Goal: Task Accomplishment & Management: Manage account settings

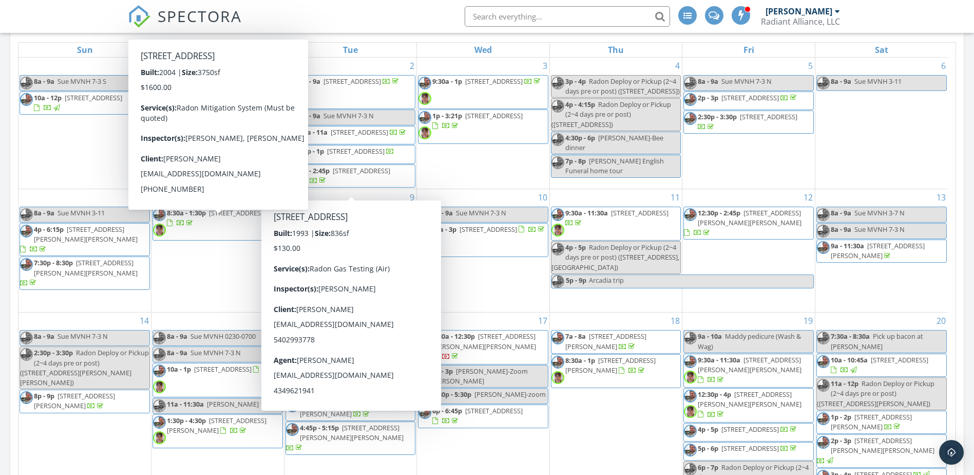
scroll to position [462, 0]
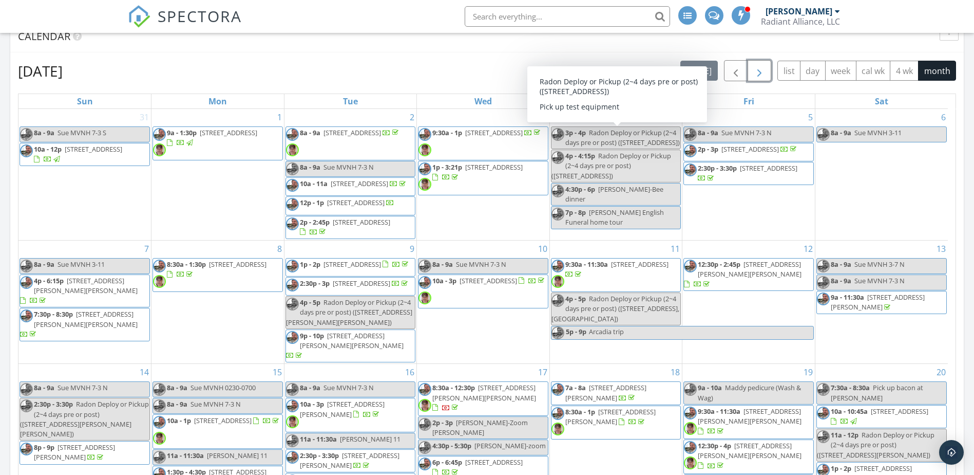
click at [759, 77] on span "button" at bounding box center [760, 71] width 12 height 12
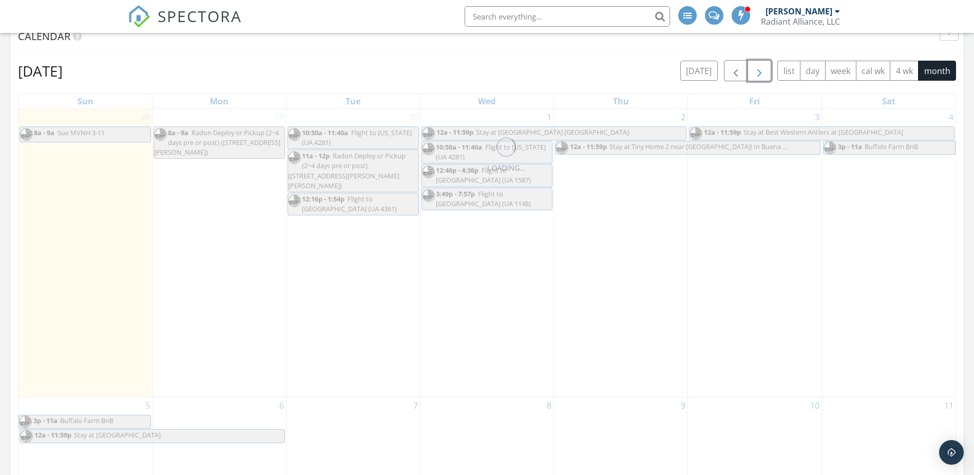
click at [759, 77] on span "button" at bounding box center [760, 71] width 12 height 12
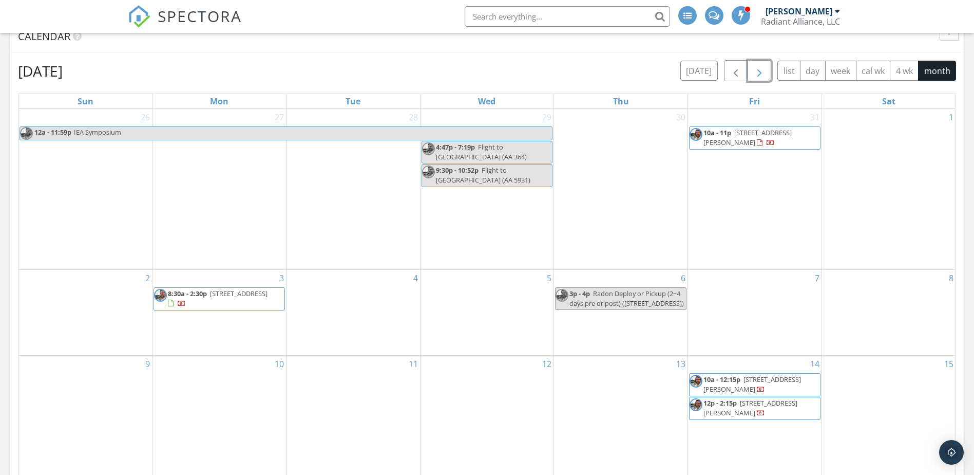
click at [759, 77] on span "button" at bounding box center [760, 71] width 12 height 12
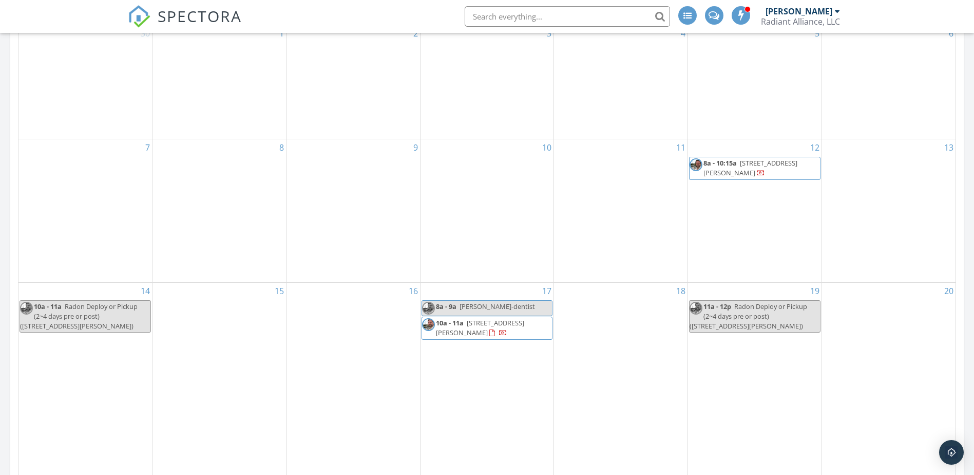
scroll to position [565, 0]
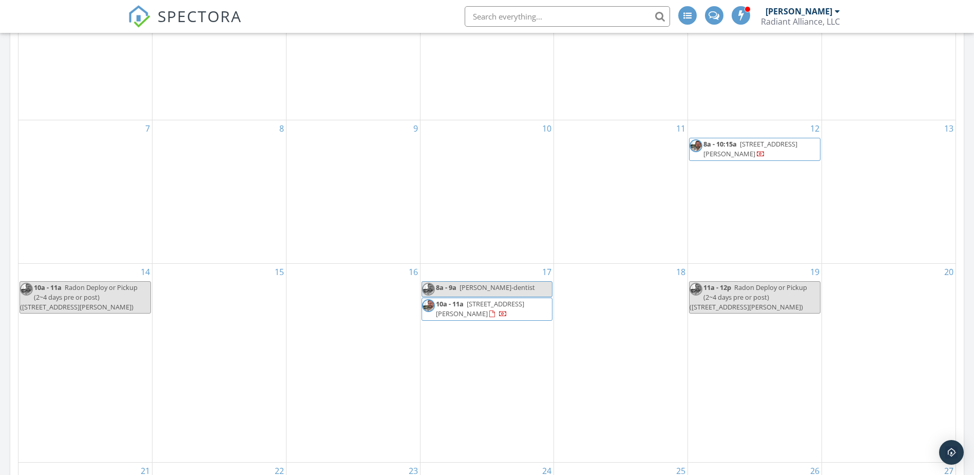
click at [502, 309] on span "10a - 11a 2219 Ruffin Rd, Richmond 23234" at bounding box center [487, 309] width 130 height 20
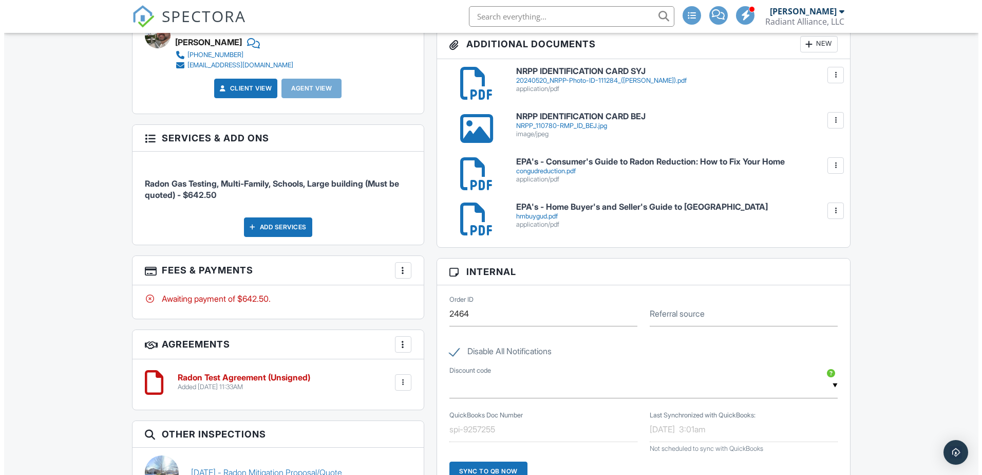
scroll to position [565, 0]
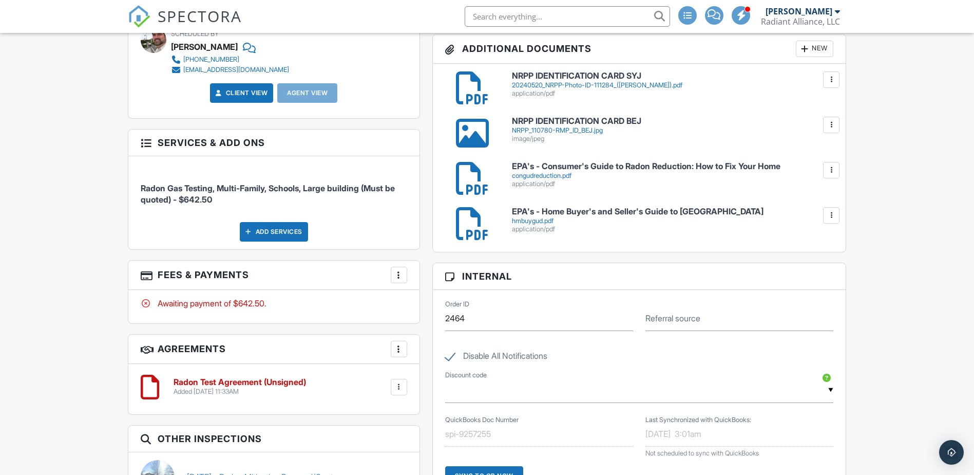
click at [400, 274] on div at bounding box center [399, 275] width 10 height 10
click at [422, 302] on li "Edit Fees & Payments" at bounding box center [450, 306] width 107 height 26
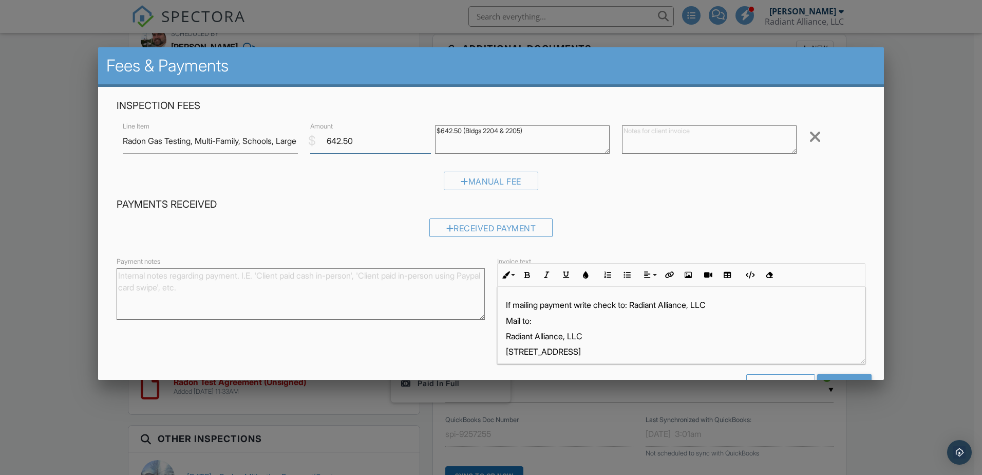
drag, startPoint x: 351, startPoint y: 144, endPoint x: 312, endPoint y: 140, distance: 39.8
click at [312, 140] on div "$ Amount 642.50" at bounding box center [366, 140] width 125 height 25
type input "700.00"
click at [458, 130] on textarea "$642.50 (Bldgs 2204 & 2205)" at bounding box center [522, 139] width 175 height 28
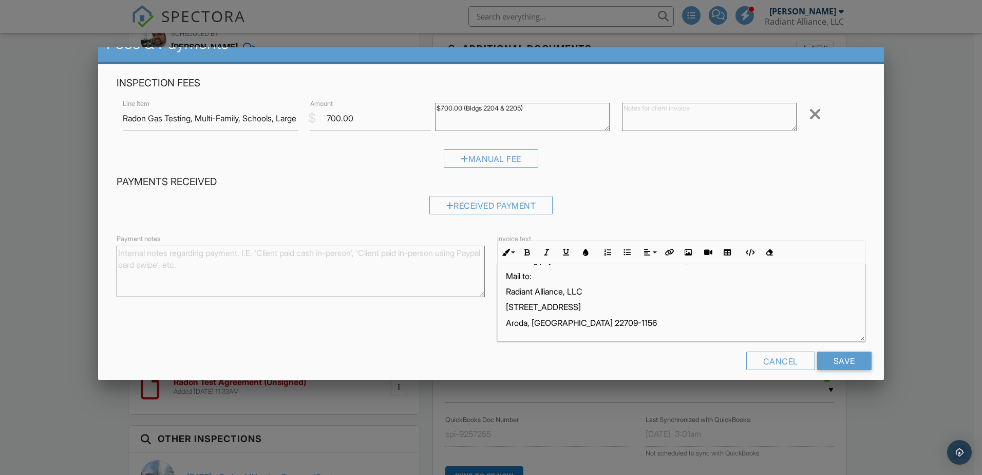
scroll to position [33, 0]
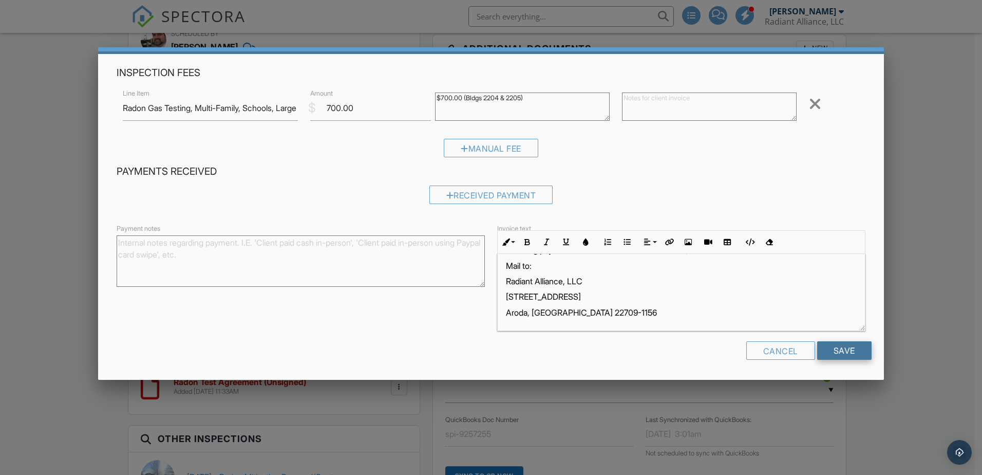
type textarea "$700.00 (Bldgs 2204 & 2205)"
click at [830, 352] on input "Save" at bounding box center [844, 350] width 54 height 18
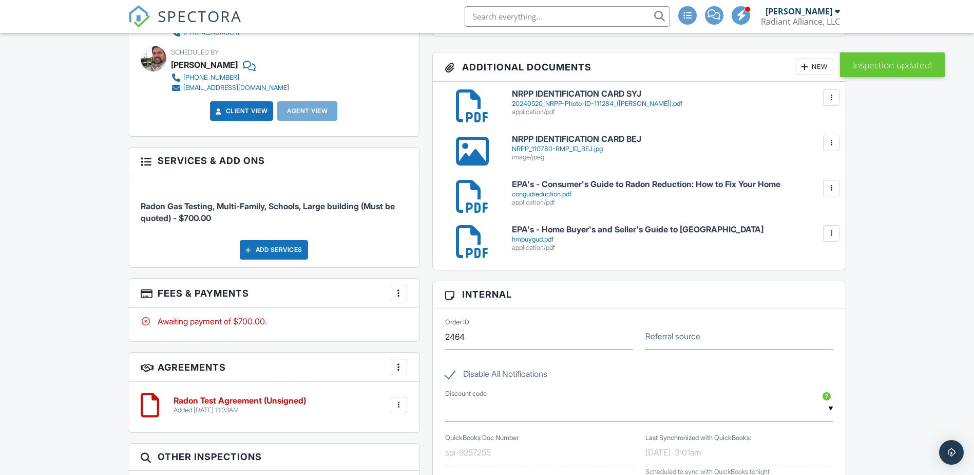
scroll to position [719, 0]
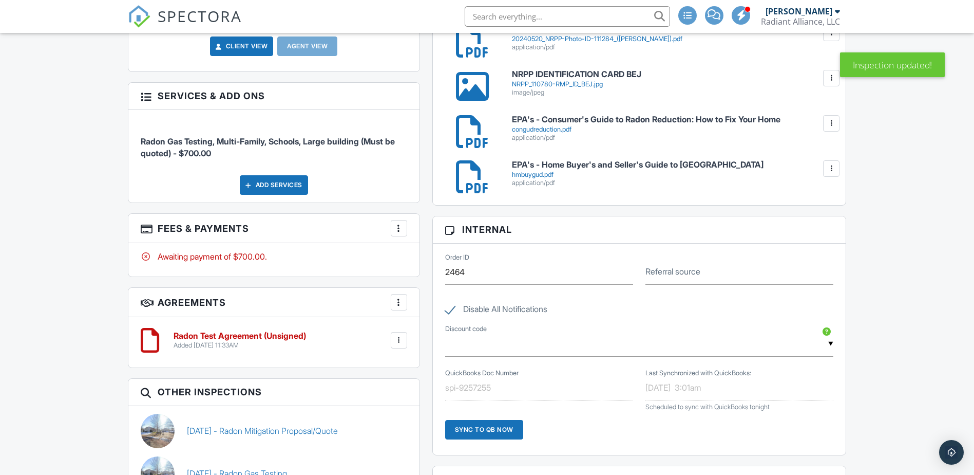
click at [401, 336] on div at bounding box center [399, 340] width 10 height 10
click at [370, 420] on li "Delete" at bounding box center [372, 420] width 59 height 26
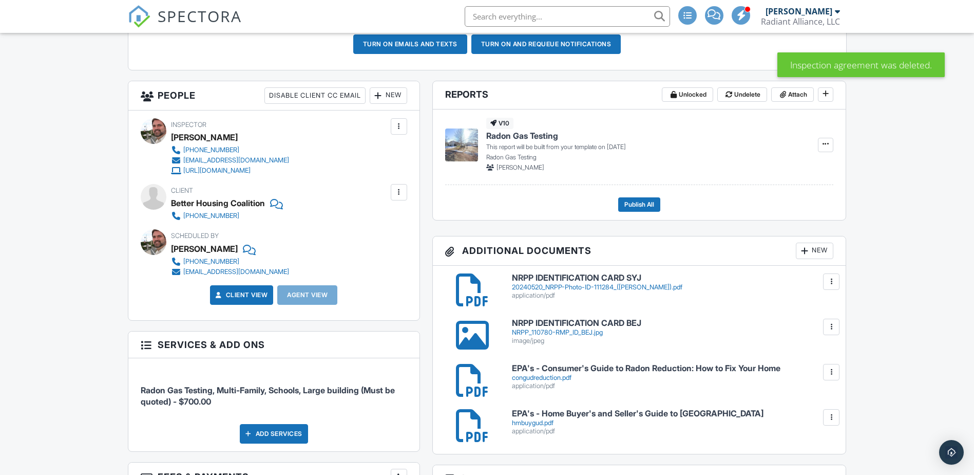
scroll to position [360, 0]
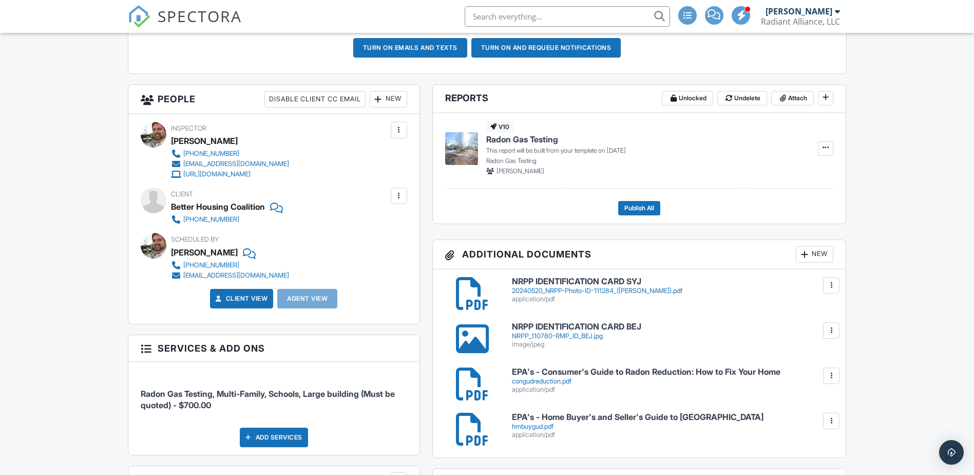
click at [394, 186] on div "Inspector [PERSON_NAME] [PHONE_NUMBER] [EMAIL_ADDRESS][DOMAIN_NAME] [URL][DOMAI…" at bounding box center [273, 219] width 291 height 210
click at [400, 198] on div at bounding box center [399, 196] width 10 height 10
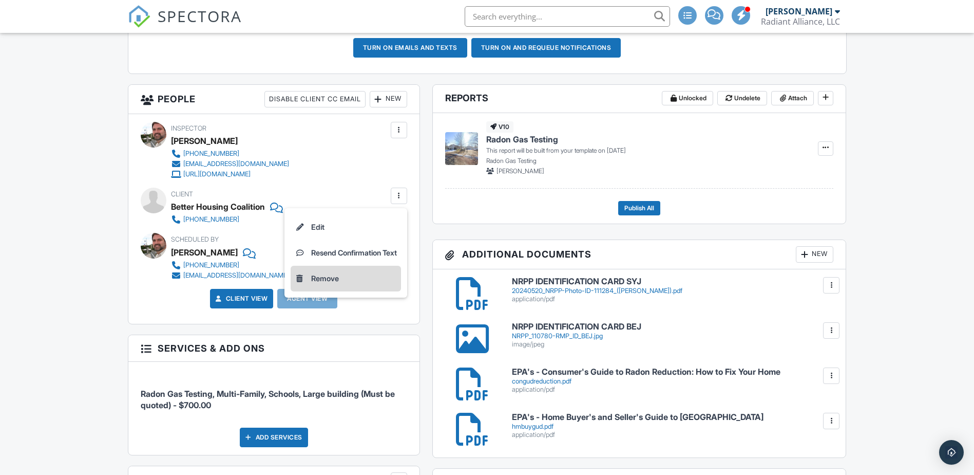
click at [341, 275] on li "Remove" at bounding box center [346, 279] width 110 height 26
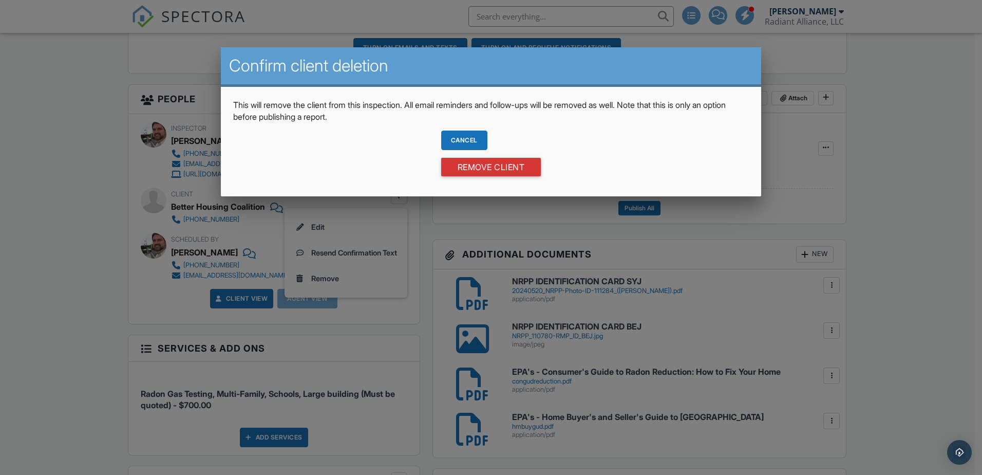
click at [466, 140] on div "Cancel" at bounding box center [464, 140] width 46 height 20
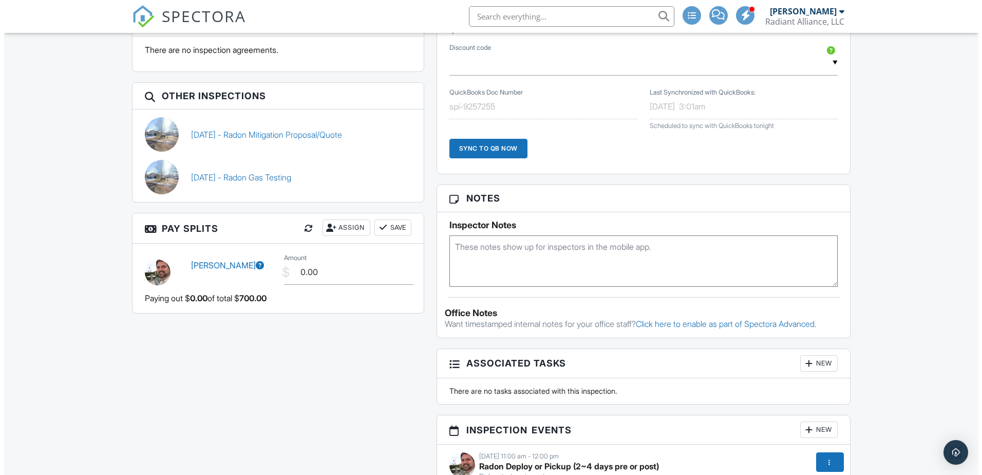
scroll to position [821, 0]
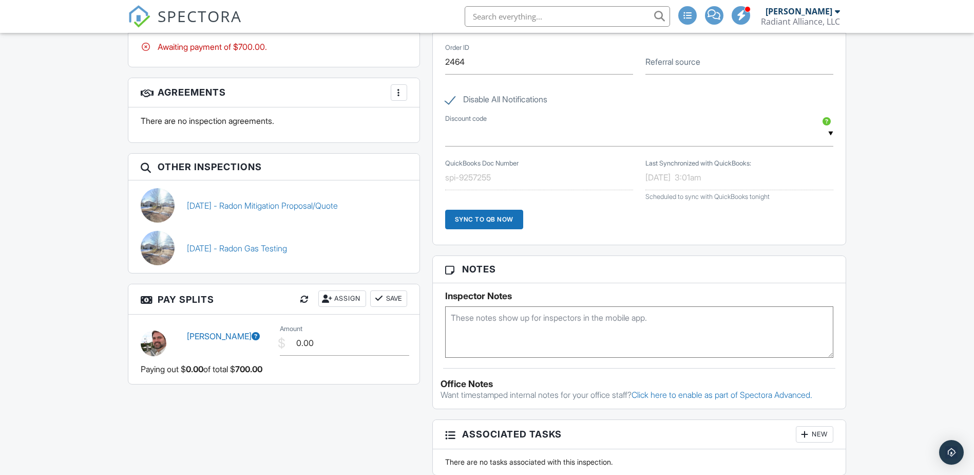
click at [344, 299] on div "Assign" at bounding box center [342, 298] width 48 height 16
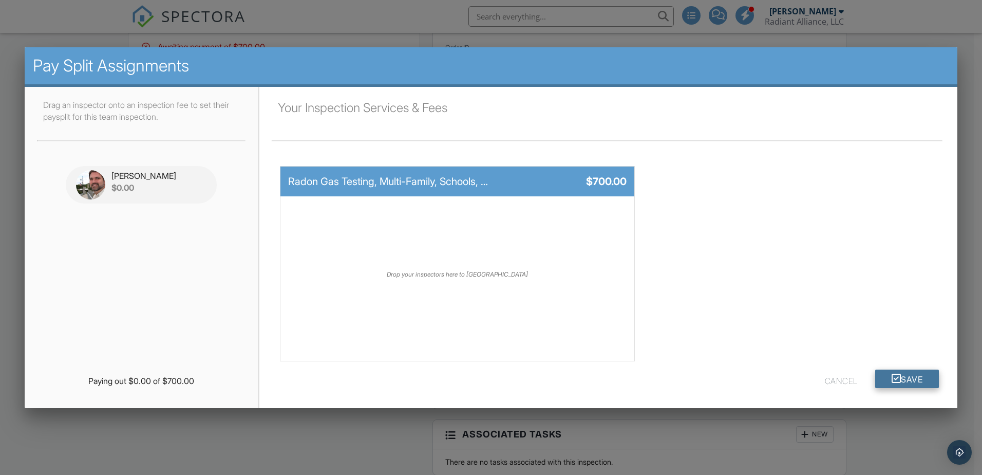
click at [917, 378] on button "Save" at bounding box center [907, 378] width 64 height 18
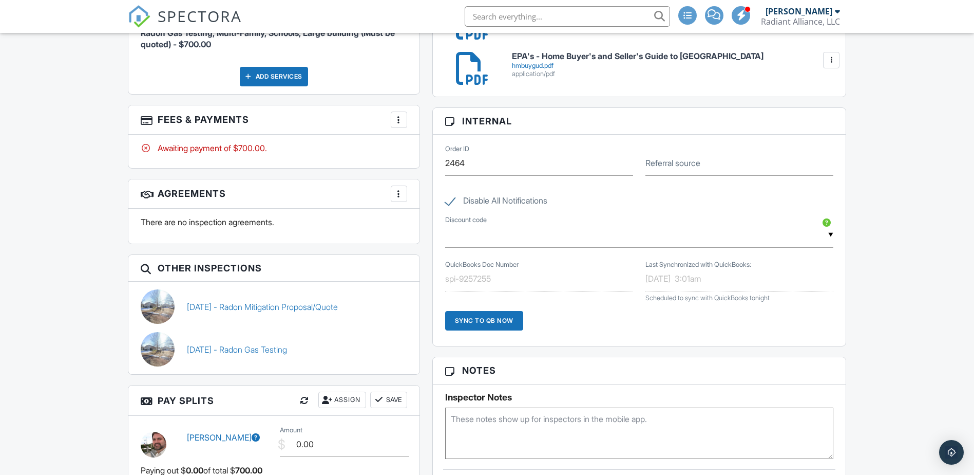
scroll to position [740, 0]
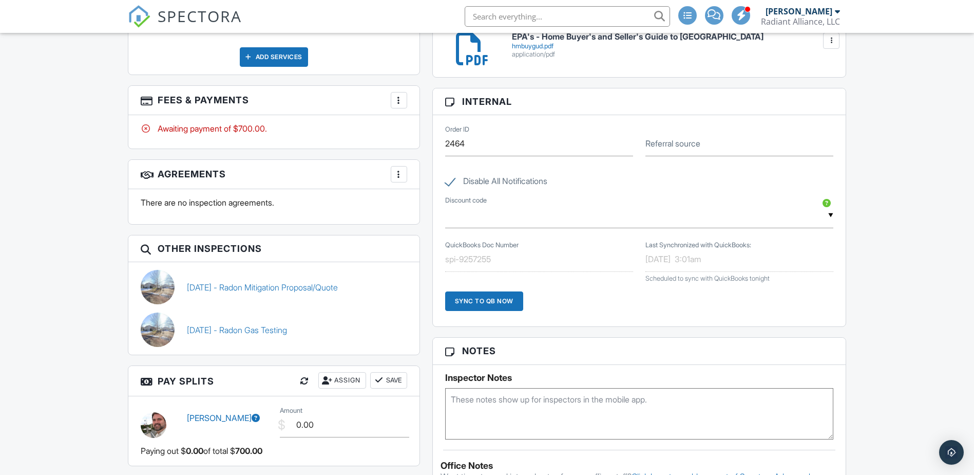
click at [480, 297] on div "Sync to QB Now" at bounding box center [484, 301] width 78 height 20
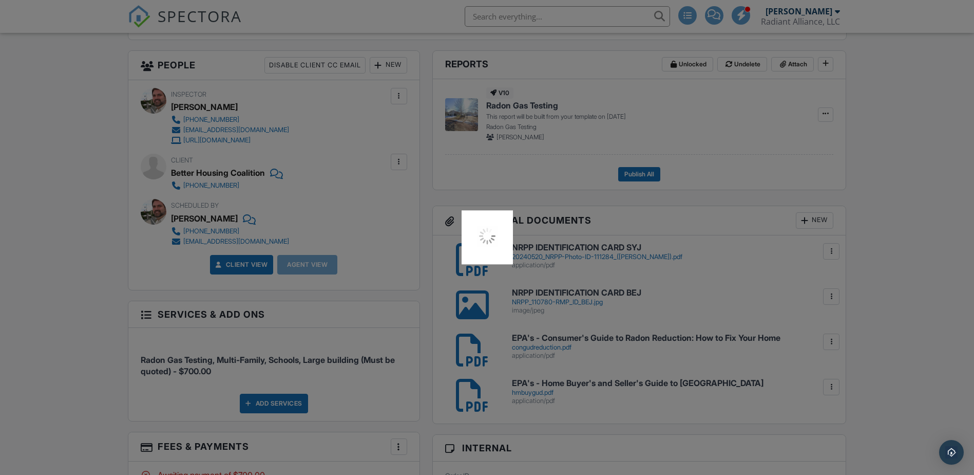
scroll to position [380, 0]
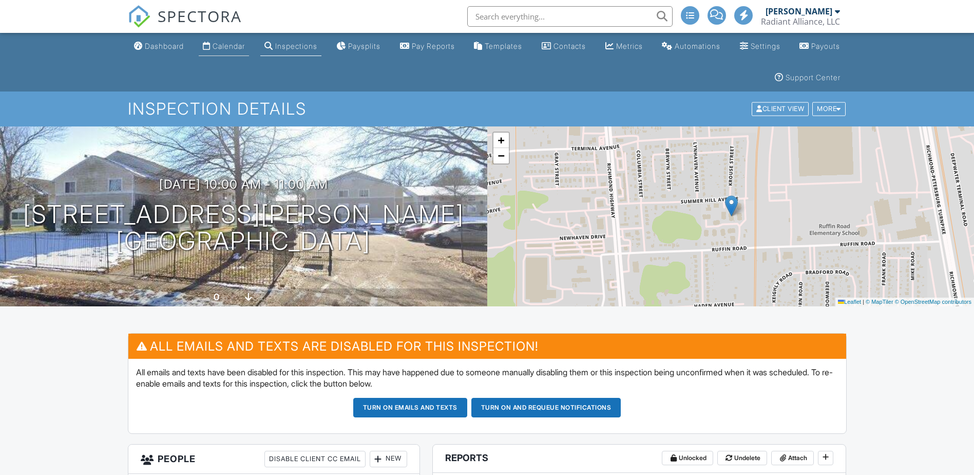
click at [221, 49] on div "Calendar" at bounding box center [229, 46] width 32 height 9
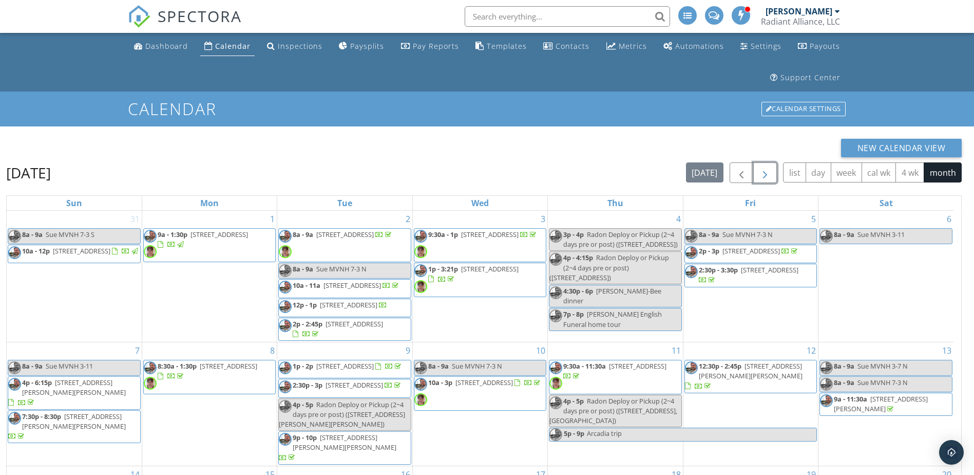
click at [765, 171] on span "button" at bounding box center [765, 173] width 12 height 12
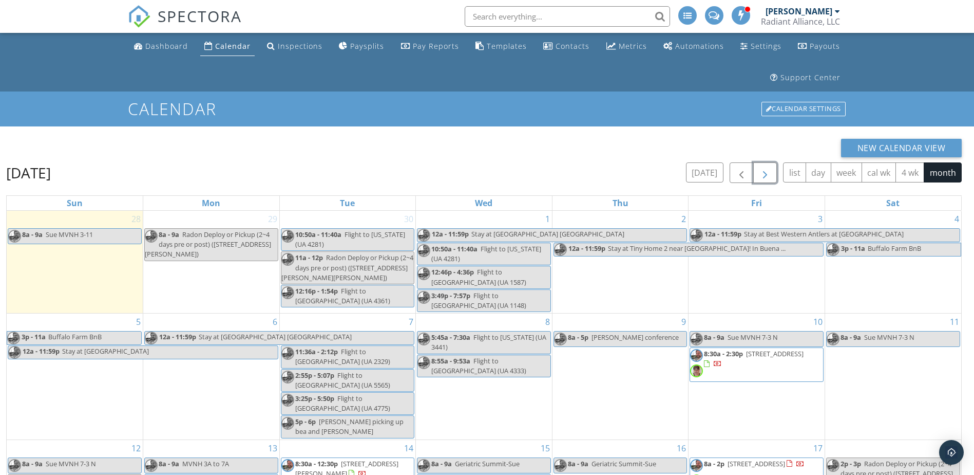
click at [765, 171] on span "button" at bounding box center [765, 173] width 12 height 12
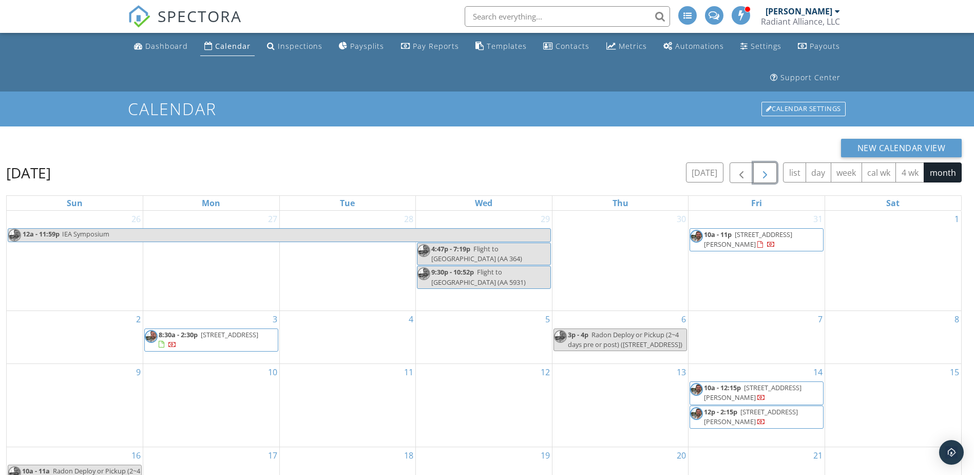
click at [765, 171] on span "button" at bounding box center [765, 173] width 12 height 12
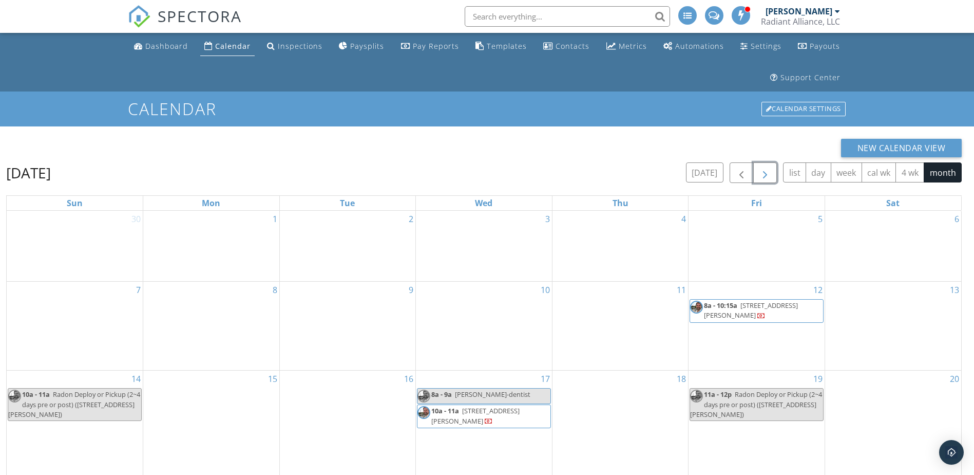
click at [765, 171] on span "button" at bounding box center [765, 173] width 12 height 12
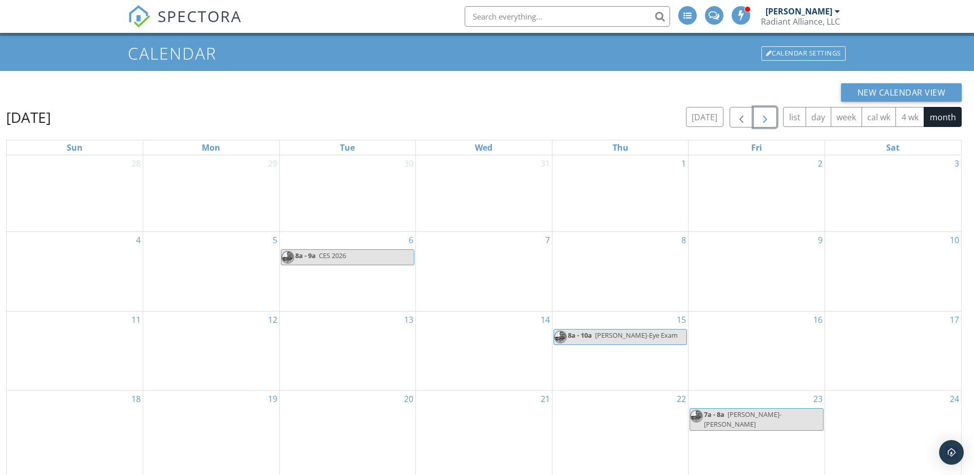
scroll to position [168, 0]
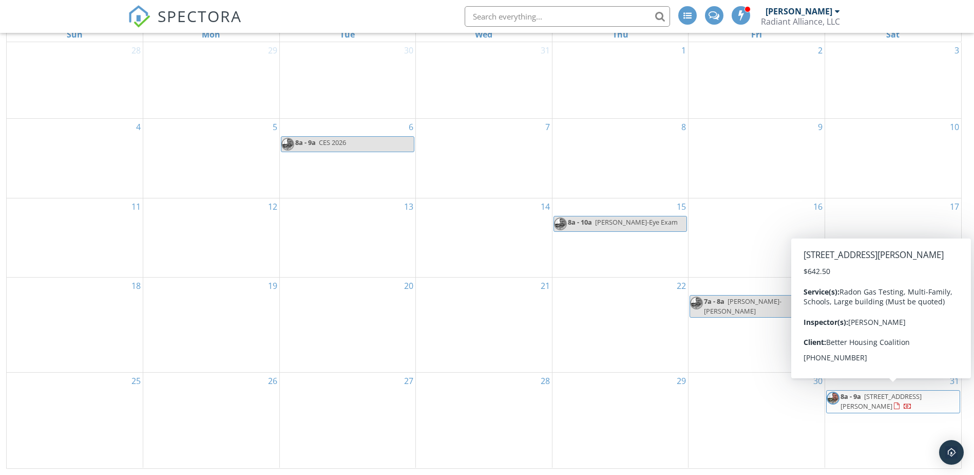
click at [897, 393] on span "2219 Ruffin Rd, Richmond 23234" at bounding box center [881, 400] width 81 height 19
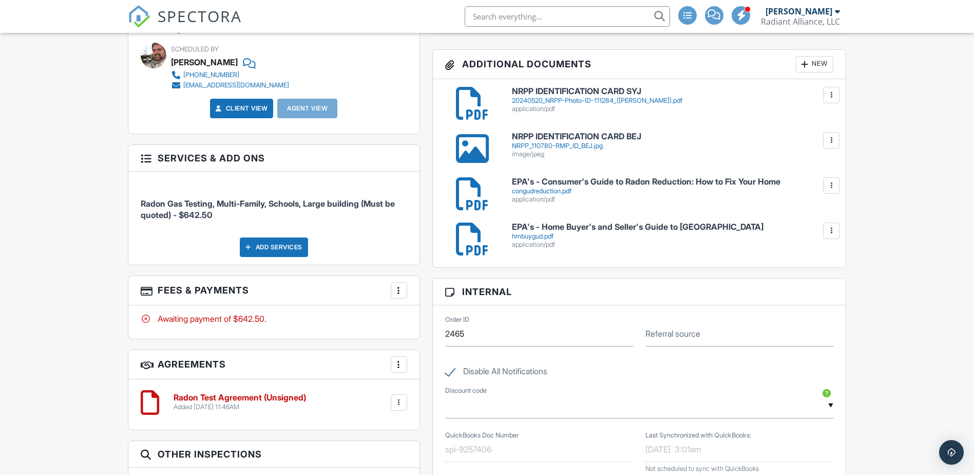
scroll to position [565, 0]
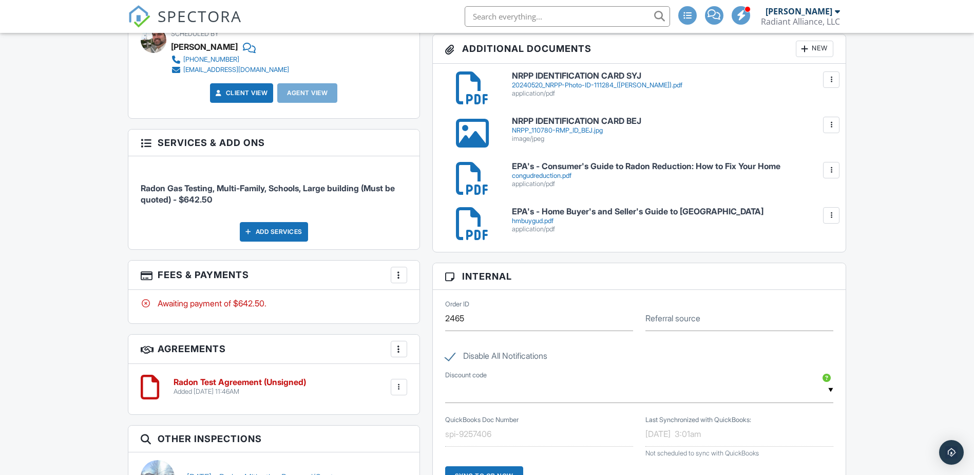
click at [395, 387] on div at bounding box center [399, 387] width 10 height 10
click at [380, 463] on li "Delete" at bounding box center [372, 467] width 59 height 26
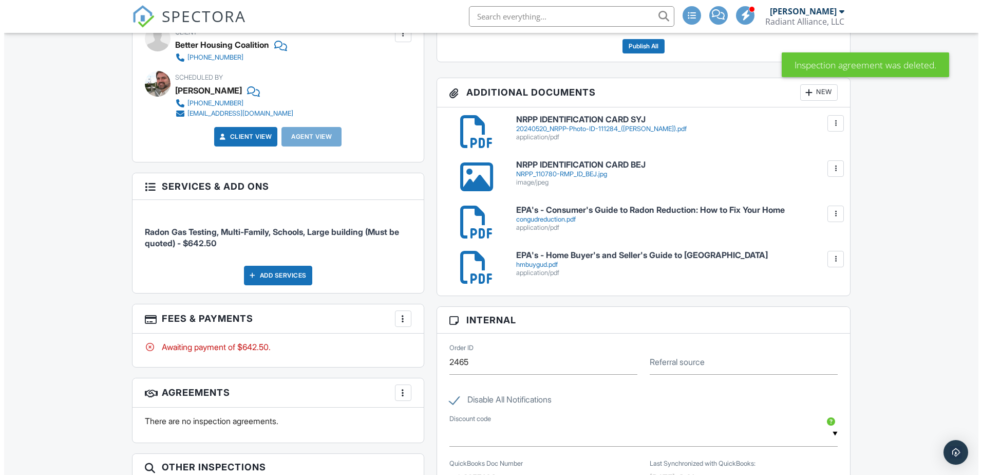
scroll to position [565, 0]
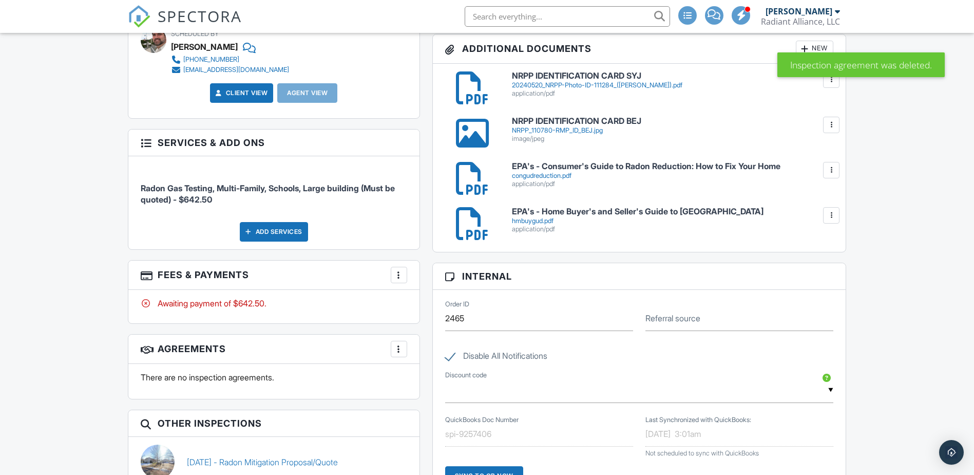
click at [397, 272] on div at bounding box center [399, 275] width 10 height 10
click at [420, 307] on li "Edit Fees & Payments" at bounding box center [450, 306] width 107 height 26
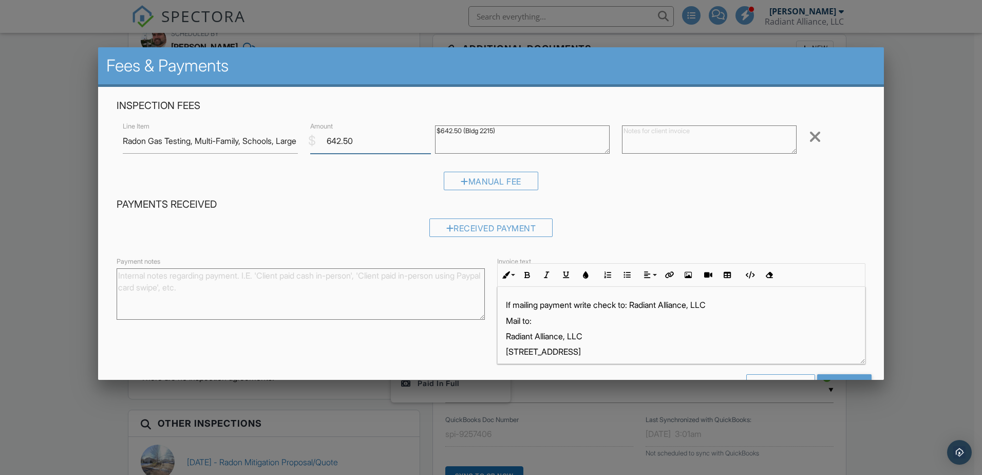
drag, startPoint x: 372, startPoint y: 140, endPoint x: 317, endPoint y: 140, distance: 55.0
click at [317, 140] on input "642.50" at bounding box center [370, 140] width 121 height 25
type input "500.00"
click at [458, 128] on textarea "$642.50 (Bldg 2215)" at bounding box center [522, 139] width 175 height 28
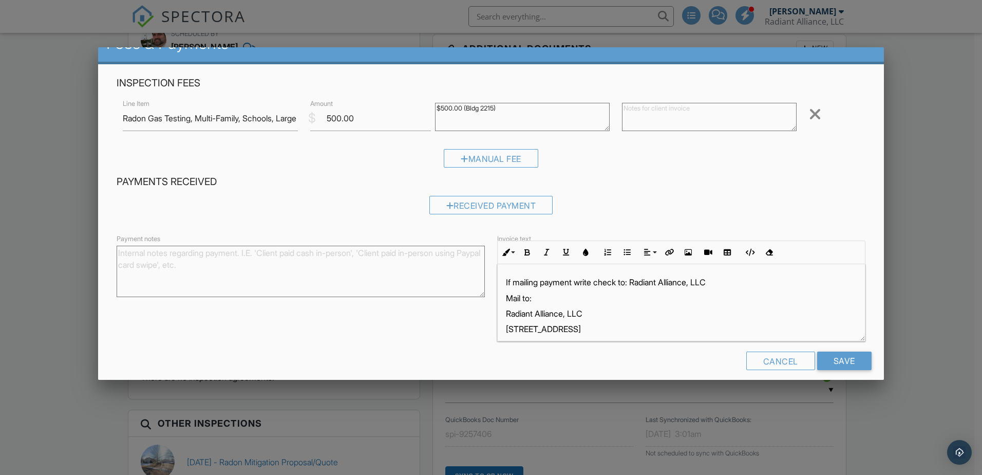
scroll to position [33, 0]
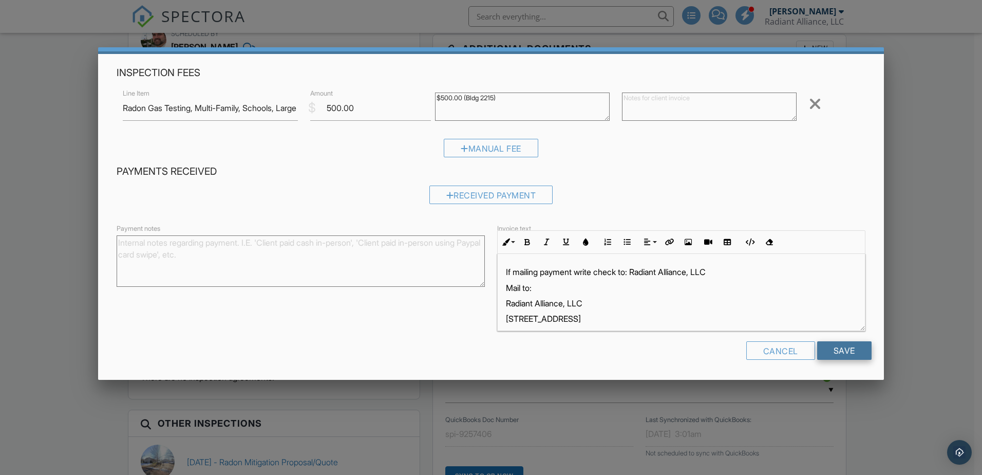
type textarea "$500.00 (Bldg 2215)"
click at [836, 351] on input "Save" at bounding box center [844, 350] width 54 height 18
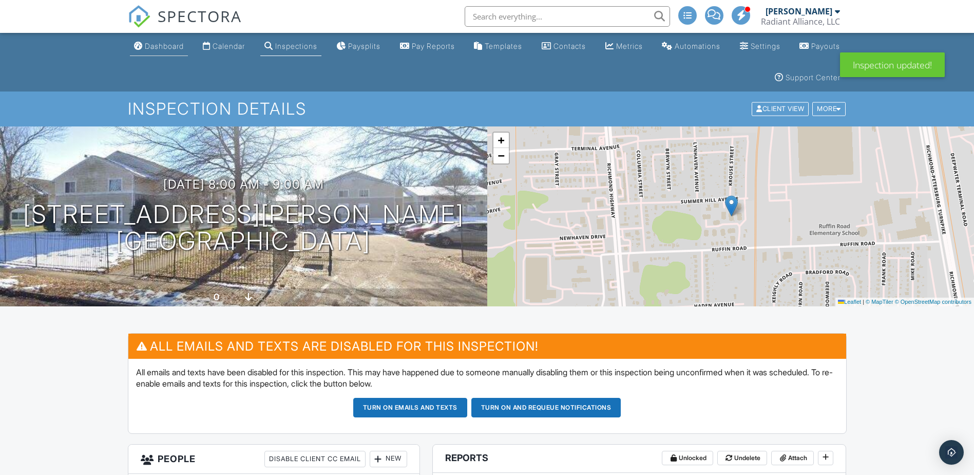
click at [176, 47] on div "Dashboard" at bounding box center [164, 46] width 39 height 9
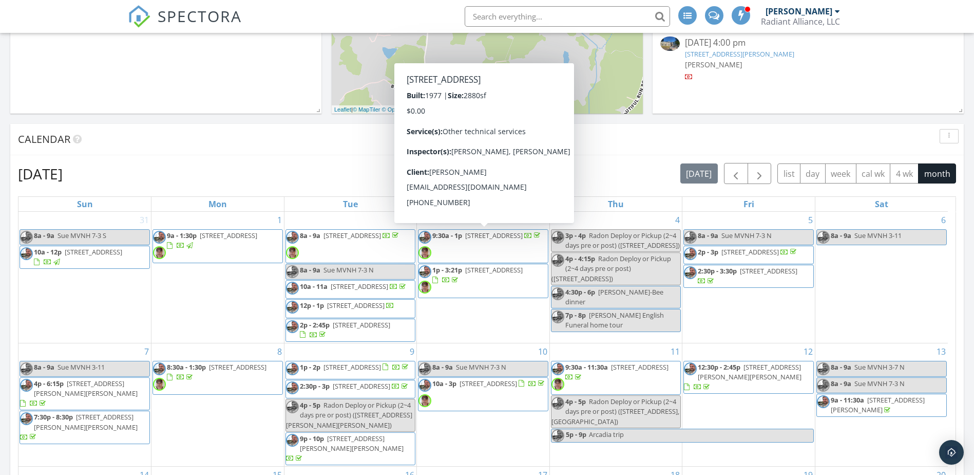
scroll to position [411, 0]
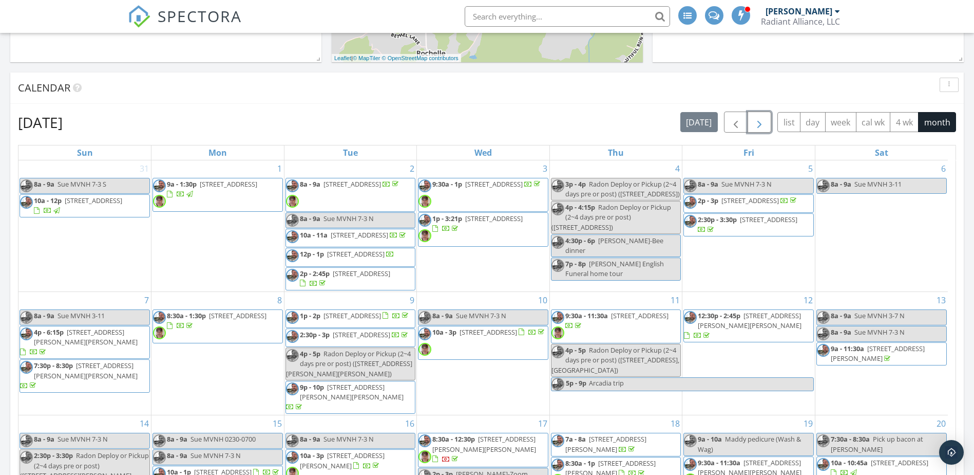
click at [755, 124] on span "button" at bounding box center [760, 122] width 12 height 12
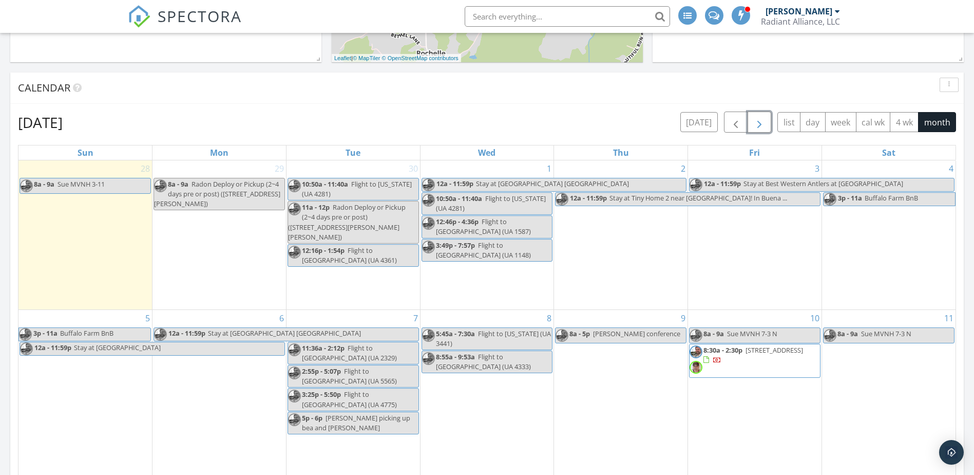
click at [755, 124] on span "button" at bounding box center [760, 122] width 12 height 12
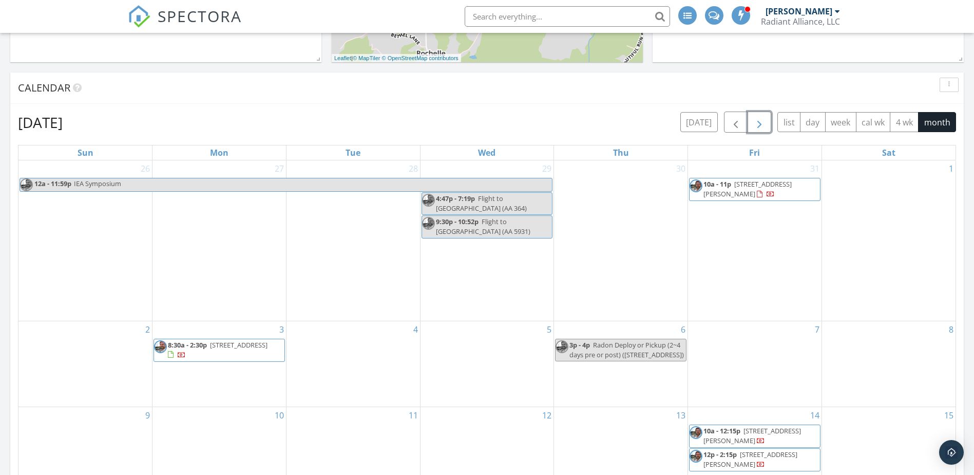
click at [755, 124] on span "button" at bounding box center [760, 122] width 12 height 12
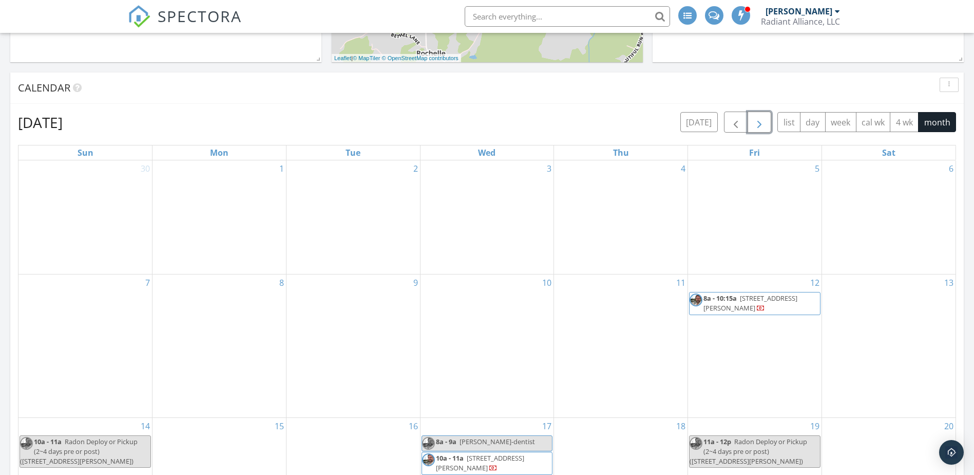
click at [755, 124] on span "button" at bounding box center [760, 122] width 12 height 12
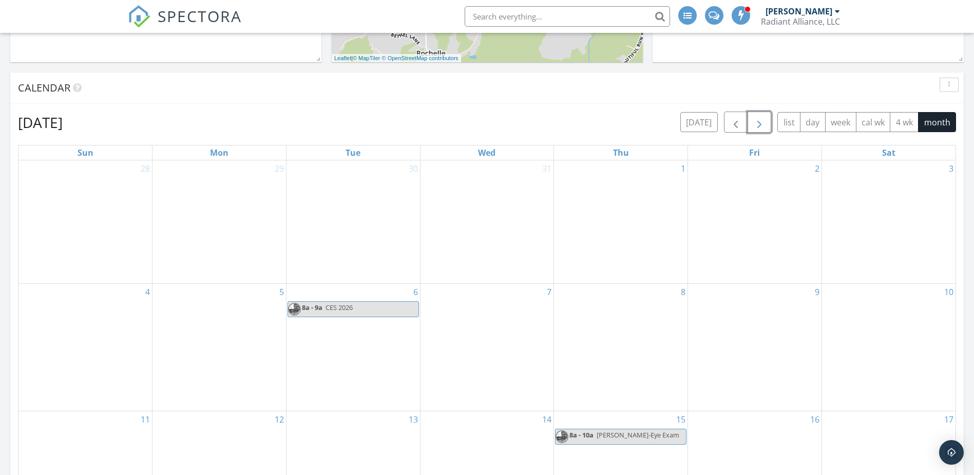
click at [755, 124] on span "button" at bounding box center [760, 122] width 12 height 12
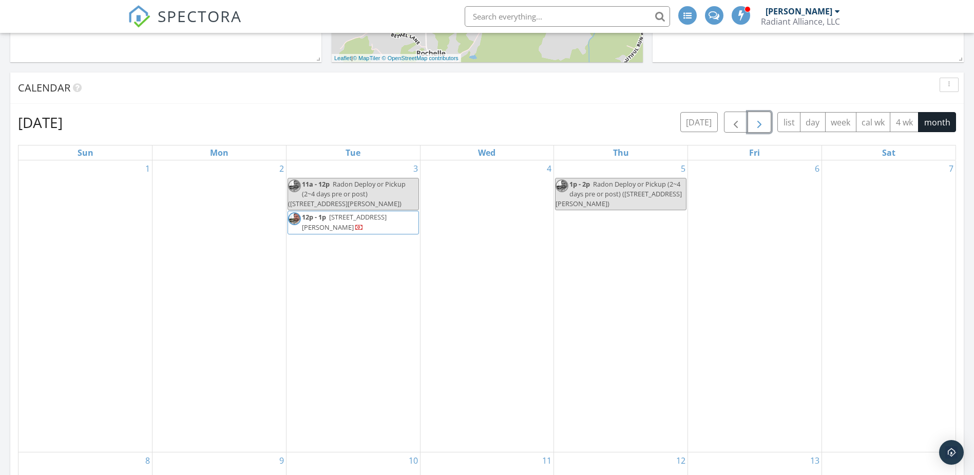
click at [755, 124] on span "button" at bounding box center [760, 122] width 12 height 12
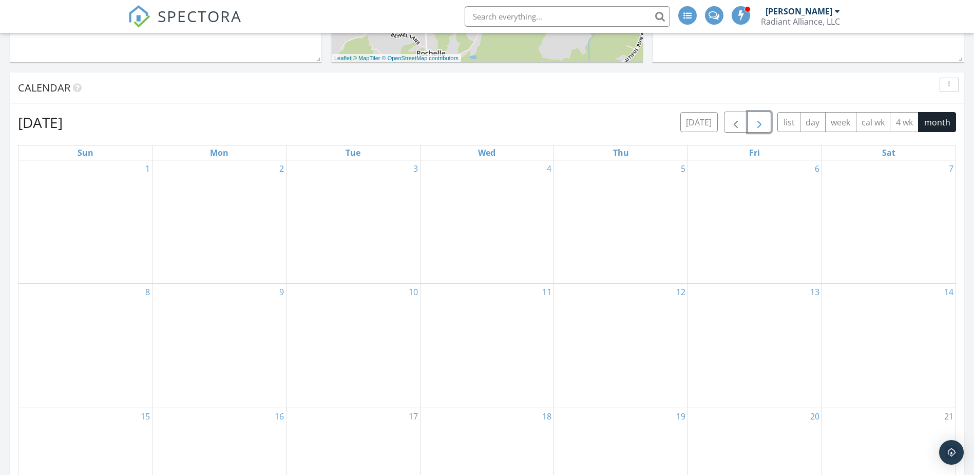
click at [755, 124] on span "button" at bounding box center [760, 122] width 12 height 12
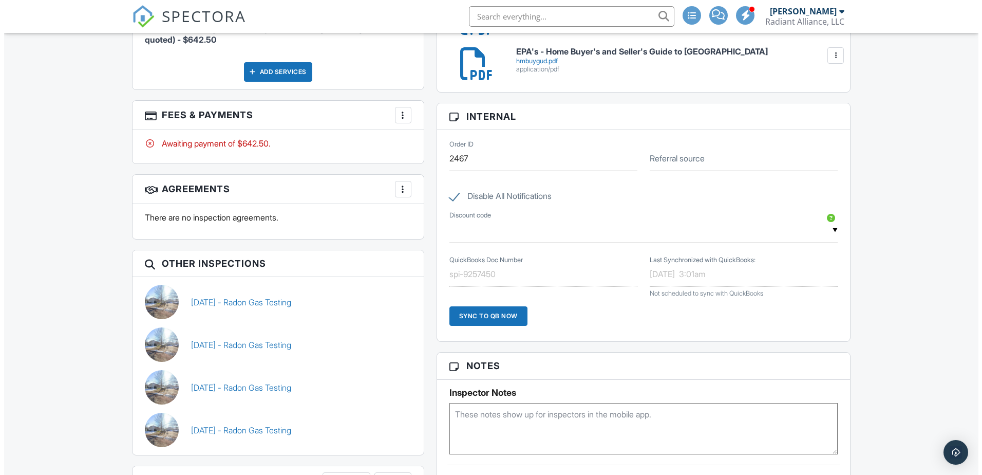
scroll to position [719, 0]
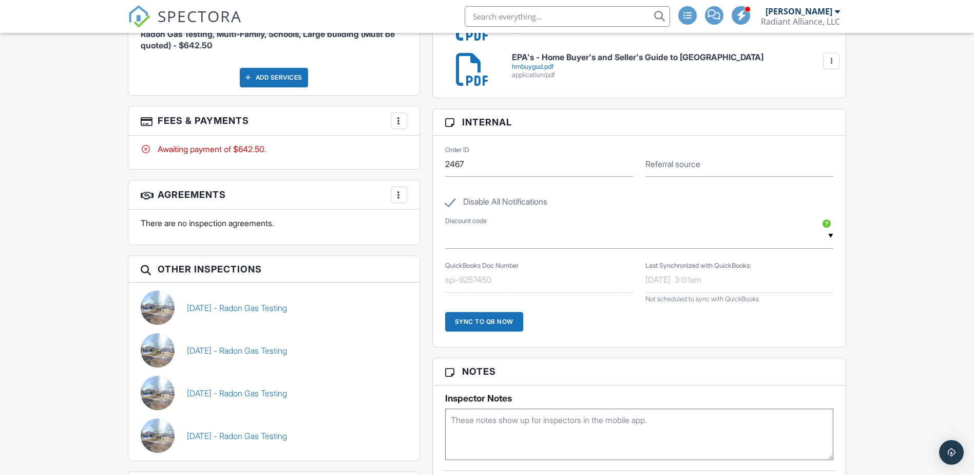
click at [398, 122] on div at bounding box center [399, 121] width 10 height 10
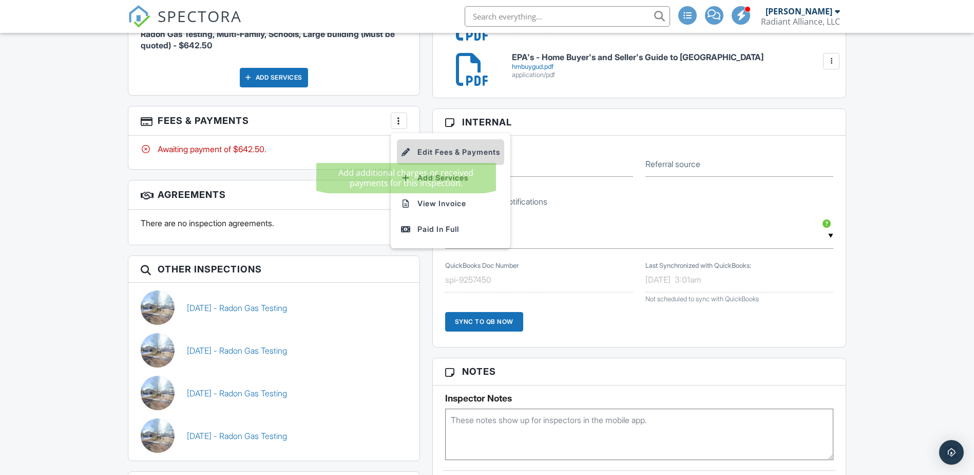
click at [408, 149] on div at bounding box center [406, 152] width 10 height 10
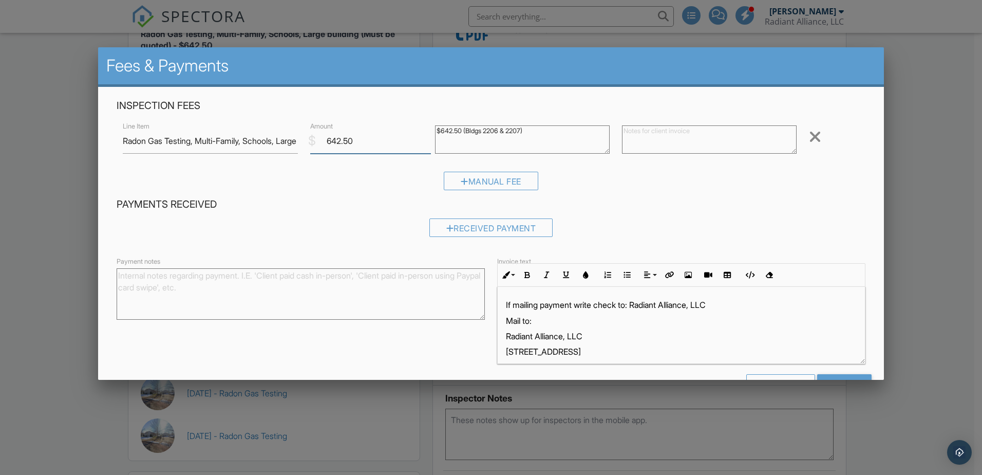
drag, startPoint x: 360, startPoint y: 142, endPoint x: 286, endPoint y: 142, distance: 74.5
click at [286, 142] on div "Line Item Radon Gas Testing, Multi-Family, Schools, Large building (Must be quo…" at bounding box center [491, 140] width 749 height 41
type input "700.00"
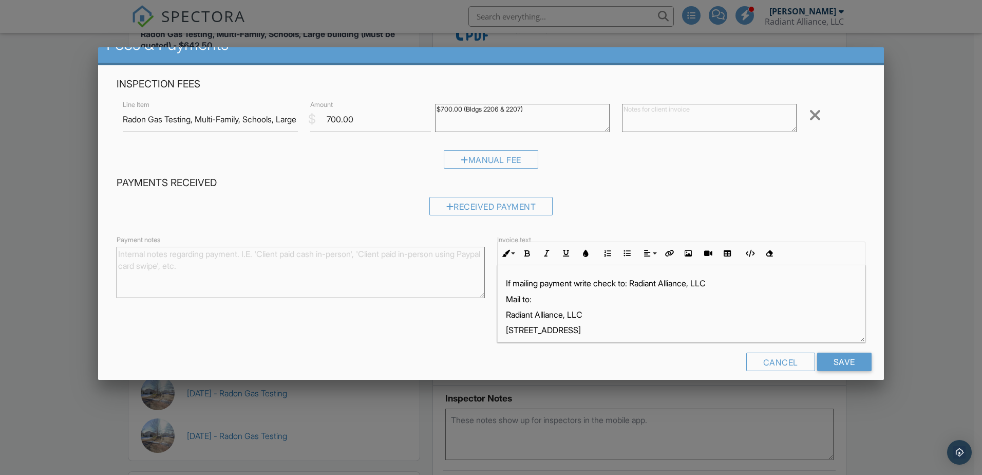
scroll to position [33, 0]
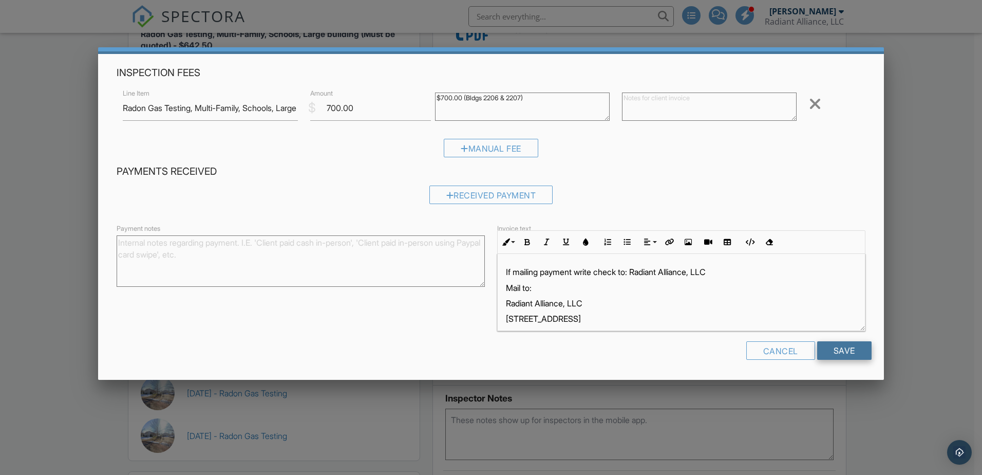
type textarea "$700.00 (Bldgs 2206 & 2207)"
click at [833, 348] on input "Save" at bounding box center [844, 350] width 54 height 18
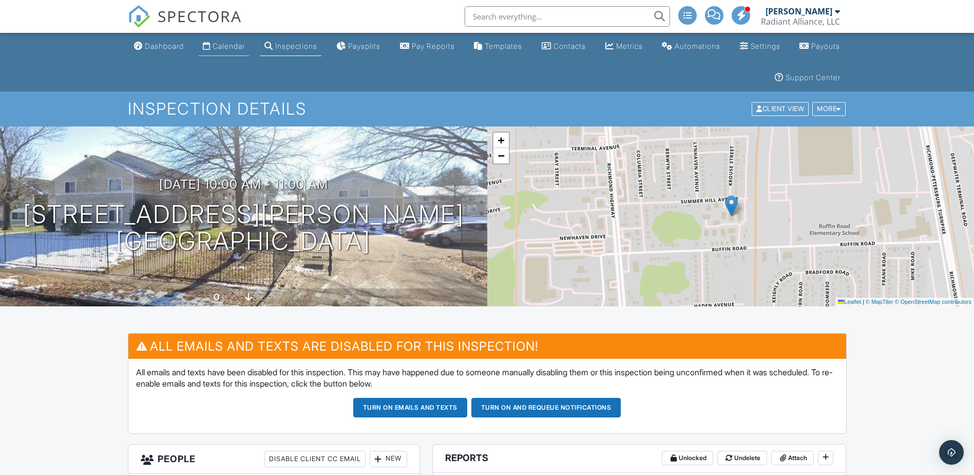
click at [219, 45] on div "Calendar" at bounding box center [229, 46] width 32 height 9
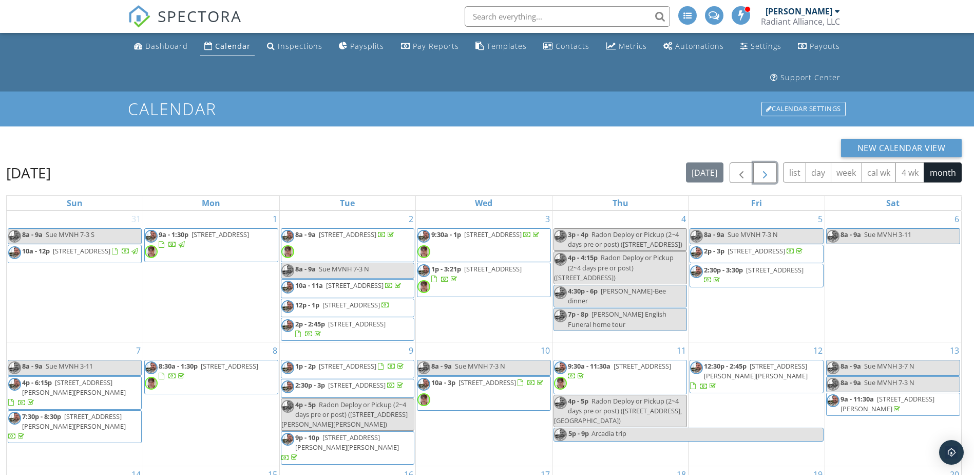
click at [764, 172] on span "button" at bounding box center [765, 173] width 12 height 12
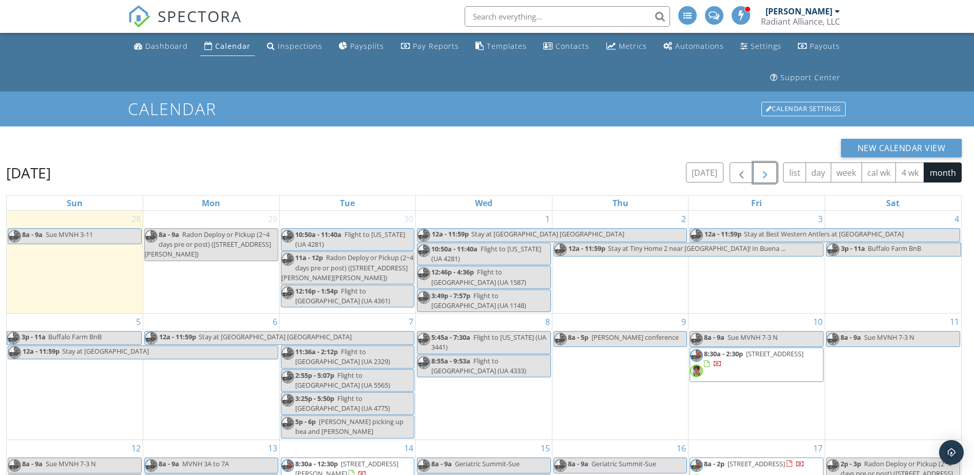
click at [764, 172] on span "button" at bounding box center [765, 173] width 12 height 12
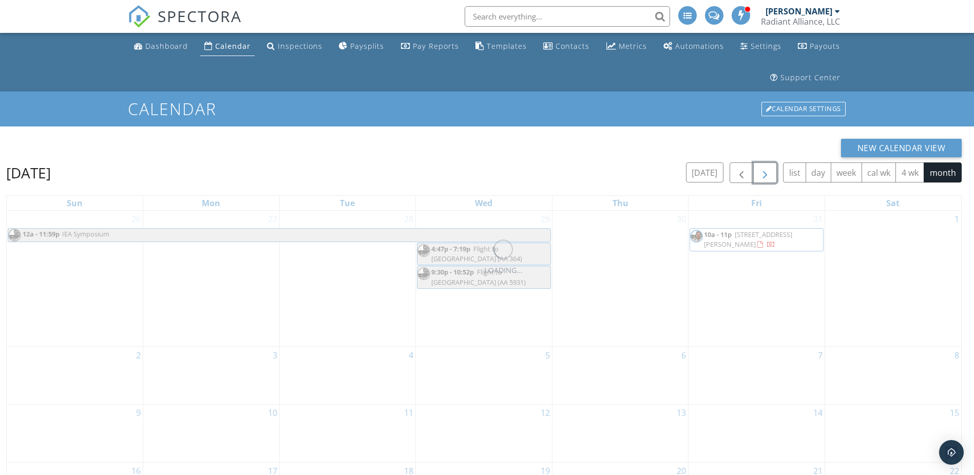
click at [764, 172] on span "button" at bounding box center [765, 173] width 12 height 12
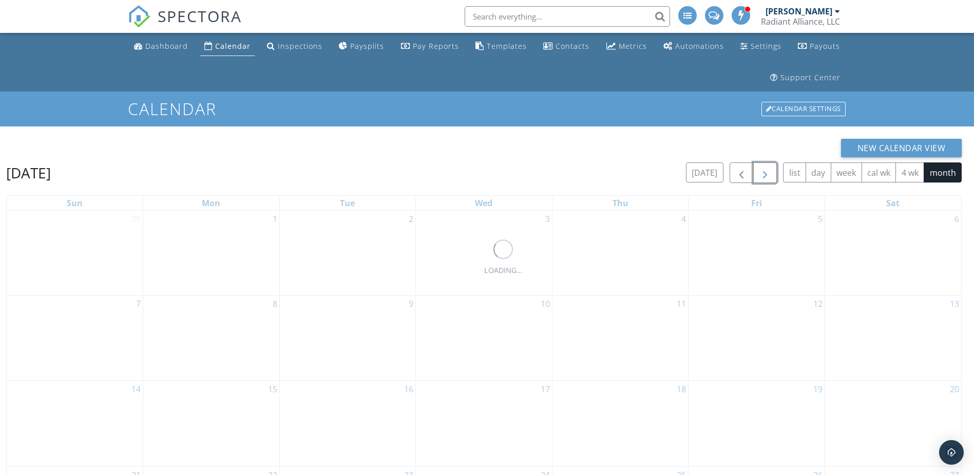
click at [764, 172] on span "button" at bounding box center [765, 173] width 12 height 12
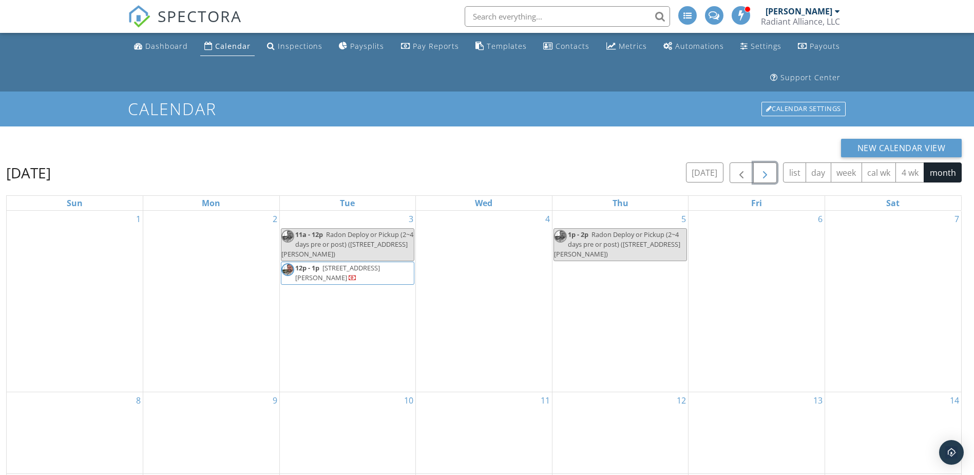
click at [764, 172] on span "button" at bounding box center [765, 173] width 12 height 12
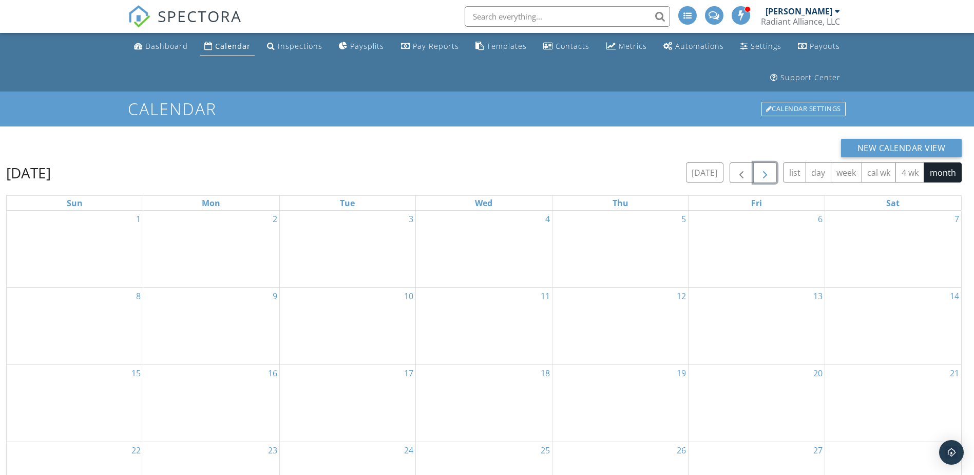
click at [764, 172] on span "button" at bounding box center [765, 173] width 12 height 12
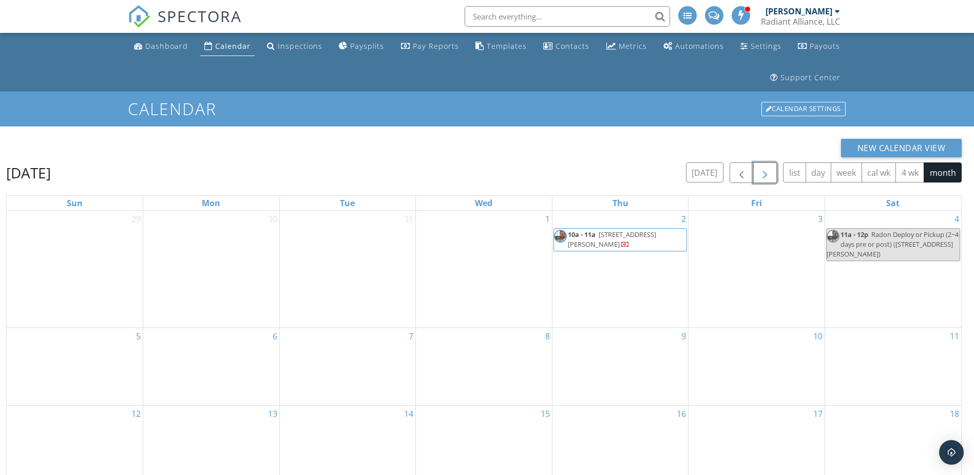
click at [764, 172] on span "button" at bounding box center [765, 173] width 12 height 12
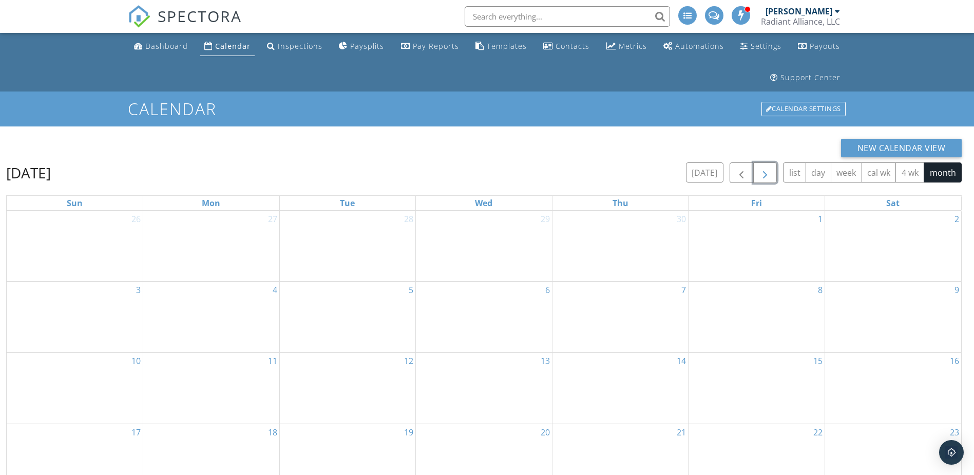
click at [764, 172] on span "button" at bounding box center [765, 173] width 12 height 12
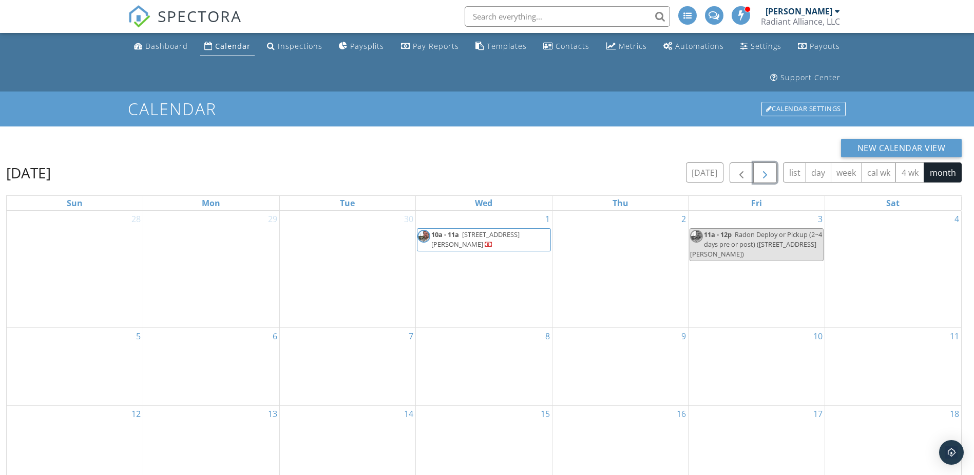
click at [506, 242] on span "10a - 11a 2219 Ruffin Rd , Richmond 23234" at bounding box center [484, 240] width 133 height 20
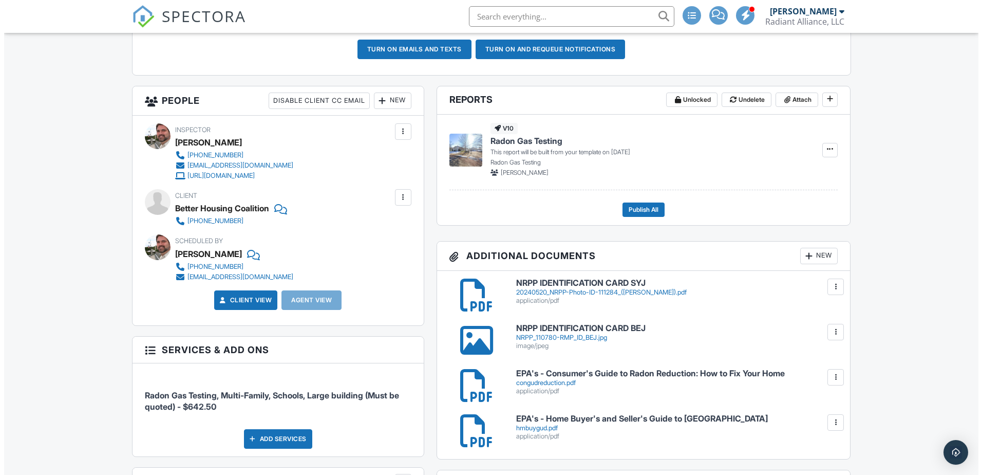
scroll to position [514, 0]
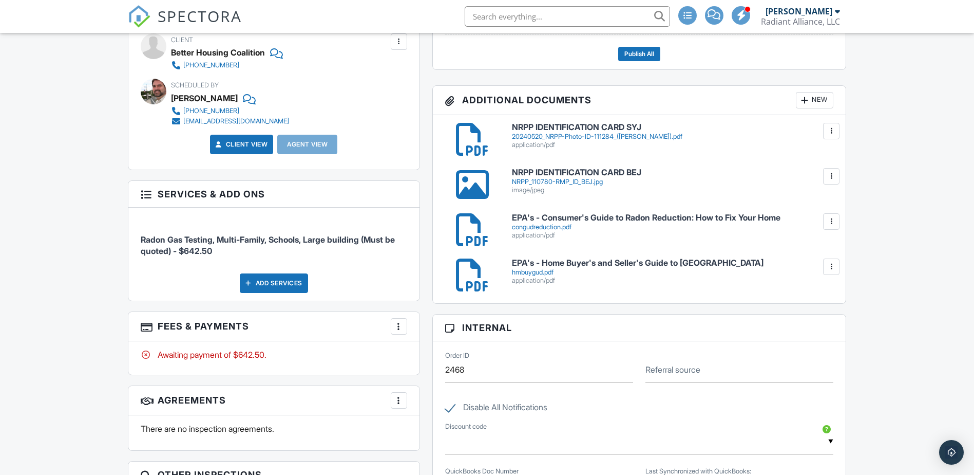
click at [401, 329] on div at bounding box center [399, 326] width 10 height 10
click at [434, 354] on li "Edit Fees & Payments" at bounding box center [450, 358] width 107 height 26
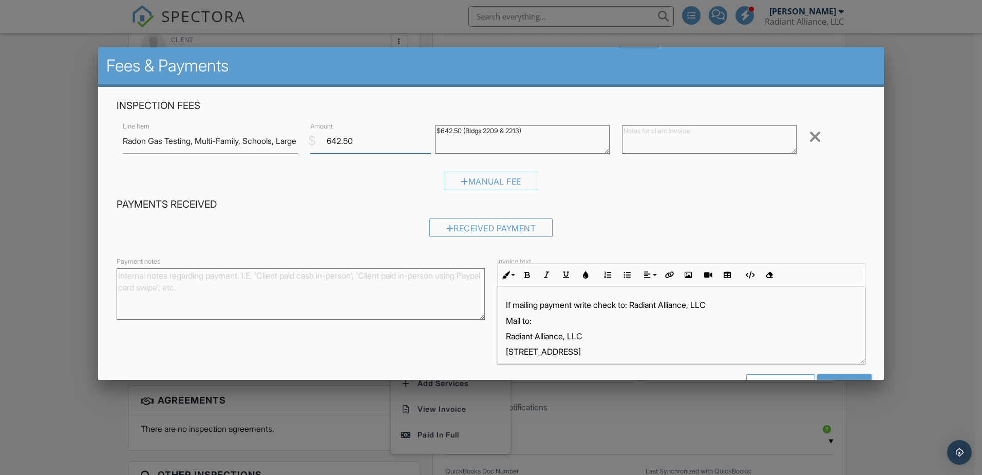
drag, startPoint x: 324, startPoint y: 142, endPoint x: 402, endPoint y: 142, distance: 77.6
click at [402, 142] on input "642.50" at bounding box center [370, 140] width 121 height 25
type input "700.00"
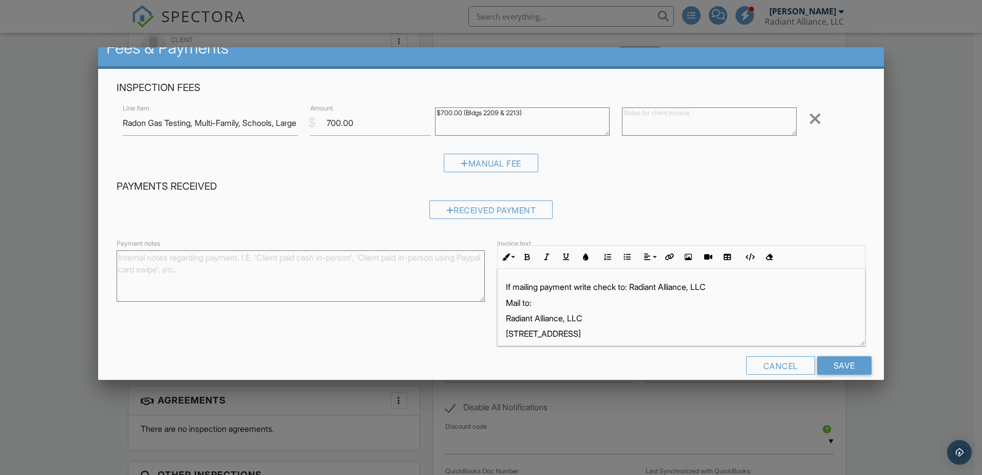
scroll to position [33, 0]
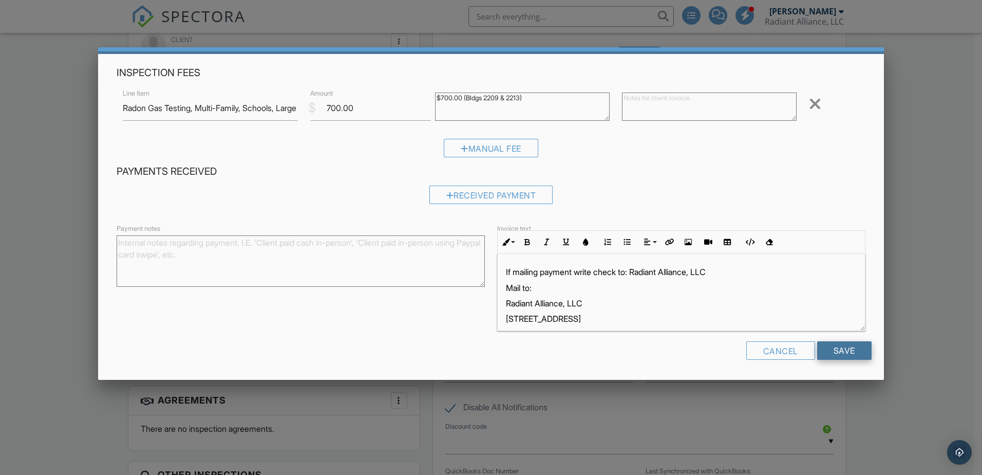
type textarea "$700.00 (Bldgs 2209 & 2213)"
click at [831, 348] on input "Save" at bounding box center [844, 350] width 54 height 18
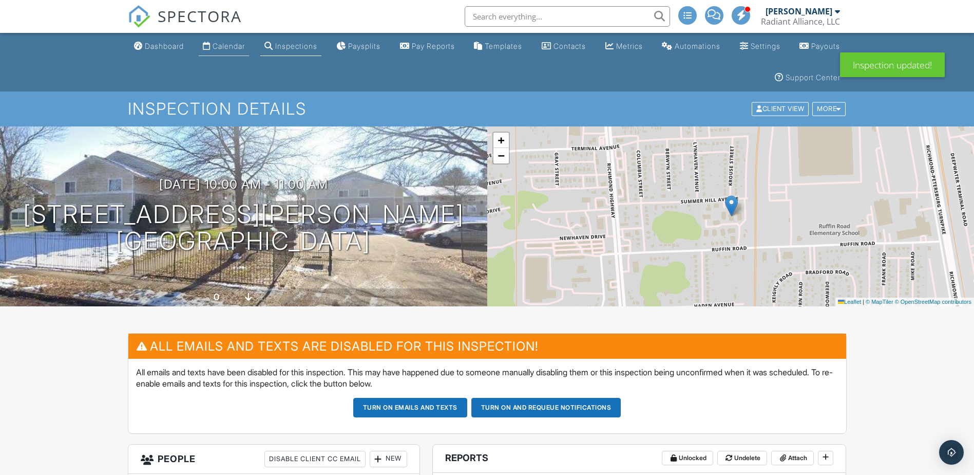
click at [227, 46] on div "Calendar" at bounding box center [229, 46] width 32 height 9
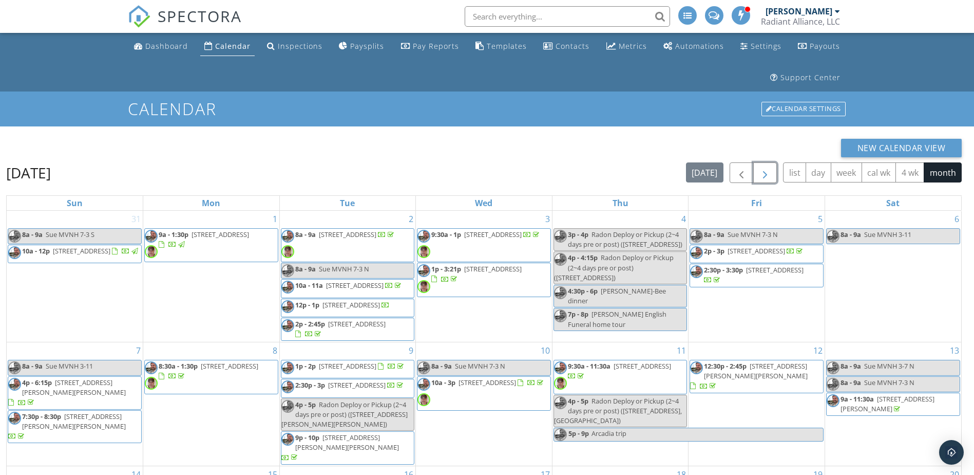
click at [772, 176] on button "button" at bounding box center [766, 172] width 24 height 21
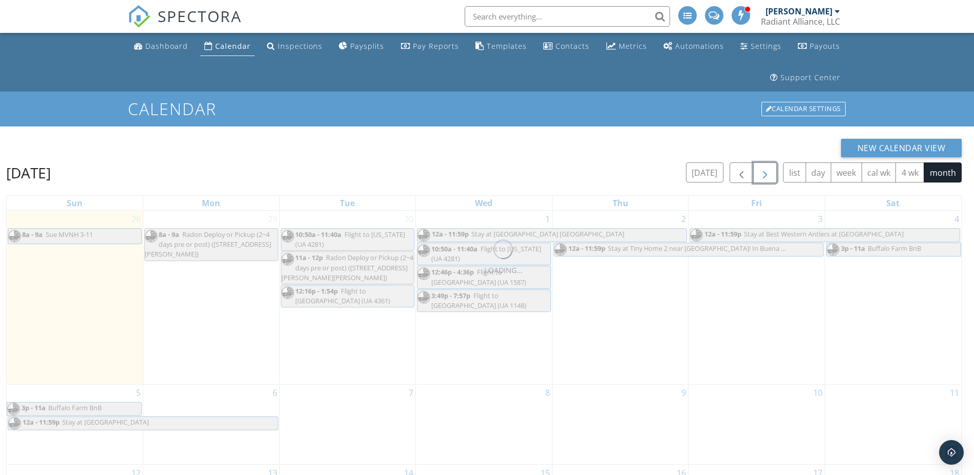
click at [772, 176] on button "button" at bounding box center [766, 172] width 24 height 21
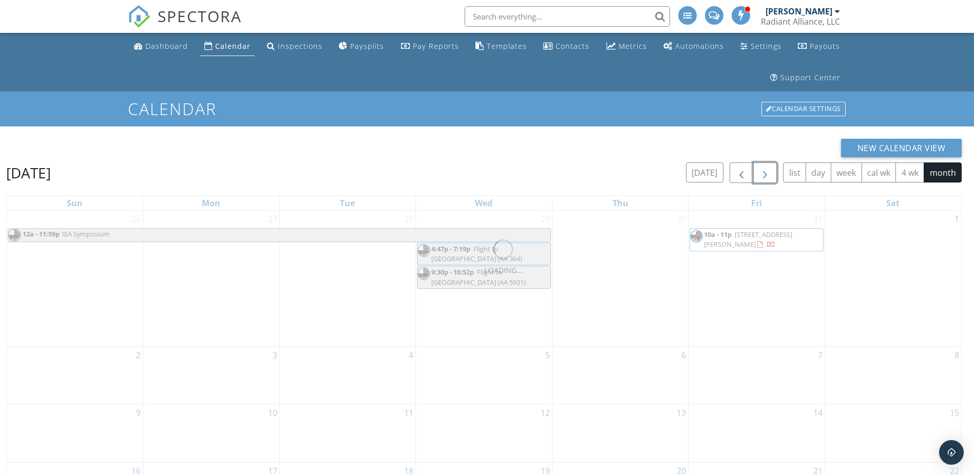
click at [772, 176] on button "button" at bounding box center [766, 172] width 24 height 21
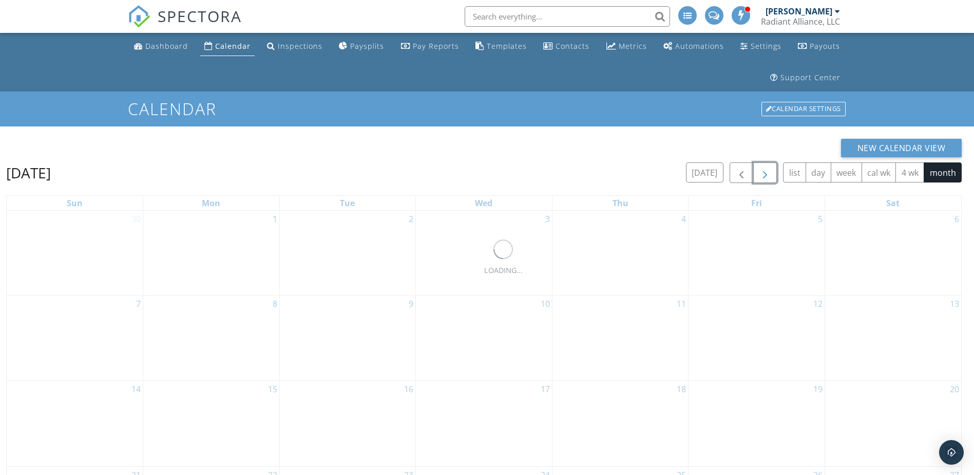
click at [772, 176] on button "button" at bounding box center [766, 172] width 24 height 21
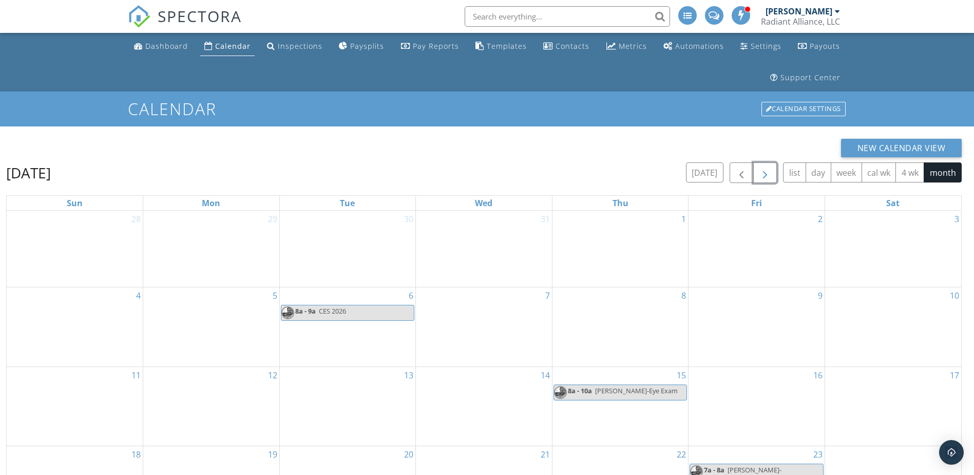
click at [772, 176] on button "button" at bounding box center [766, 172] width 24 height 21
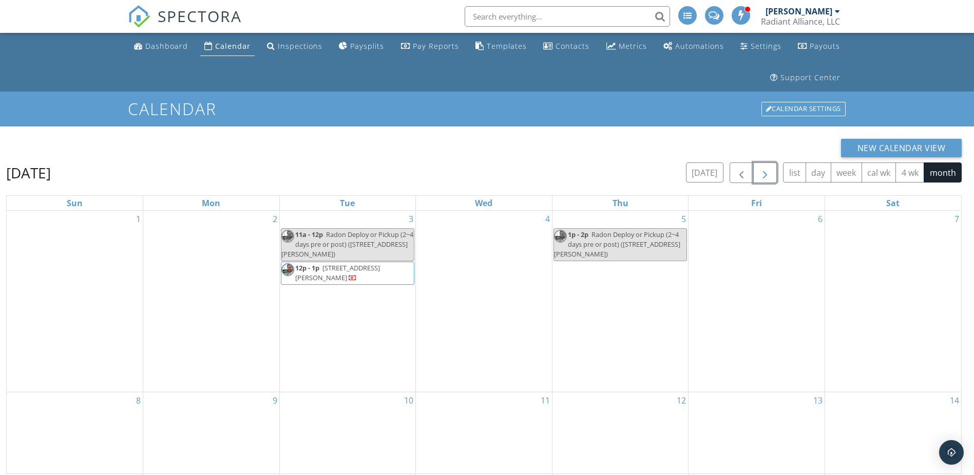
click at [772, 176] on button "button" at bounding box center [766, 172] width 24 height 21
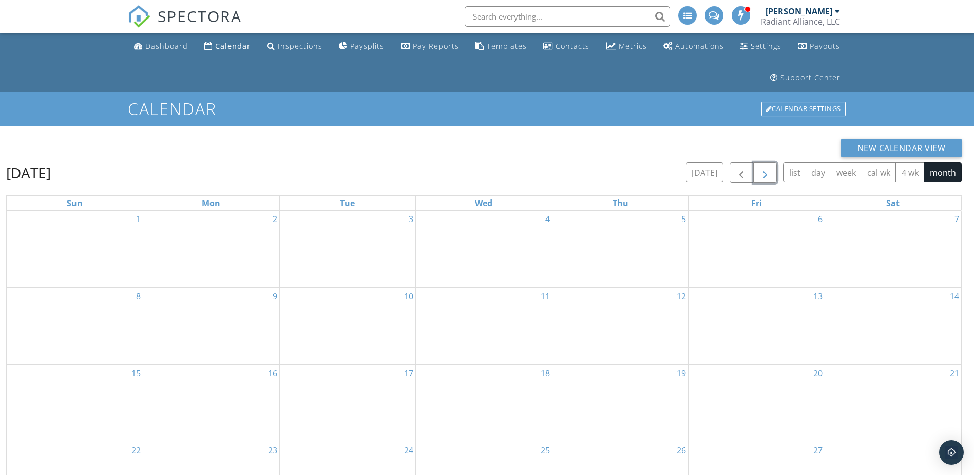
click at [772, 176] on button "button" at bounding box center [766, 172] width 24 height 21
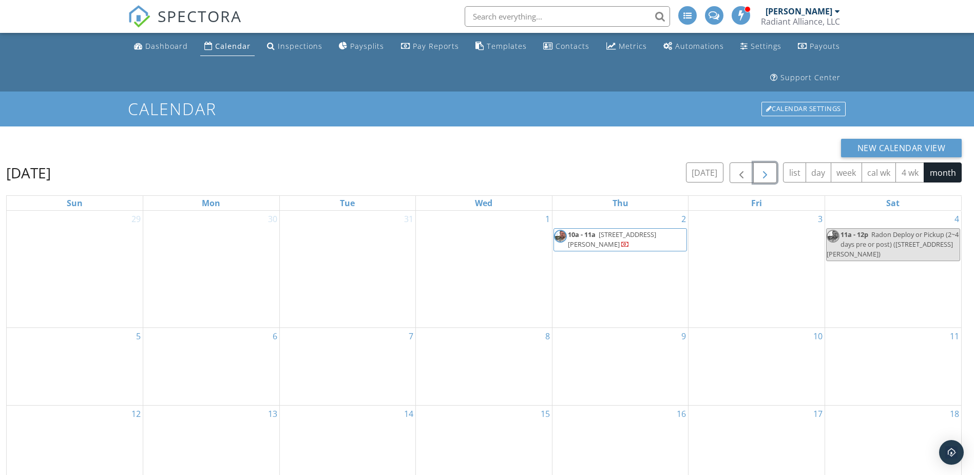
click at [772, 176] on button "button" at bounding box center [766, 172] width 24 height 21
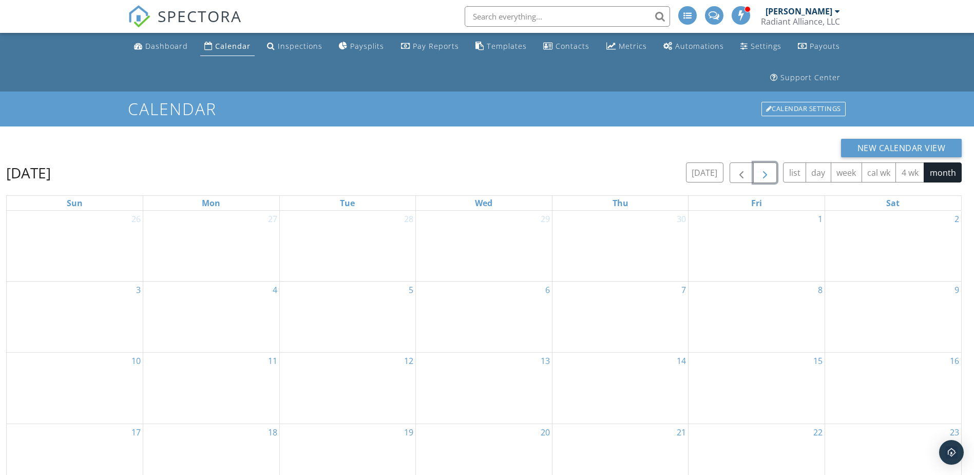
click at [772, 176] on button "button" at bounding box center [766, 172] width 24 height 21
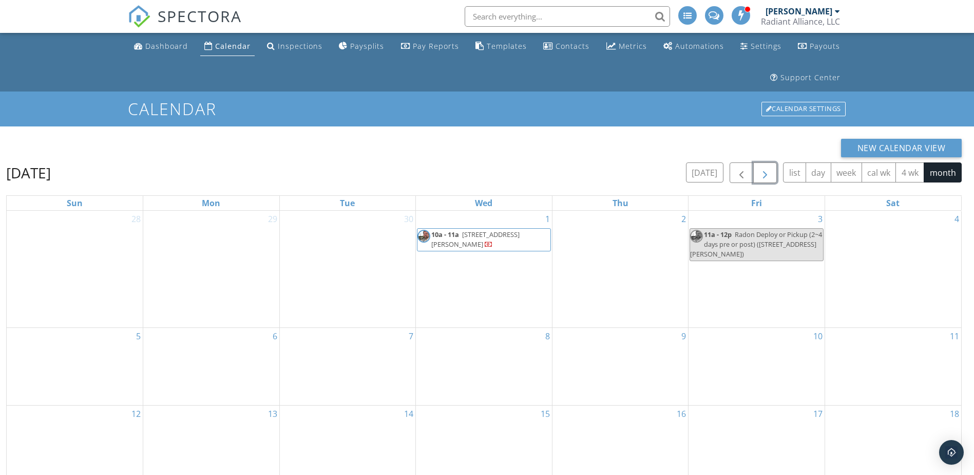
click at [772, 176] on button "button" at bounding box center [766, 172] width 24 height 21
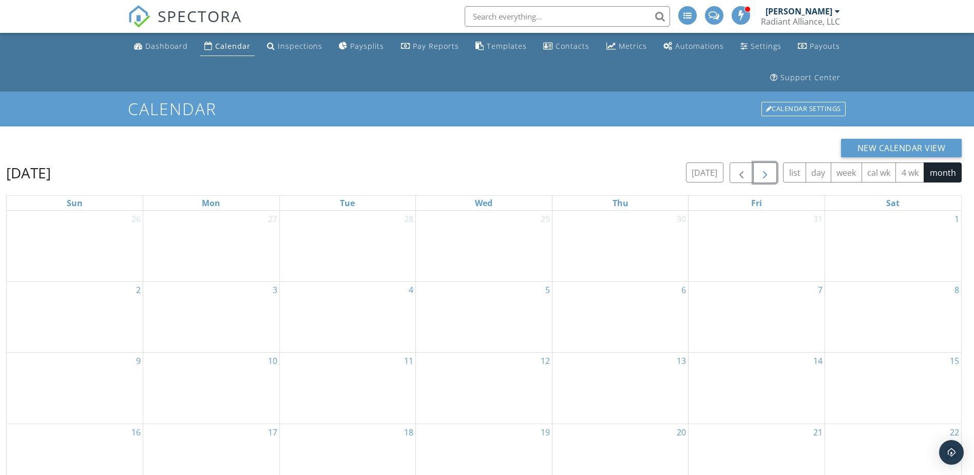
click at [772, 176] on button "button" at bounding box center [766, 172] width 24 height 21
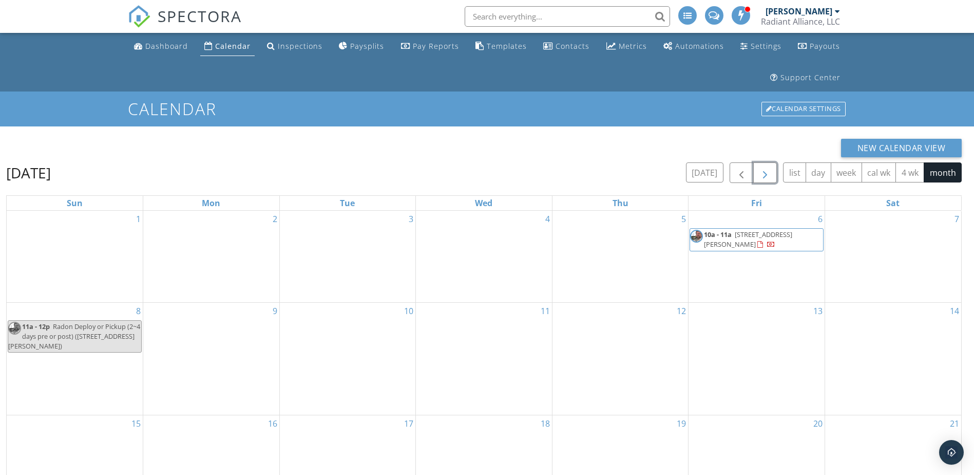
click at [765, 235] on span "2219 Ruffin Rd , Richmond 23234" at bounding box center [748, 239] width 88 height 19
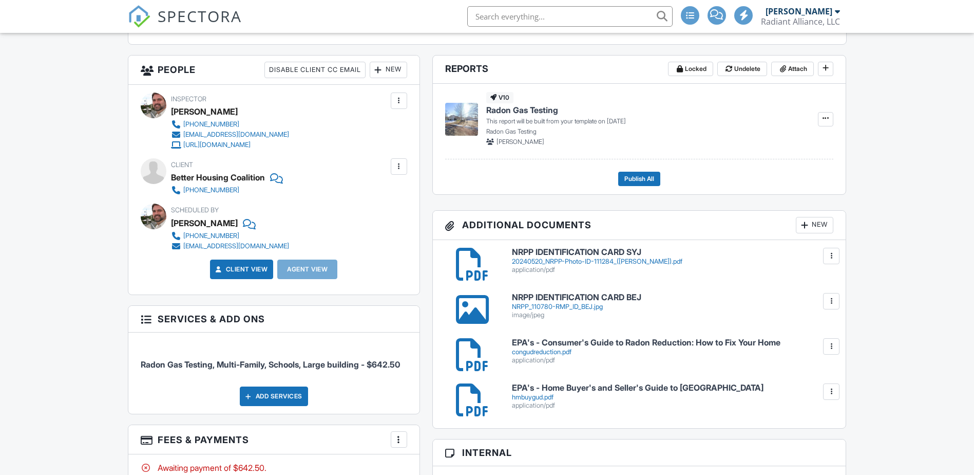
scroll to position [595, 0]
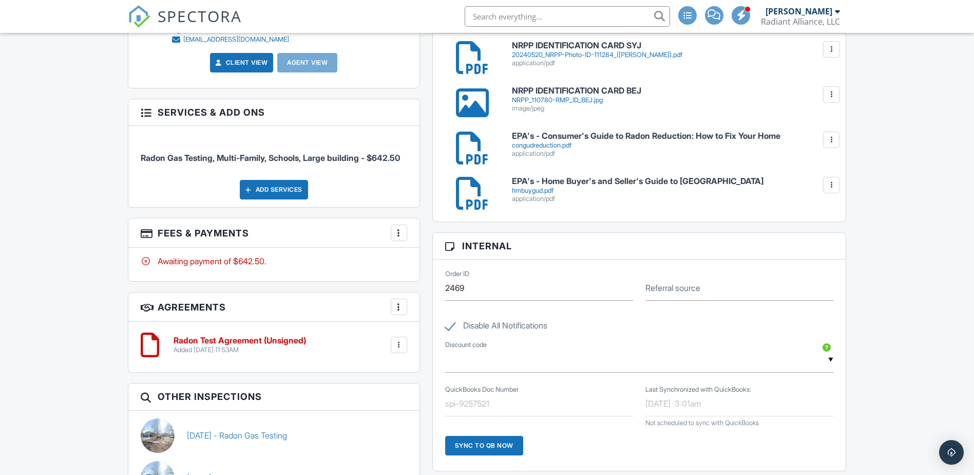
click at [398, 350] on div at bounding box center [399, 345] width 10 height 10
click at [370, 436] on li "Delete" at bounding box center [372, 424] width 59 height 26
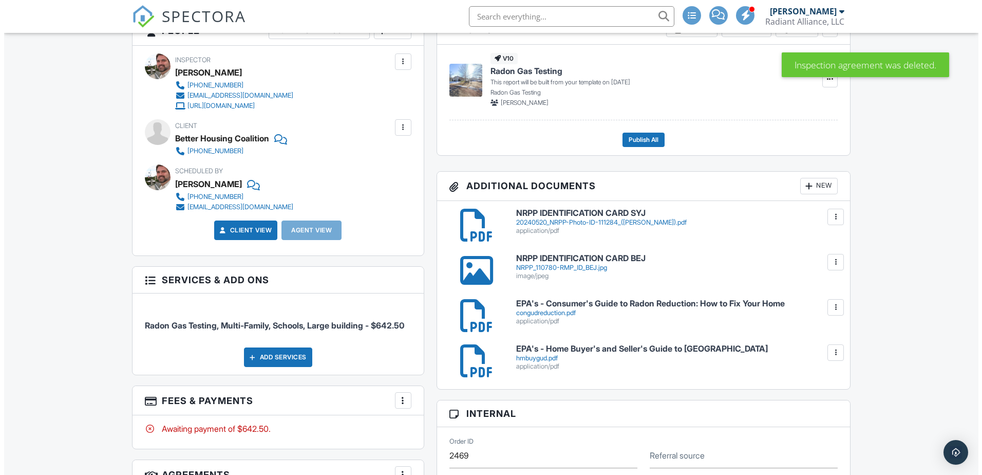
scroll to position [565, 0]
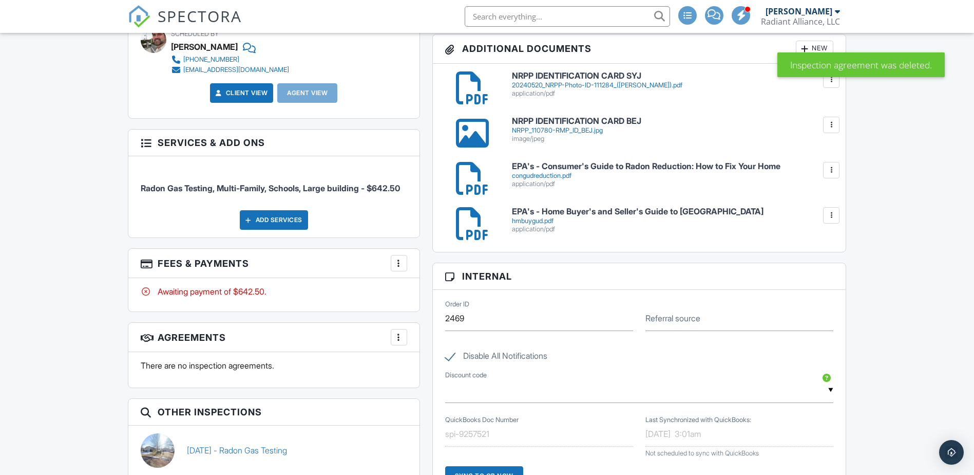
click at [397, 268] on div at bounding box center [399, 263] width 10 height 10
click at [429, 302] on li "Edit Fees & Payments" at bounding box center [450, 294] width 107 height 26
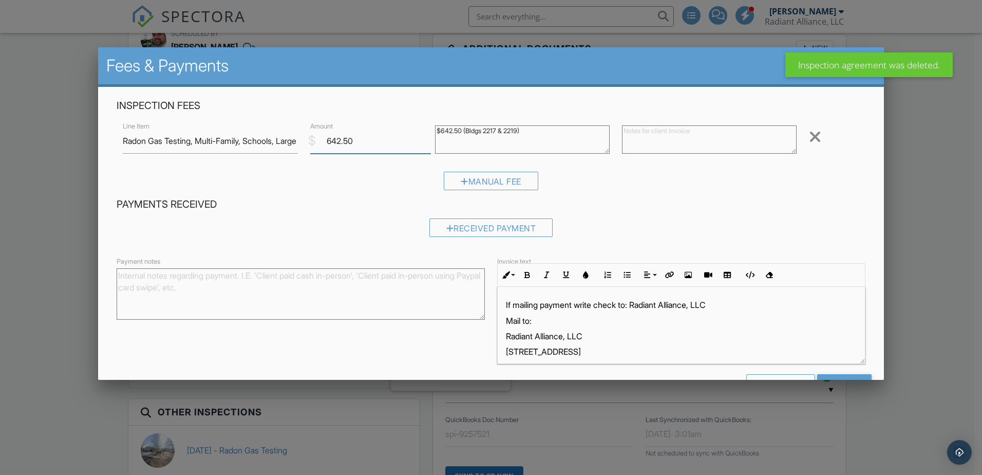
click at [304, 130] on div "$ Amount 642.50" at bounding box center [366, 140] width 125 height 25
type input "700.00"
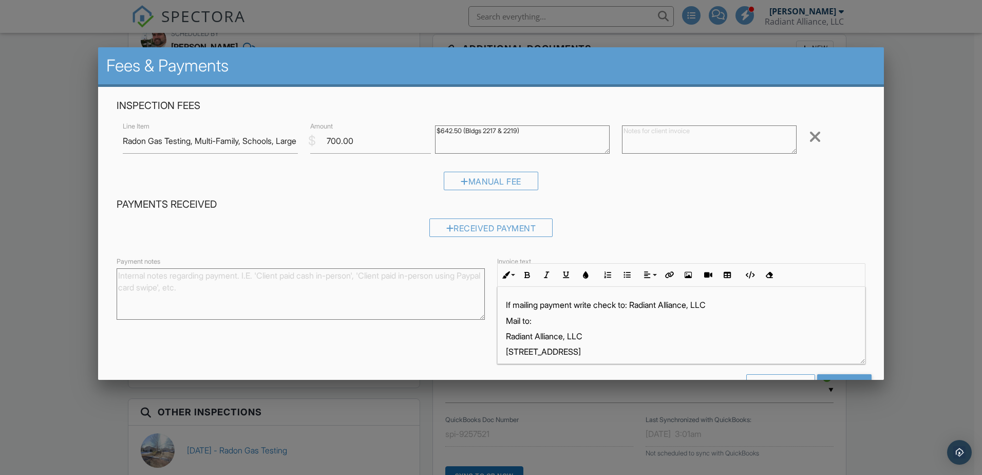
click at [438, 130] on textarea "$642.50 (Bldgs 2217 & 2219)" at bounding box center [522, 139] width 175 height 28
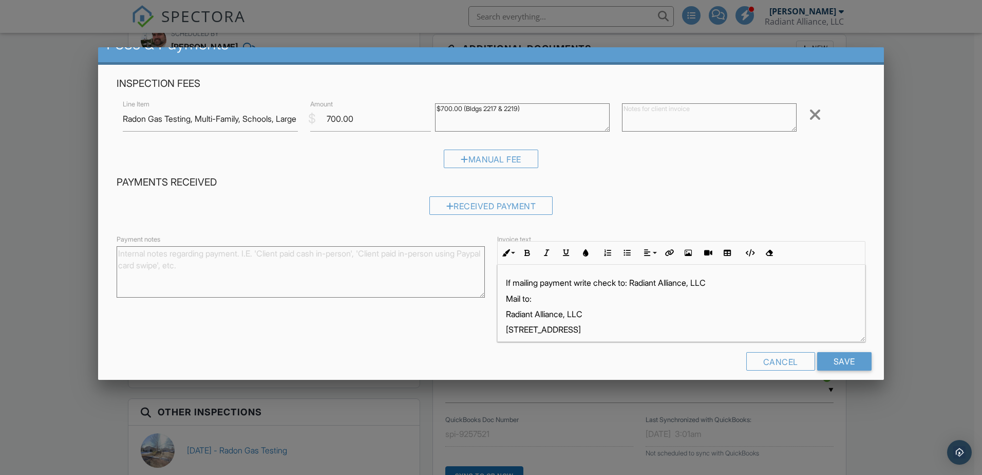
scroll to position [33, 0]
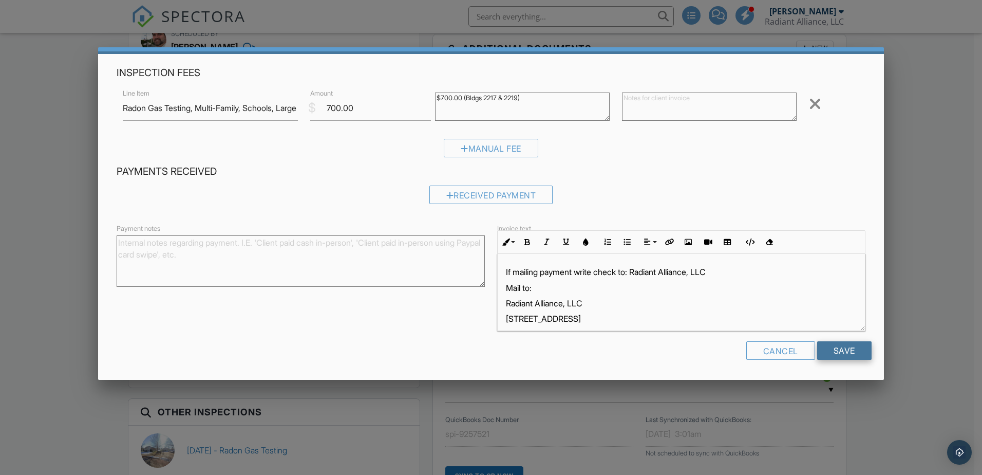
type textarea "$700.00 (Bldgs 2217 & 2219)"
click at [837, 345] on input "Save" at bounding box center [844, 350] width 54 height 18
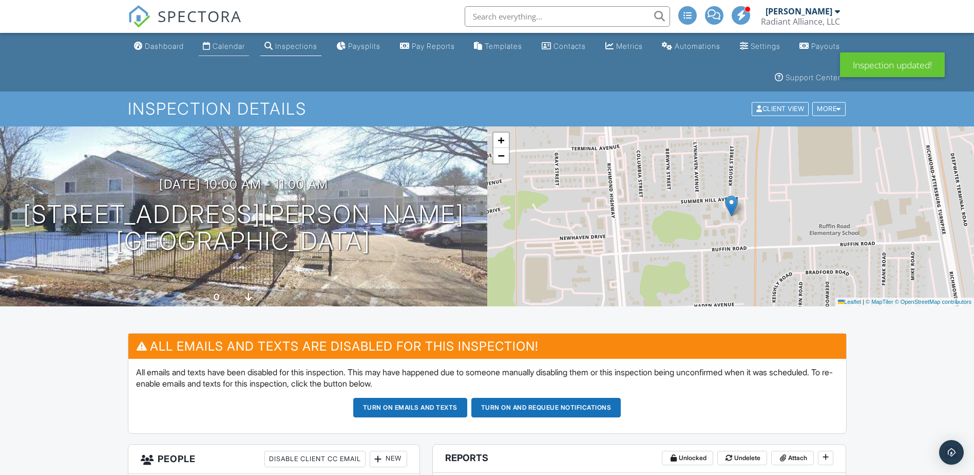
click at [234, 44] on div "Calendar" at bounding box center [229, 46] width 32 height 9
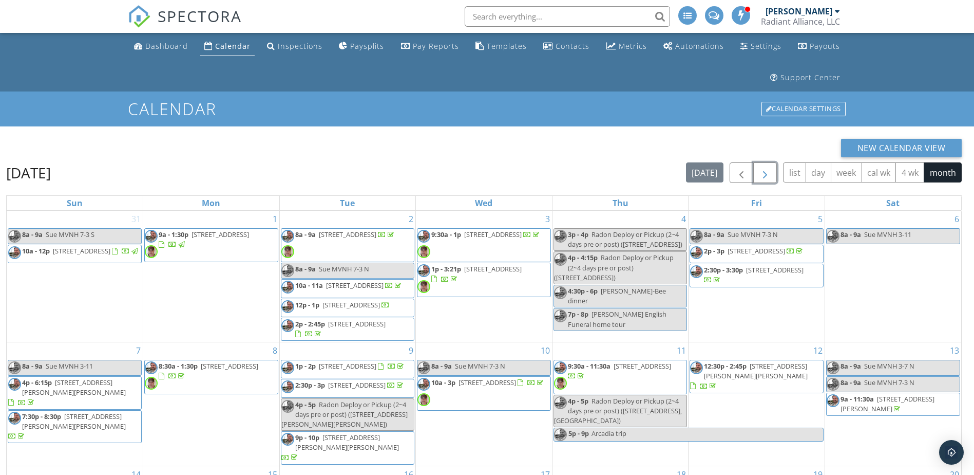
click at [766, 168] on span "button" at bounding box center [765, 173] width 12 height 12
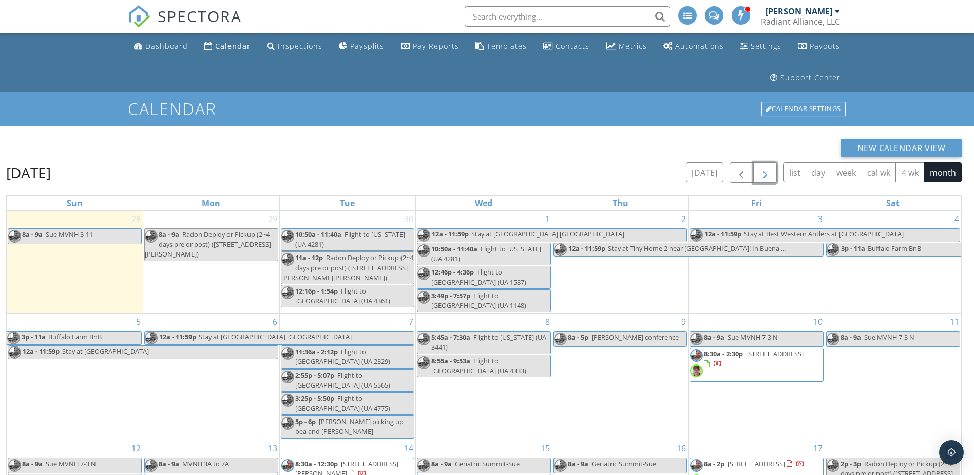
click at [766, 168] on span "button" at bounding box center [765, 173] width 12 height 12
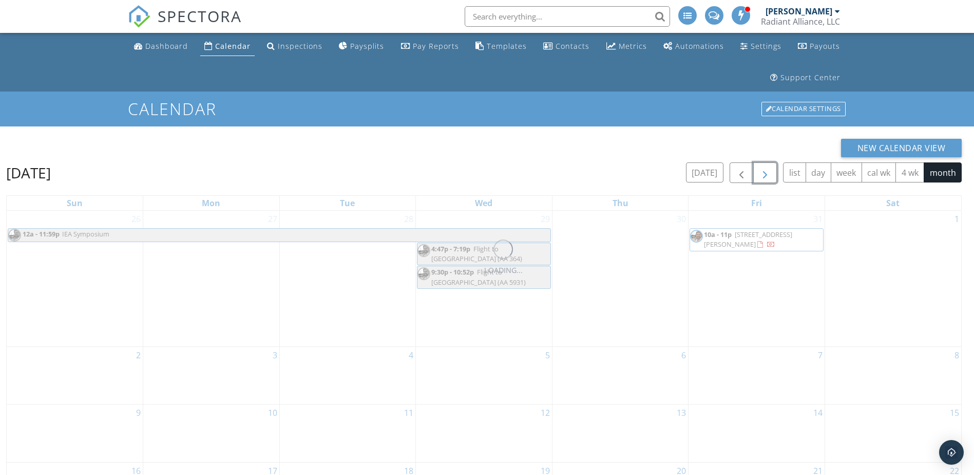
click at [766, 168] on span "button" at bounding box center [765, 173] width 12 height 12
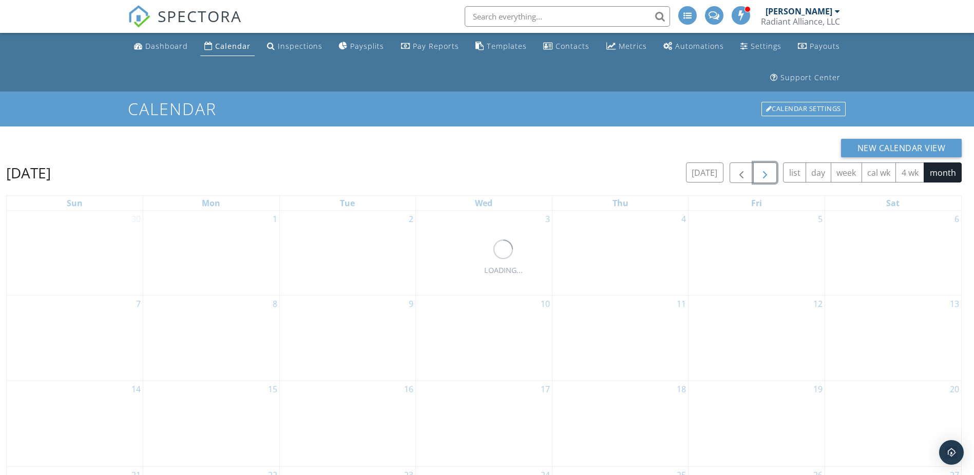
click at [766, 168] on span "button" at bounding box center [765, 173] width 12 height 12
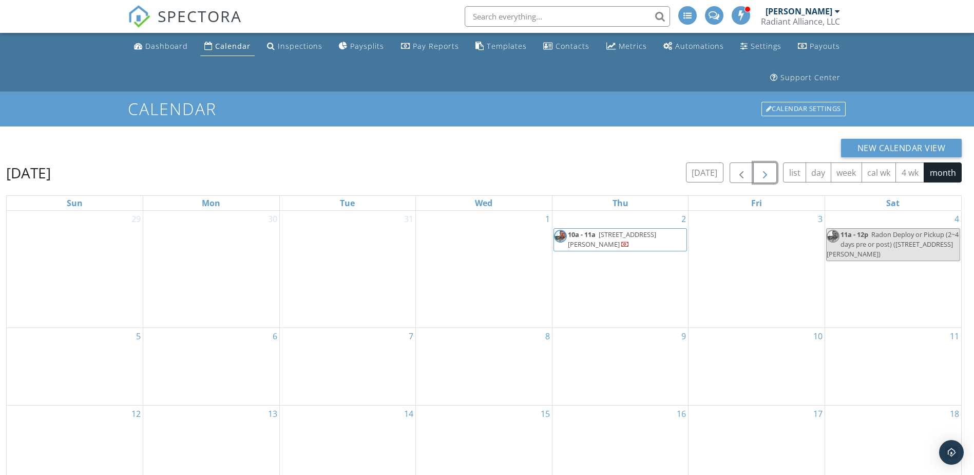
click at [766, 168] on span "button" at bounding box center [765, 173] width 12 height 12
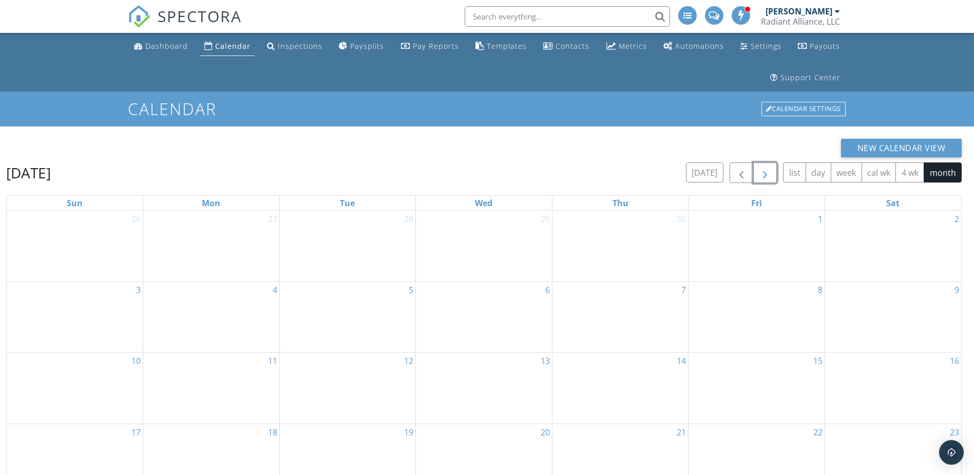
click at [766, 168] on span "button" at bounding box center [765, 173] width 12 height 12
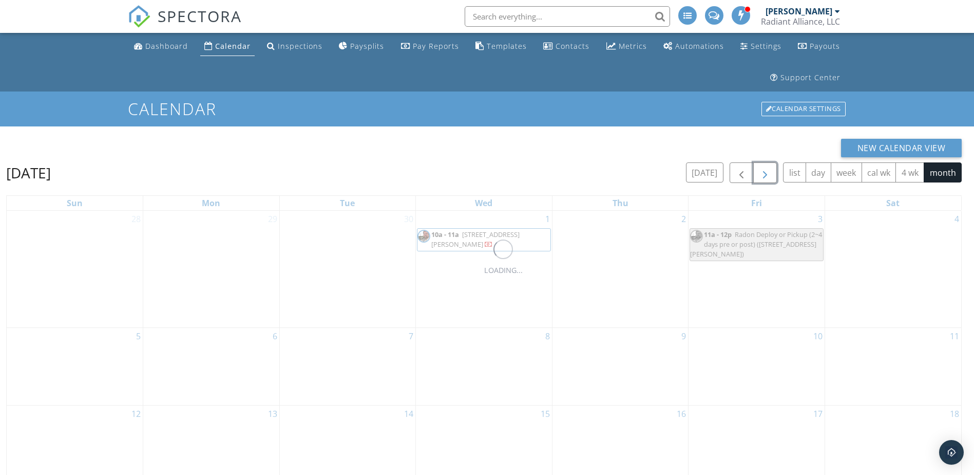
click at [766, 168] on span "button" at bounding box center [765, 173] width 12 height 12
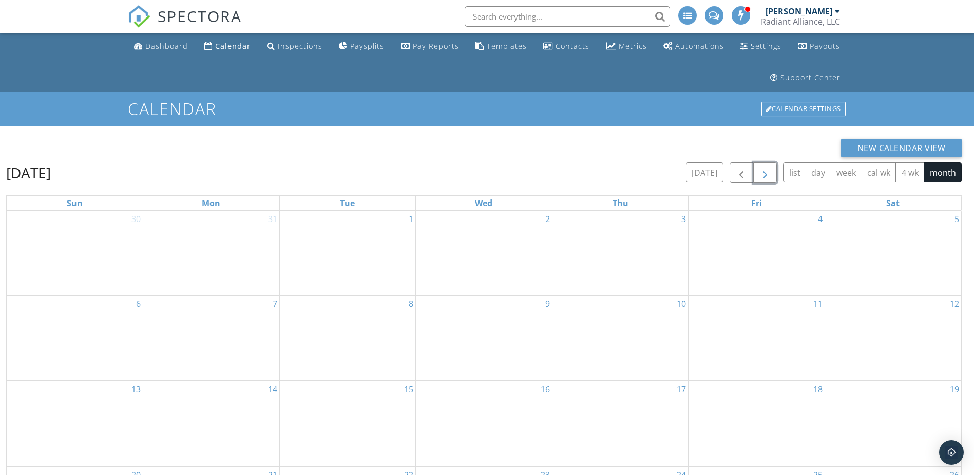
click at [766, 168] on span "button" at bounding box center [765, 173] width 12 height 12
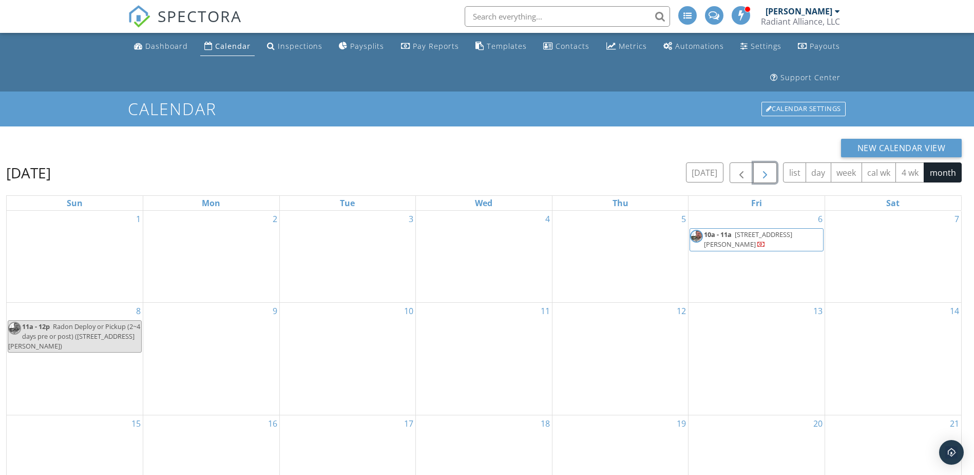
click at [766, 168] on span "button" at bounding box center [765, 173] width 12 height 12
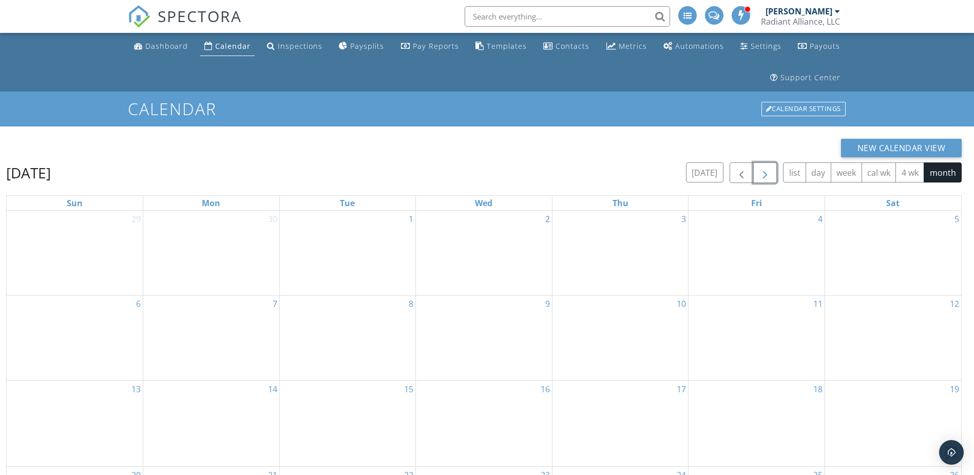
click at [766, 168] on span "button" at bounding box center [765, 173] width 12 height 12
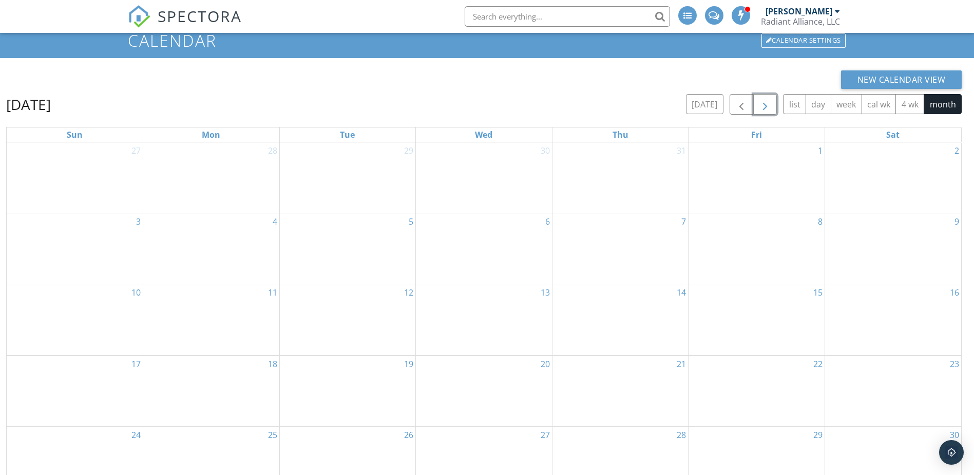
scroll to position [66, 0]
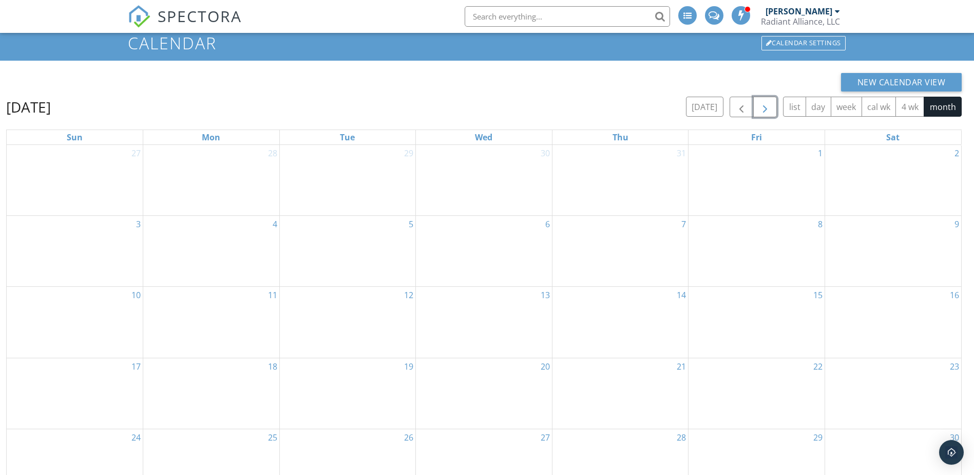
click at [761, 107] on span "button" at bounding box center [765, 107] width 12 height 12
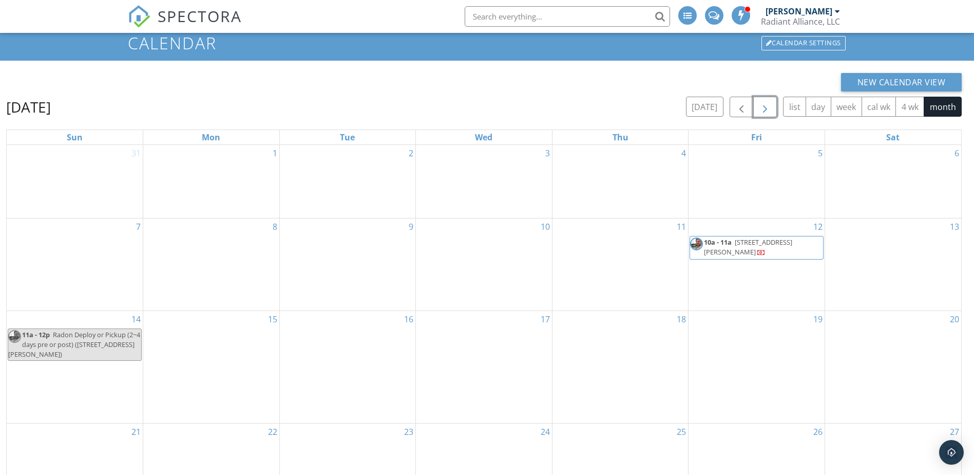
click at [755, 244] on span "2219 Ruffin Rd , Richmond 23234" at bounding box center [748, 246] width 88 height 19
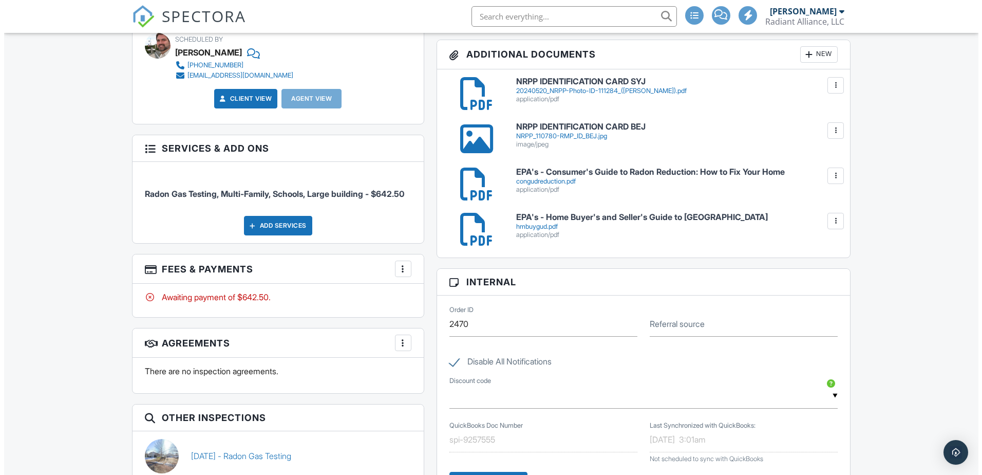
scroll to position [616, 0]
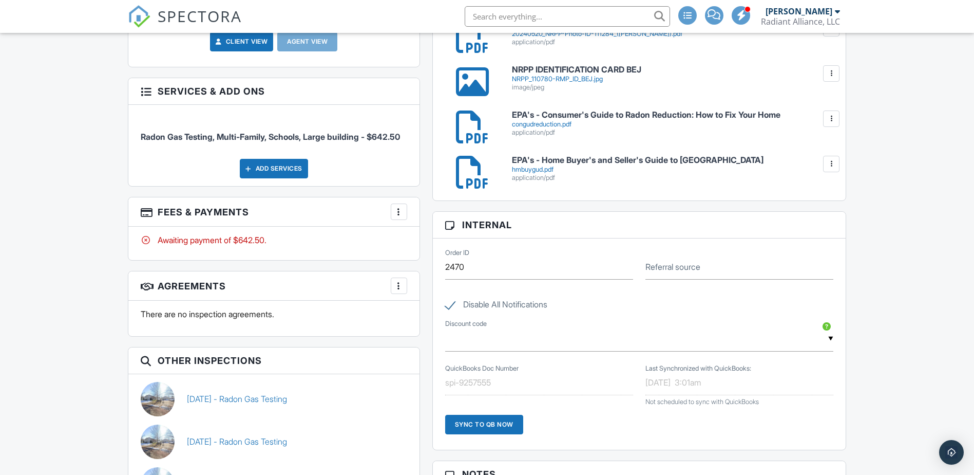
click at [397, 217] on div at bounding box center [399, 211] width 10 height 10
click at [418, 253] on li "Edit Fees & Payments" at bounding box center [450, 243] width 107 height 26
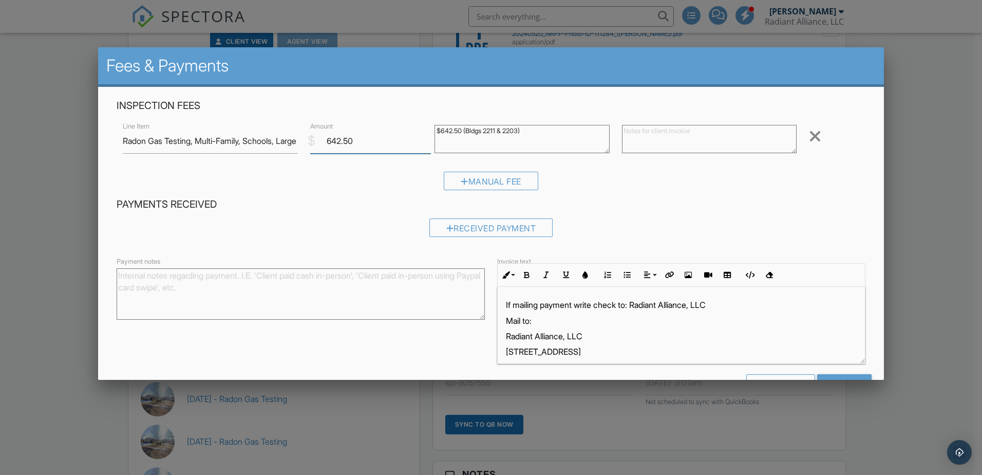
drag, startPoint x: 360, startPoint y: 142, endPoint x: 228, endPoint y: 130, distance: 133.0
click at [228, 130] on div "Line Item Radon Gas Testing, Multi-Family, Schools, Large building $ Amount 642…" at bounding box center [491, 140] width 749 height 41
type input "700.00"
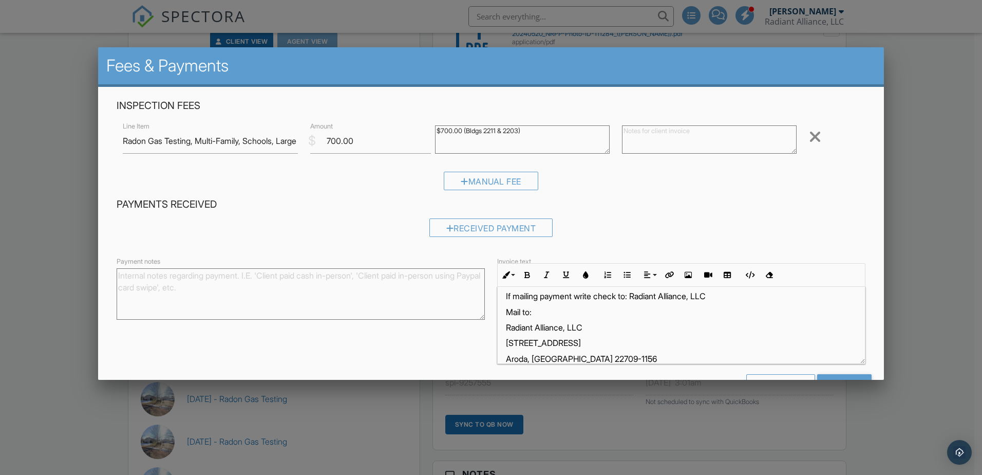
scroll to position [22, 0]
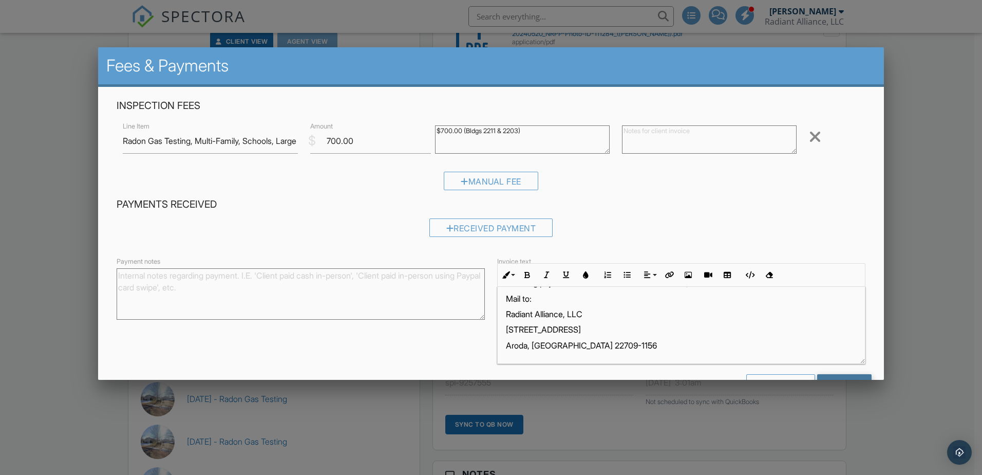
type textarea "$700.00 (Bldgs 2211 & 2203)"
click at [845, 374] on input "Save" at bounding box center [844, 383] width 54 height 18
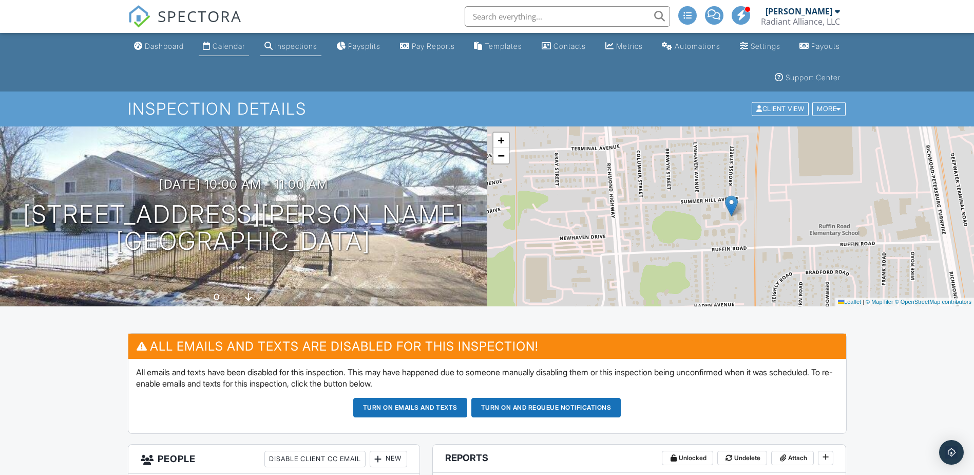
click at [222, 49] on div "Calendar" at bounding box center [229, 46] width 32 height 9
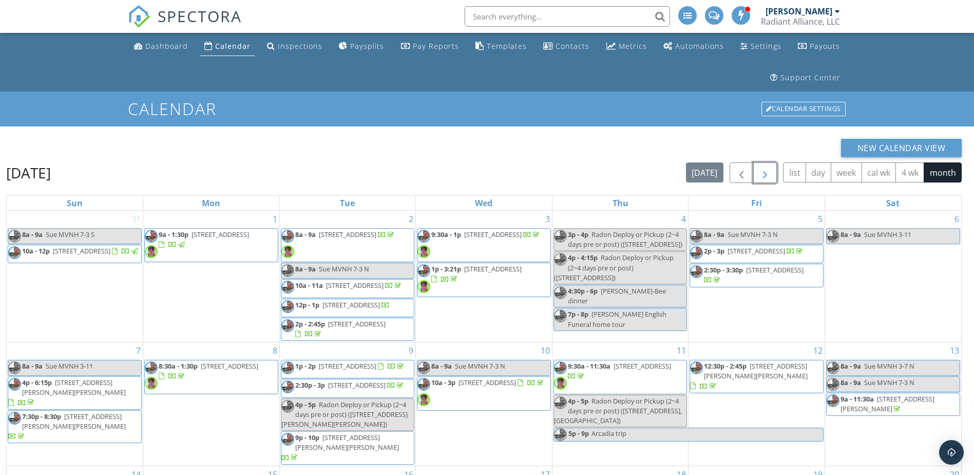
click at [766, 176] on span "button" at bounding box center [765, 173] width 12 height 12
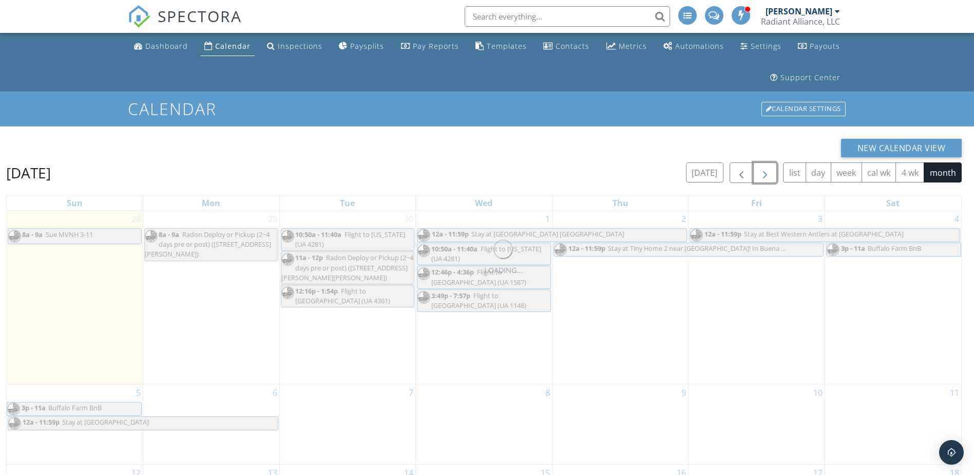
click at [766, 176] on span "button" at bounding box center [765, 173] width 12 height 12
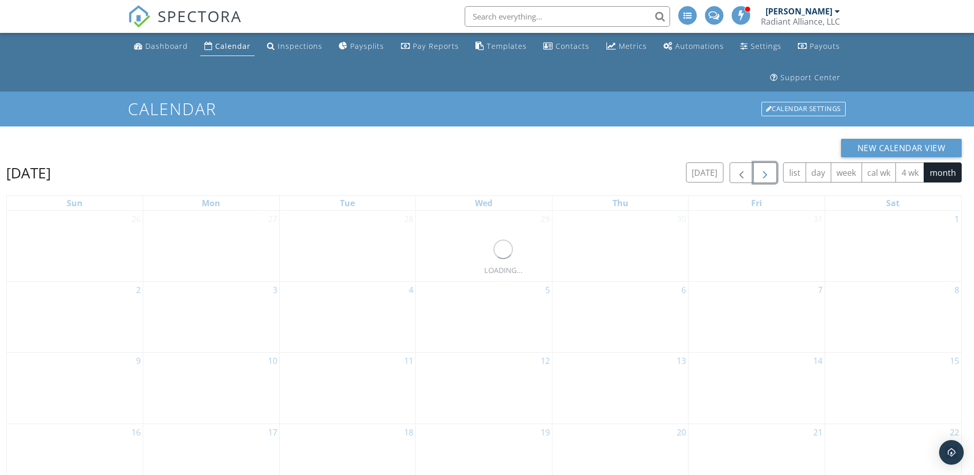
click at [766, 176] on span "button" at bounding box center [765, 173] width 12 height 12
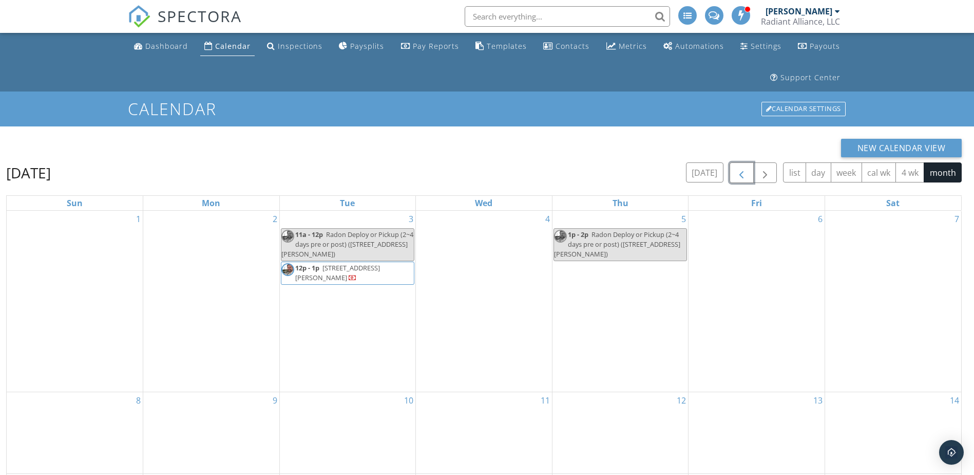
click at [746, 172] on span "button" at bounding box center [742, 173] width 12 height 12
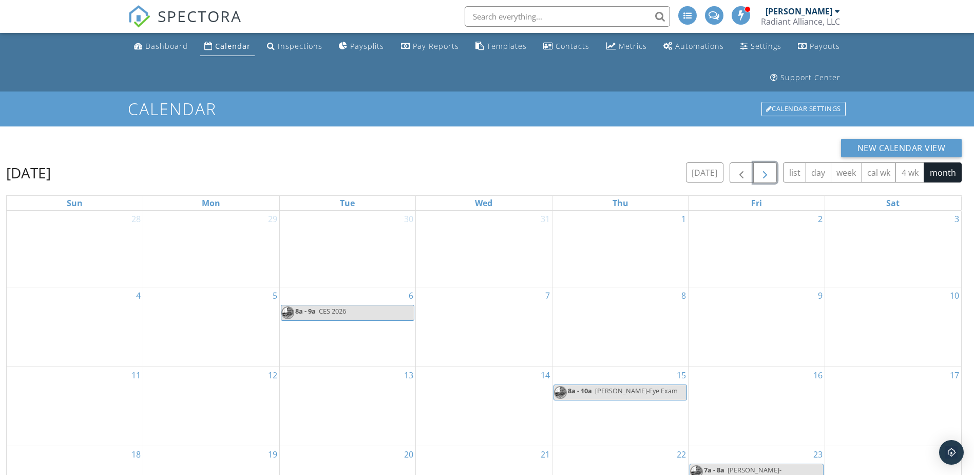
click at [767, 175] on span "button" at bounding box center [765, 173] width 12 height 12
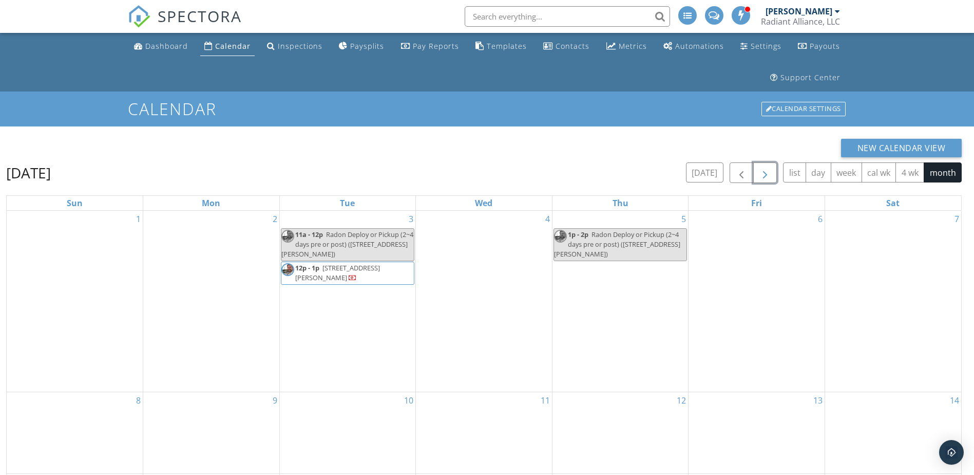
click at [363, 278] on span "12p - 1p 2219 Ruffin Rd , Richmond 23234" at bounding box center [347, 273] width 133 height 20
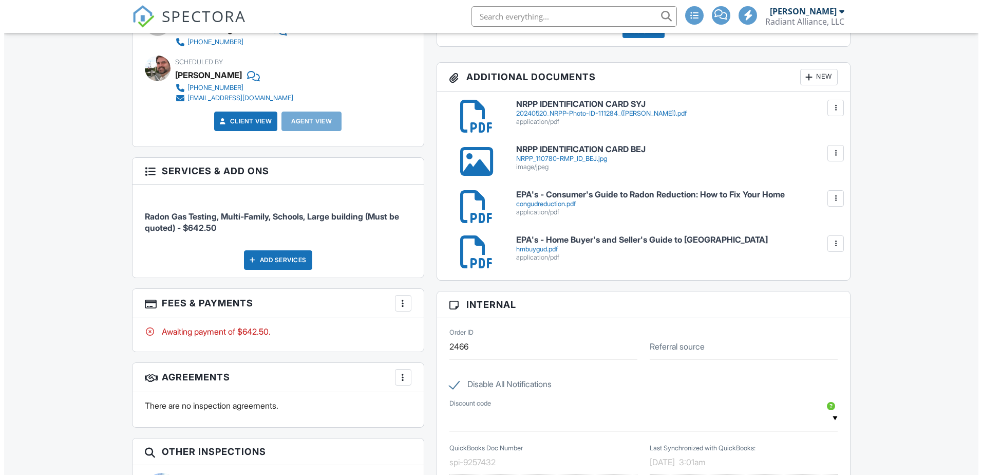
scroll to position [565, 0]
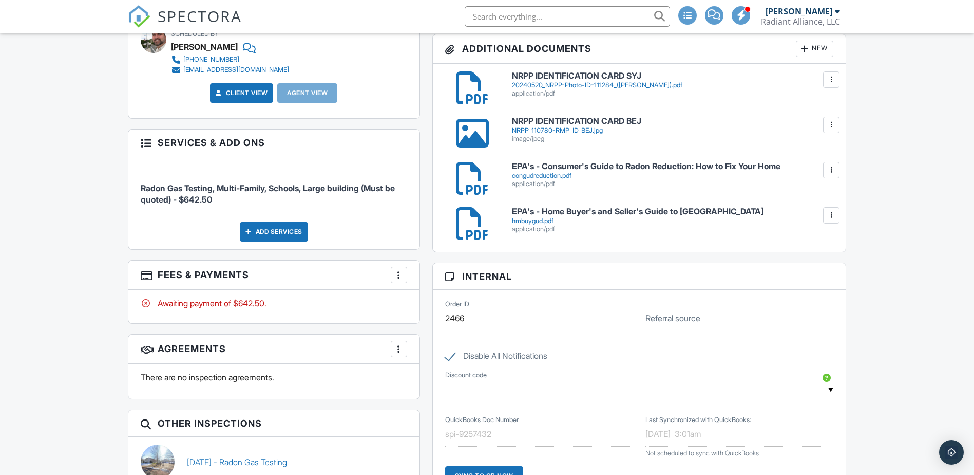
click at [401, 274] on div at bounding box center [399, 275] width 10 height 10
click at [418, 302] on li "Edit Fees & Payments" at bounding box center [450, 306] width 107 height 26
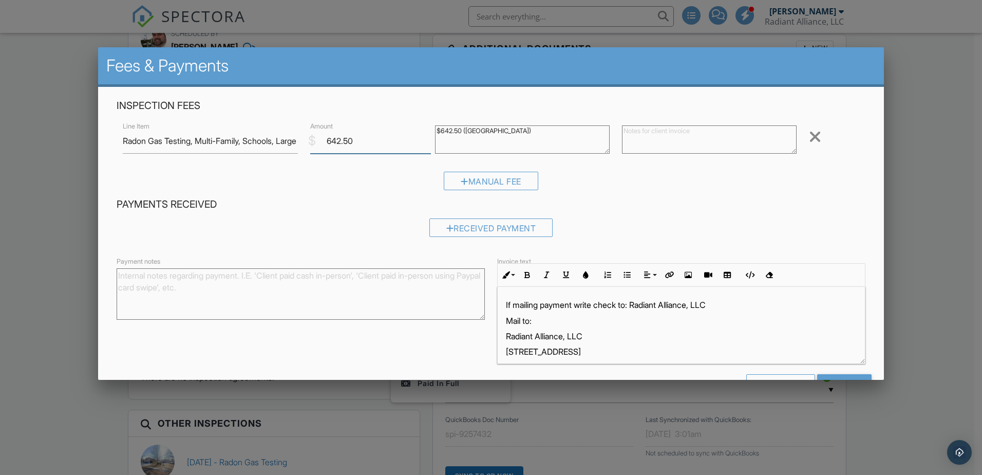
drag, startPoint x: 358, startPoint y: 143, endPoint x: 315, endPoint y: 143, distance: 42.1
click at [315, 143] on input "642.50" at bounding box center [370, 140] width 121 height 25
type input "440.00"
click at [458, 126] on textarea "$642.50 (Bldg Community Center)" at bounding box center [522, 139] width 175 height 28
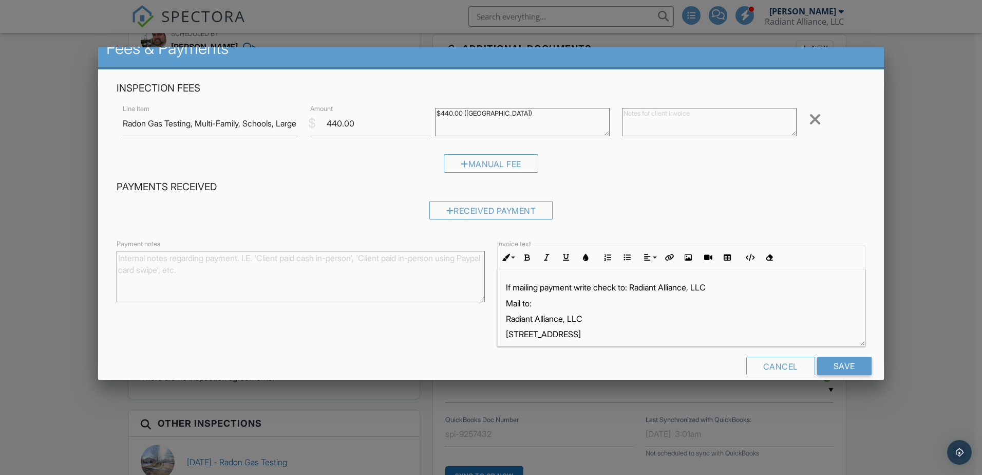
scroll to position [33, 0]
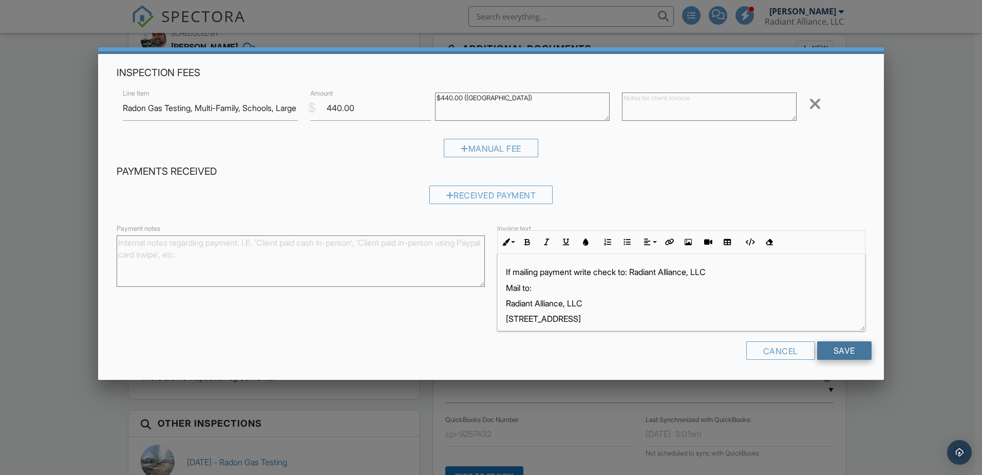
type textarea "$440.00 (Bldg Community Center)"
click at [848, 349] on input "Save" at bounding box center [844, 350] width 54 height 18
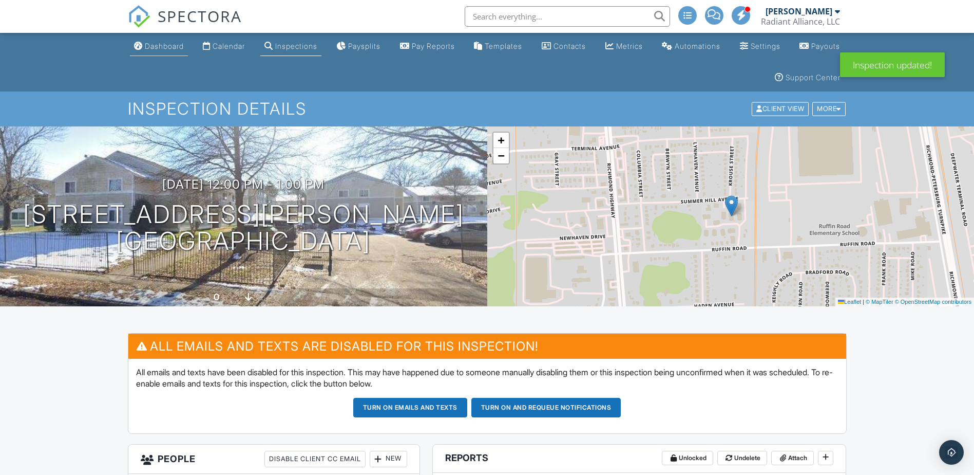
click at [166, 44] on div "Dashboard" at bounding box center [164, 46] width 39 height 9
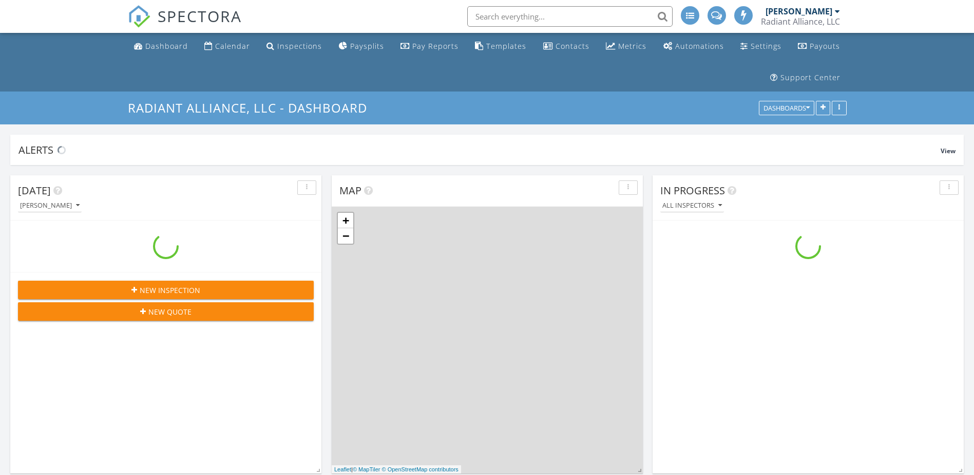
scroll to position [1464, 990]
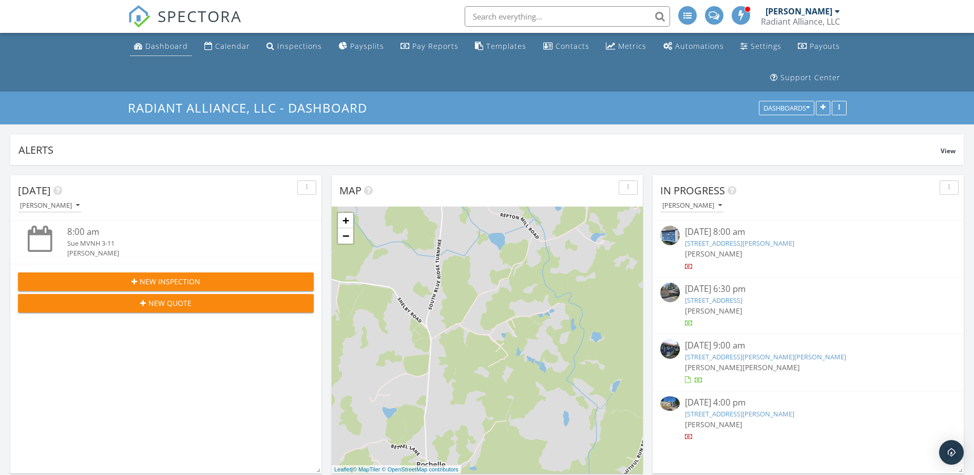
click at [169, 47] on div "Dashboard" at bounding box center [166, 46] width 43 height 10
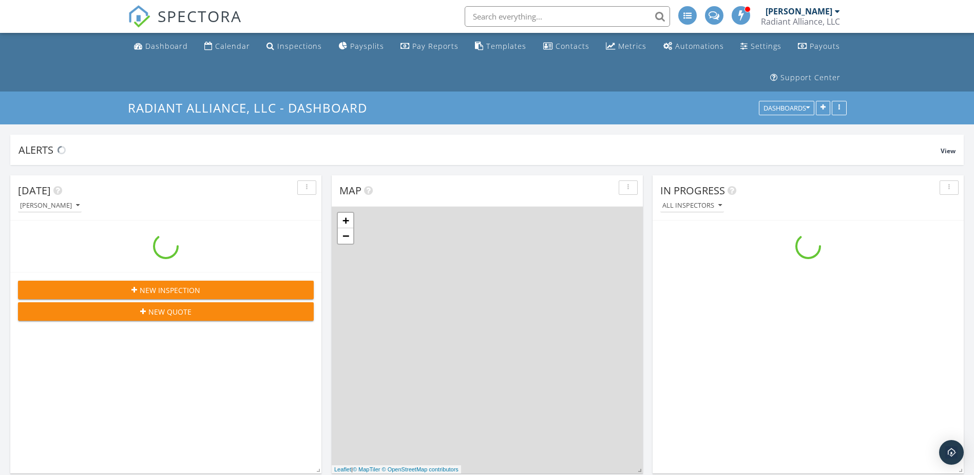
scroll to position [1464, 990]
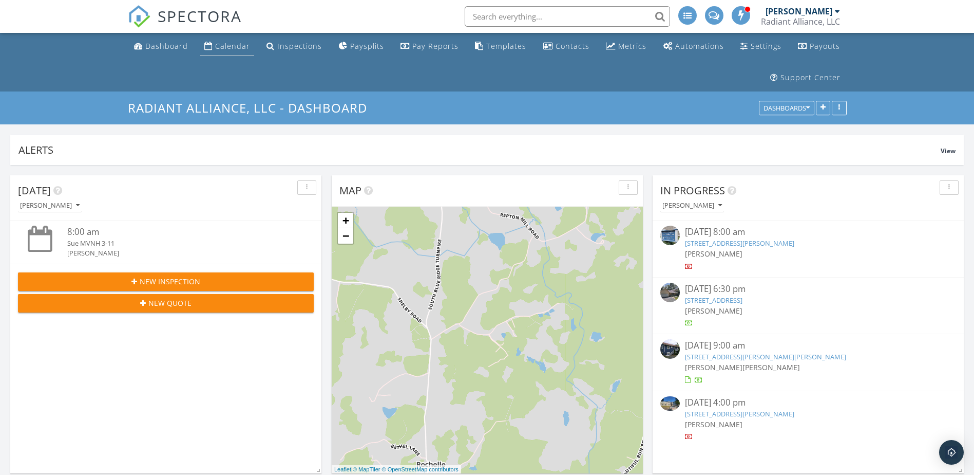
click at [213, 50] on link "Calendar" at bounding box center [227, 46] width 54 height 19
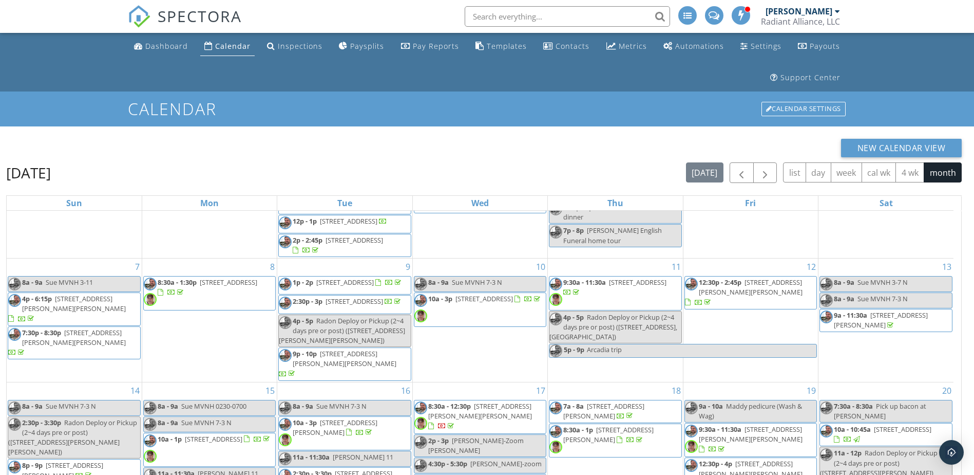
scroll to position [51, 0]
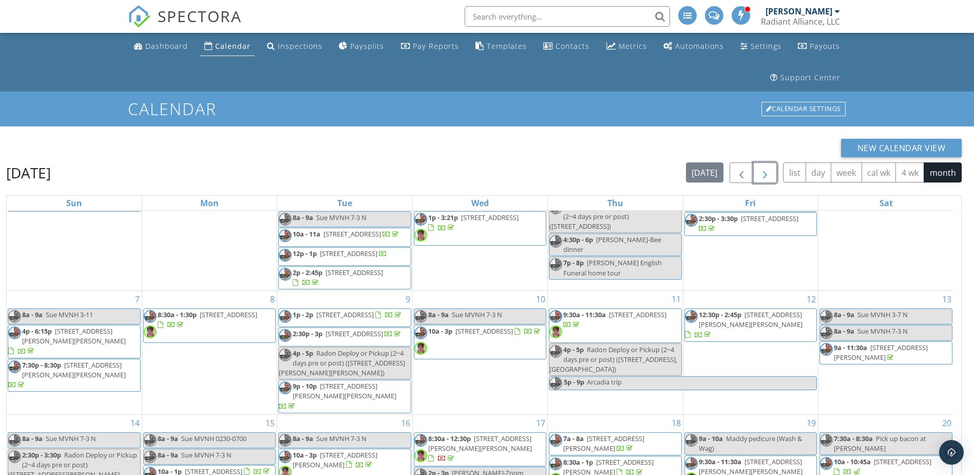
click at [763, 174] on span "button" at bounding box center [765, 173] width 12 height 12
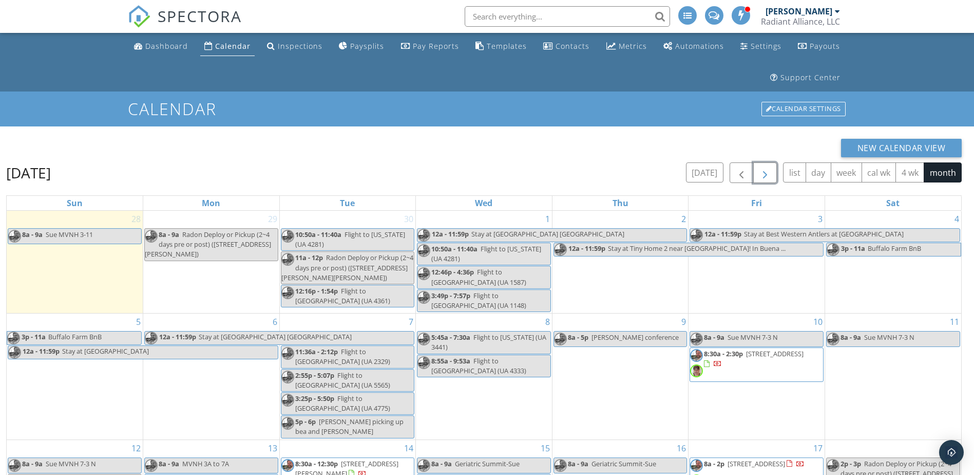
click at [763, 174] on span "button" at bounding box center [765, 173] width 12 height 12
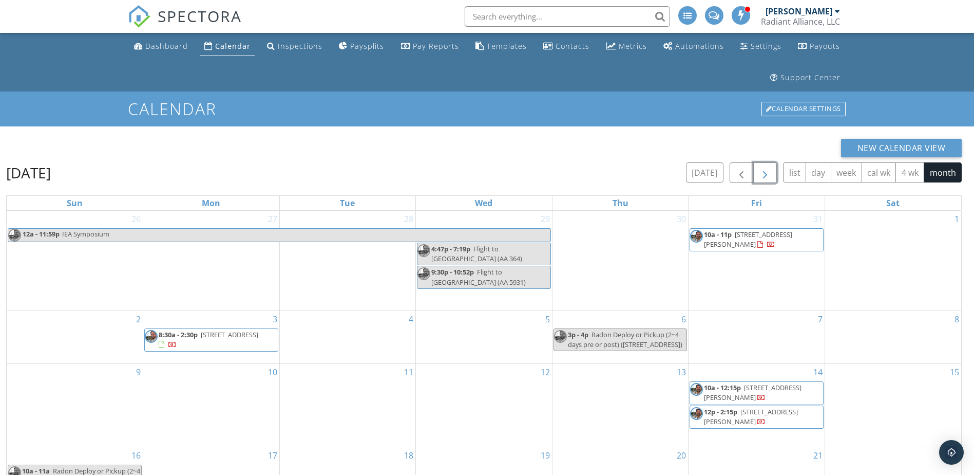
click at [763, 174] on span "button" at bounding box center [765, 173] width 12 height 12
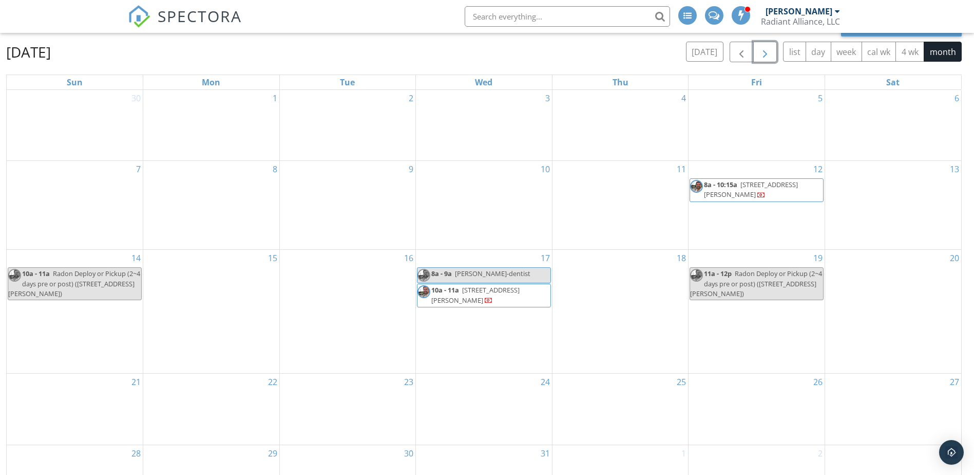
scroll to position [103, 0]
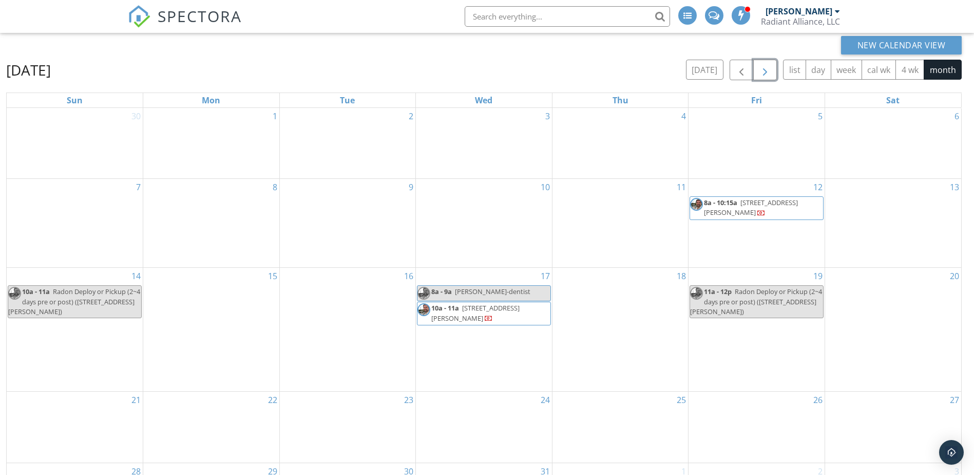
click at [507, 311] on span "2219 Ruffin Rd, Richmond 23234" at bounding box center [475, 312] width 88 height 19
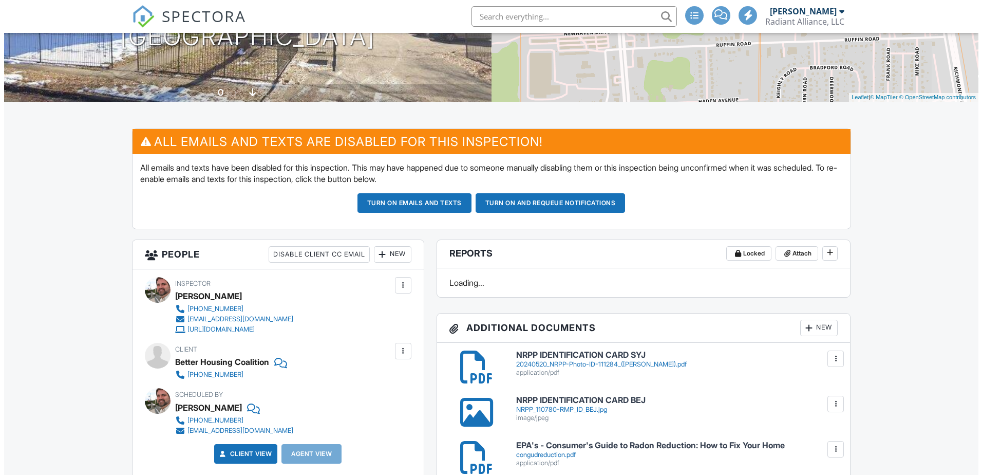
scroll to position [205, 0]
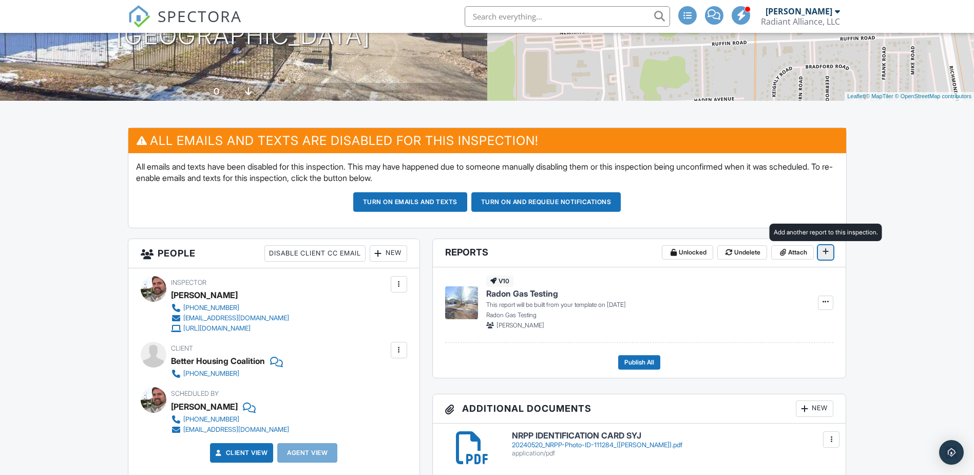
click at [829, 254] on icon at bounding box center [826, 251] width 6 height 7
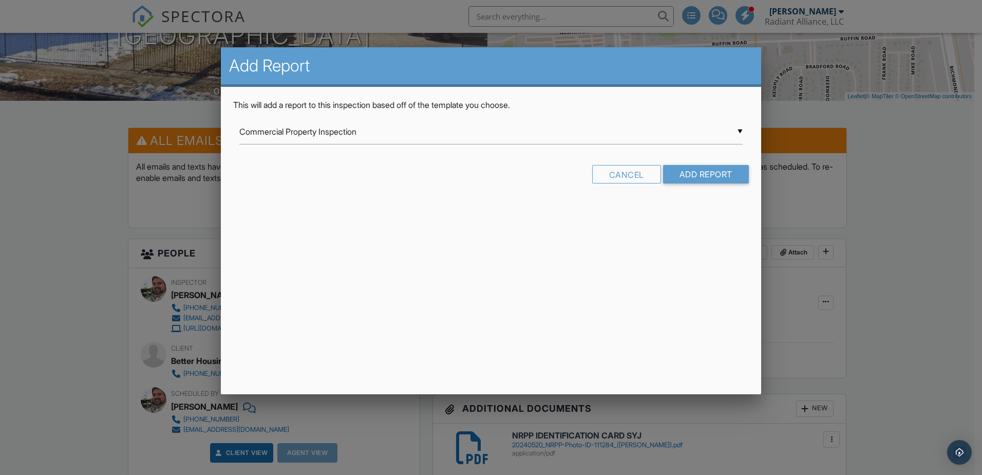
click at [388, 135] on div "▼ Commercial Property Inspection Commercial Property Inspection InterNACHI Resi…" at bounding box center [490, 131] width 503 height 25
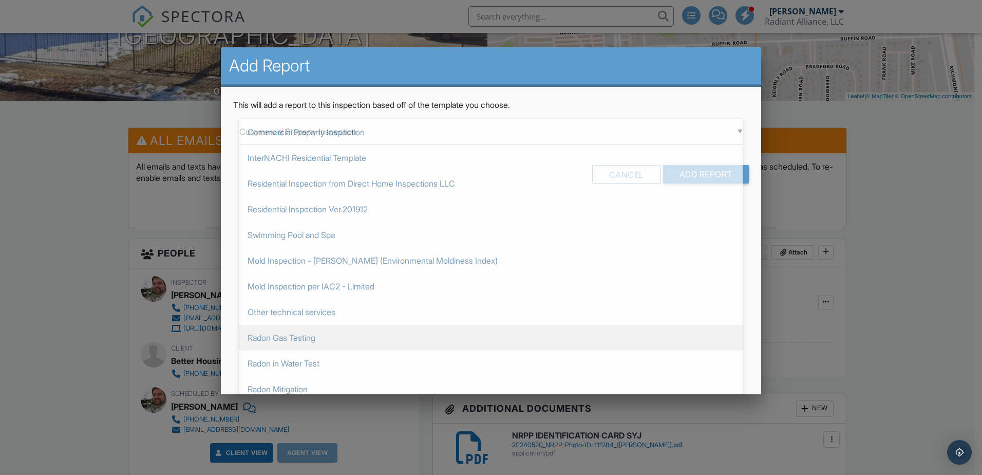
click at [312, 334] on span "Radon Gas Testing" at bounding box center [490, 338] width 503 height 26
type input "Radon Gas Testing"
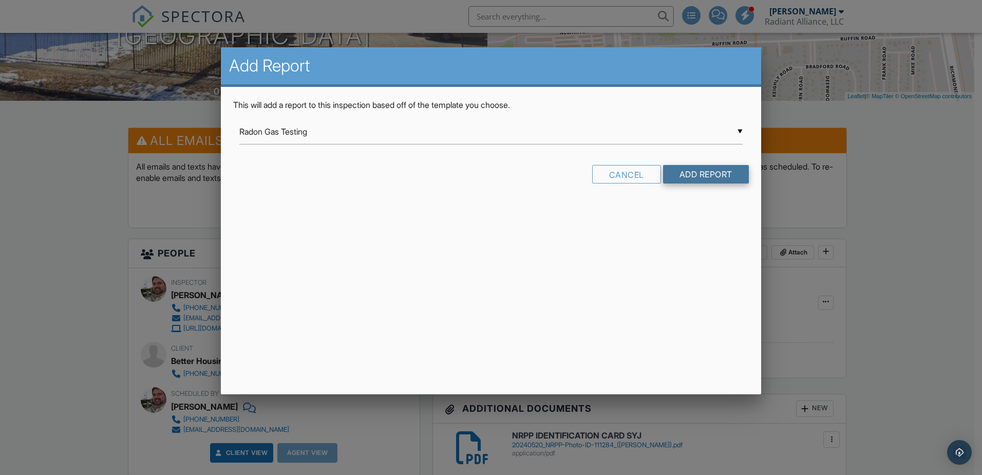
click at [692, 179] on input "Add Report" at bounding box center [706, 174] width 86 height 18
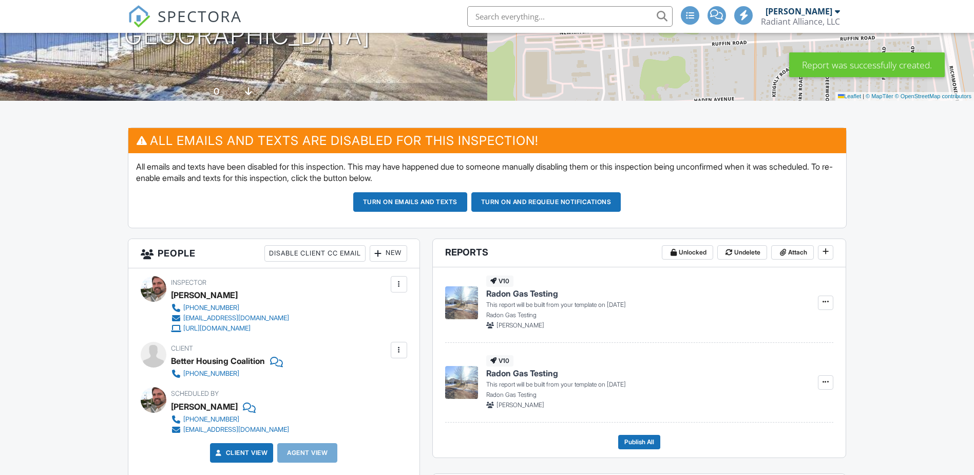
scroll to position [257, 0]
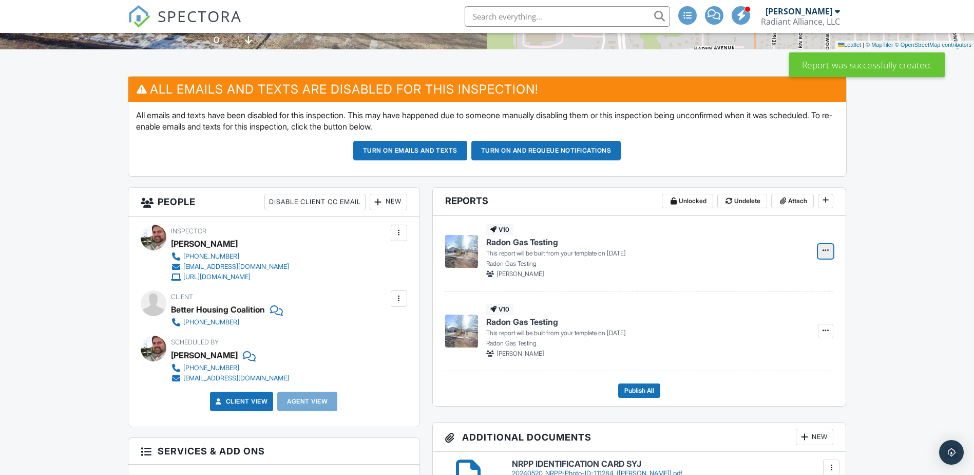
click at [824, 250] on icon at bounding box center [826, 250] width 6 height 7
click at [526, 241] on span "Radon Gas Testing" at bounding box center [522, 241] width 72 height 11
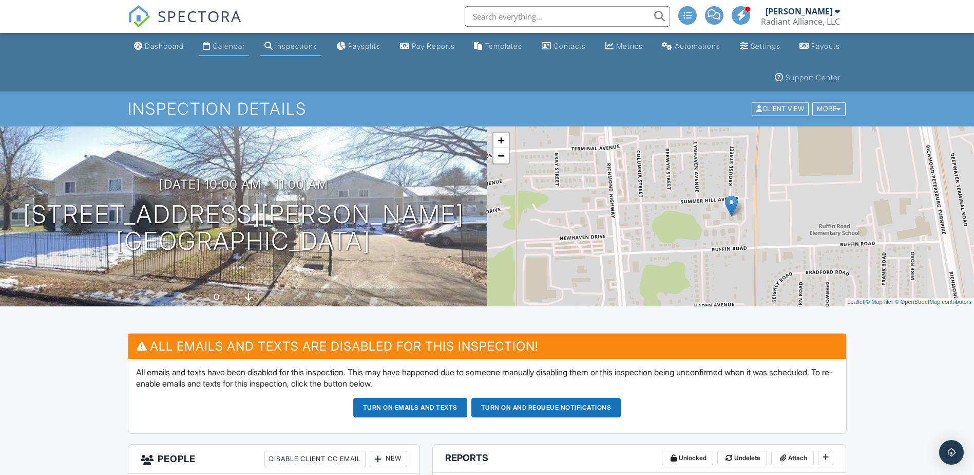
click at [219, 46] on div "Calendar" at bounding box center [229, 46] width 32 height 9
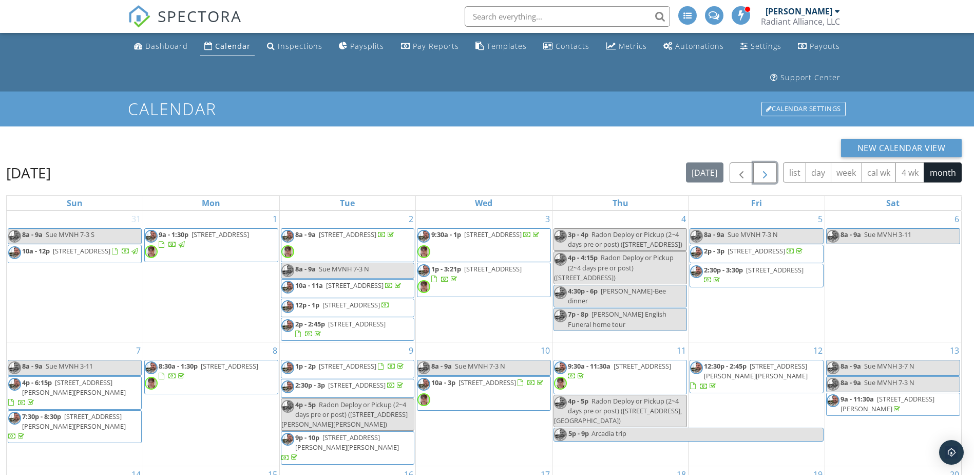
click at [765, 171] on span "button" at bounding box center [765, 173] width 12 height 12
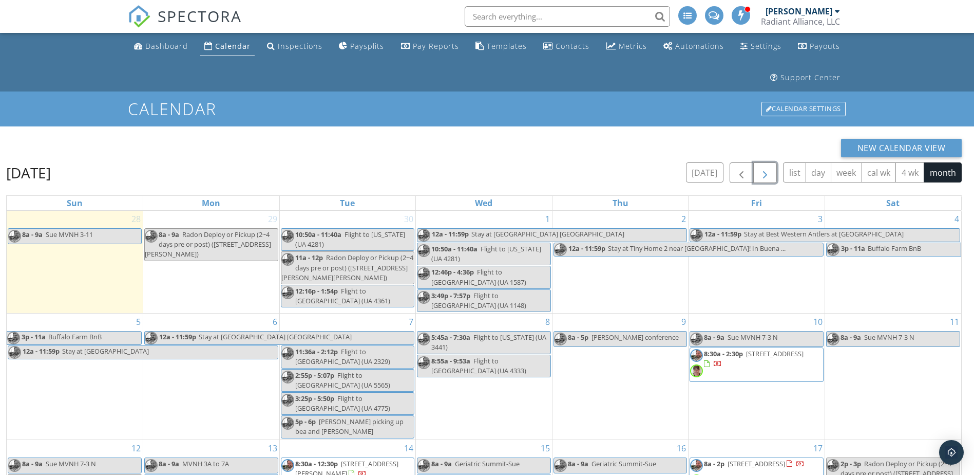
click at [765, 171] on span "button" at bounding box center [765, 173] width 12 height 12
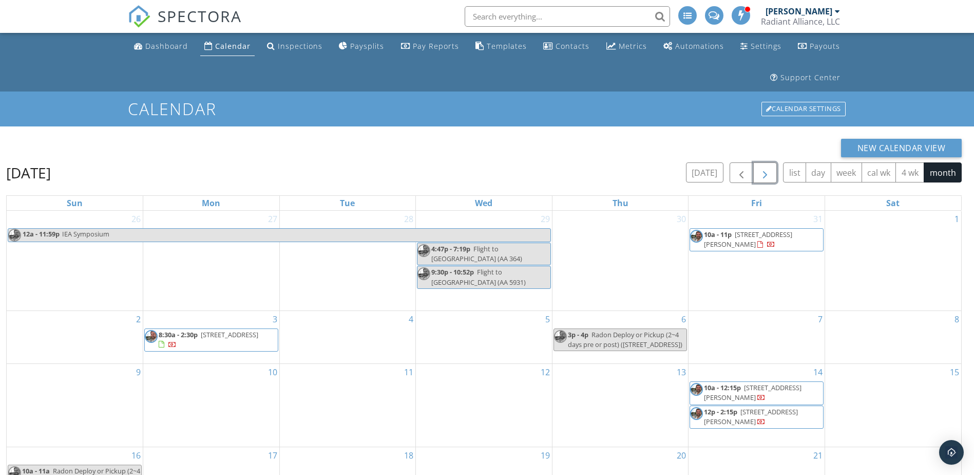
click at [765, 171] on span "button" at bounding box center [765, 173] width 12 height 12
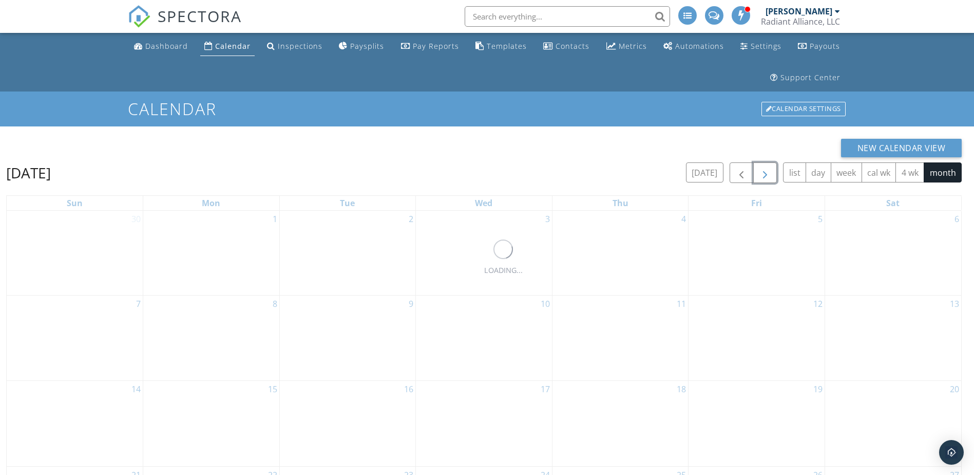
click at [765, 171] on span "button" at bounding box center [765, 173] width 12 height 12
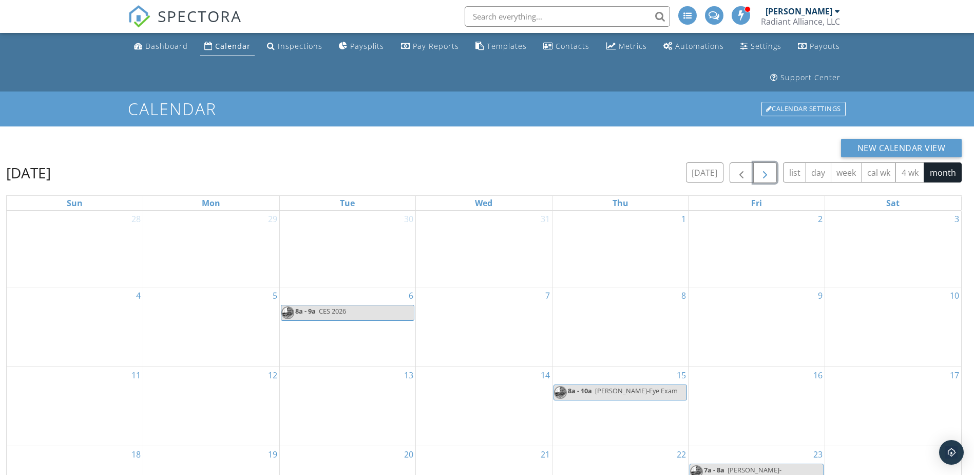
click at [765, 171] on span "button" at bounding box center [765, 173] width 12 height 12
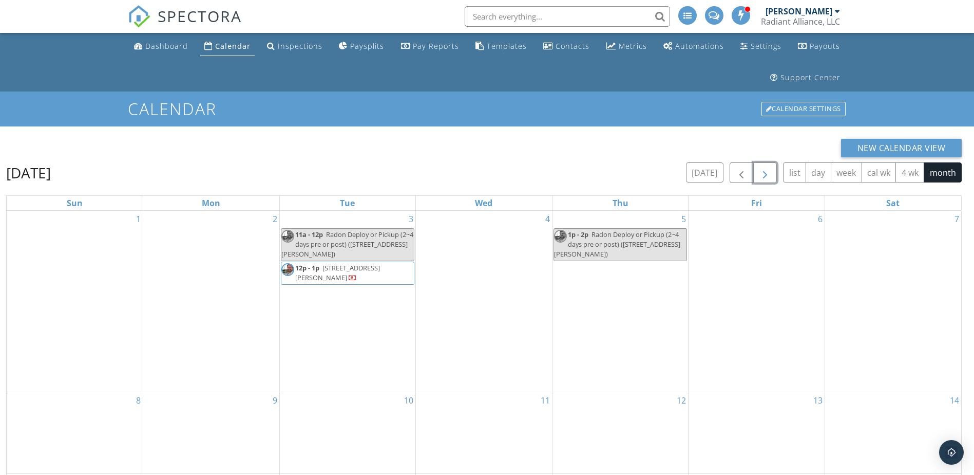
click at [765, 171] on span "button" at bounding box center [765, 173] width 12 height 12
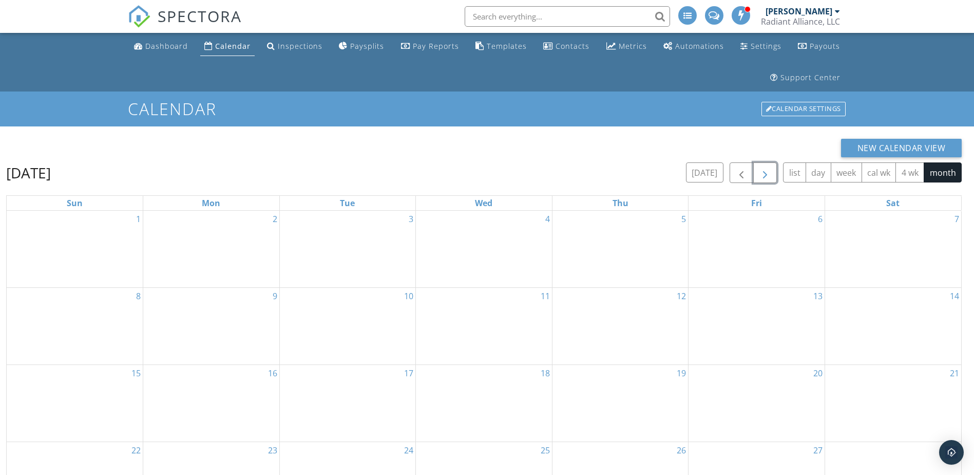
click at [765, 171] on span "button" at bounding box center [765, 173] width 12 height 12
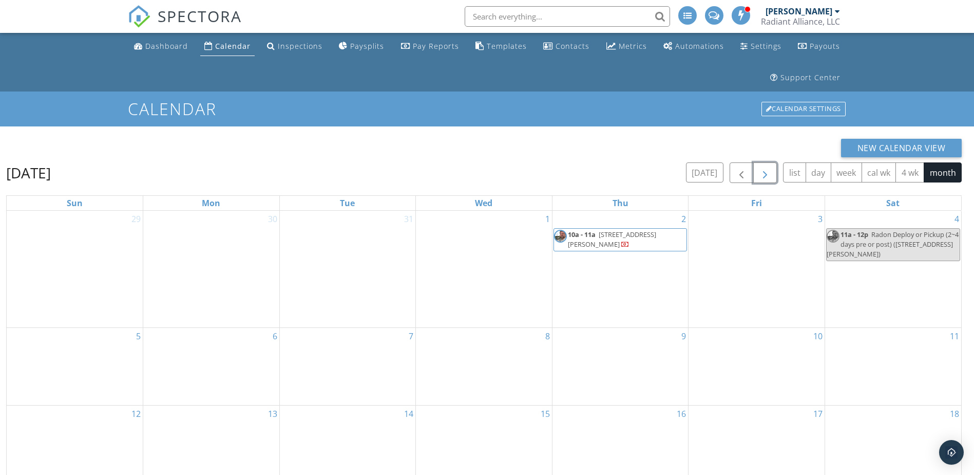
click at [652, 239] on span "2219 Ruffin Rd , Richmond 23234" at bounding box center [612, 239] width 88 height 19
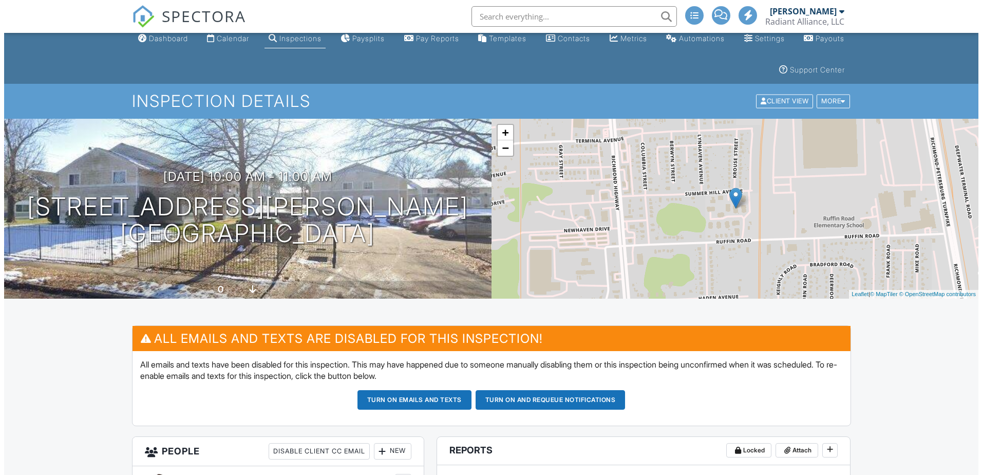
scroll to position [257, 0]
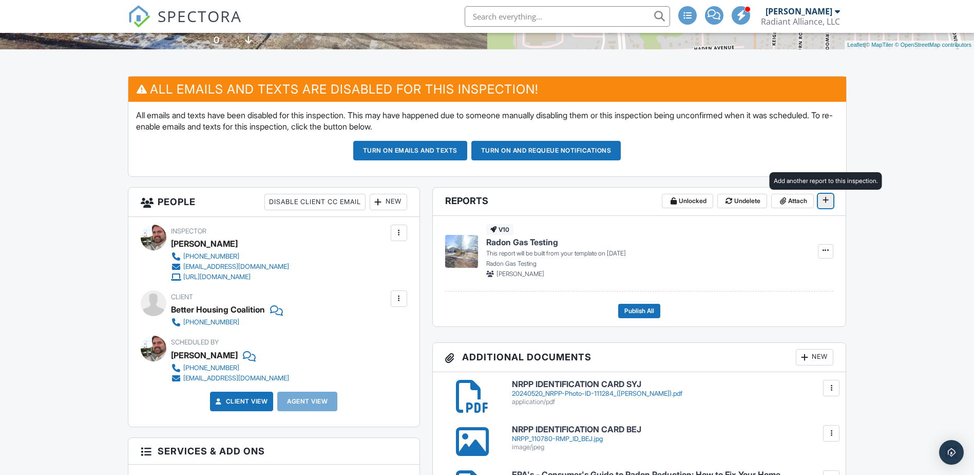
click at [824, 200] on icon at bounding box center [826, 199] width 6 height 7
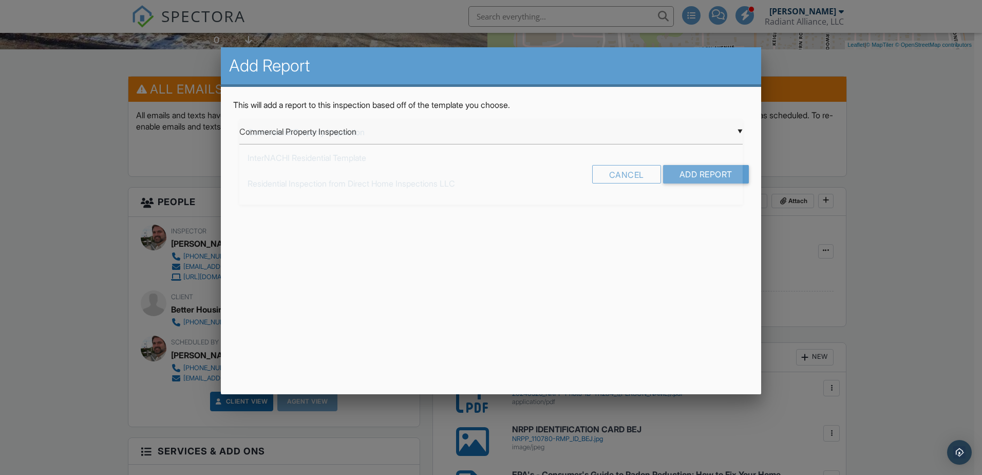
click at [509, 131] on div "▼ Commercial Property Inspection Commercial Property Inspection InterNACHI Resi…" at bounding box center [490, 131] width 503 height 25
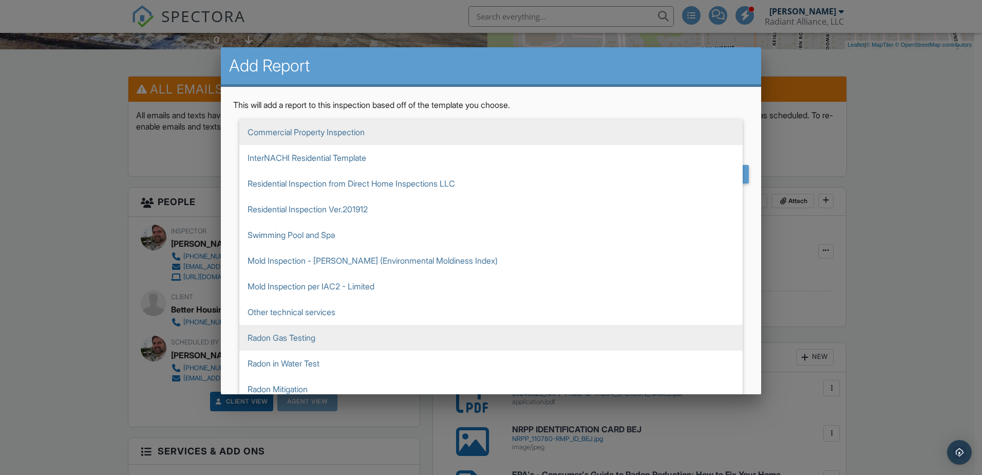
click at [311, 333] on span "Radon Gas Testing" at bounding box center [490, 338] width 503 height 26
type input "Radon Gas Testing"
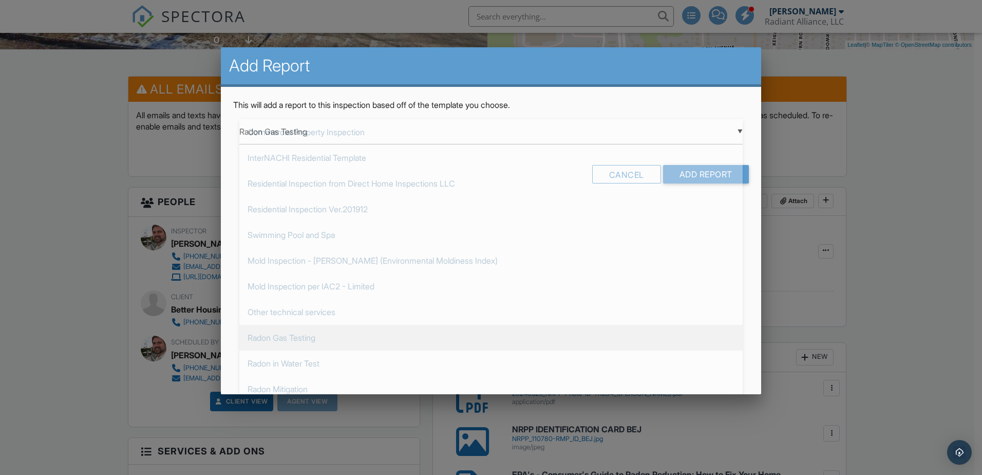
scroll to position [205, 0]
click at [694, 174] on input "Add Report" at bounding box center [706, 174] width 86 height 18
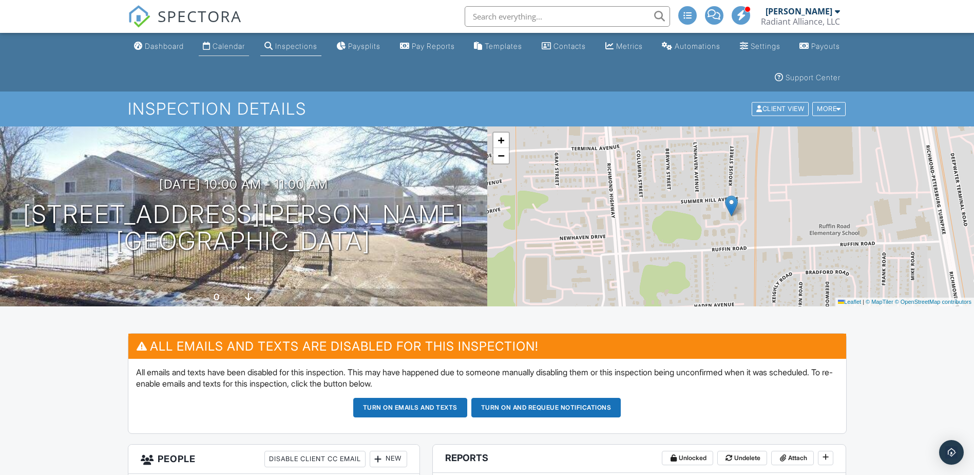
click at [239, 49] on div "Calendar" at bounding box center [229, 46] width 32 height 9
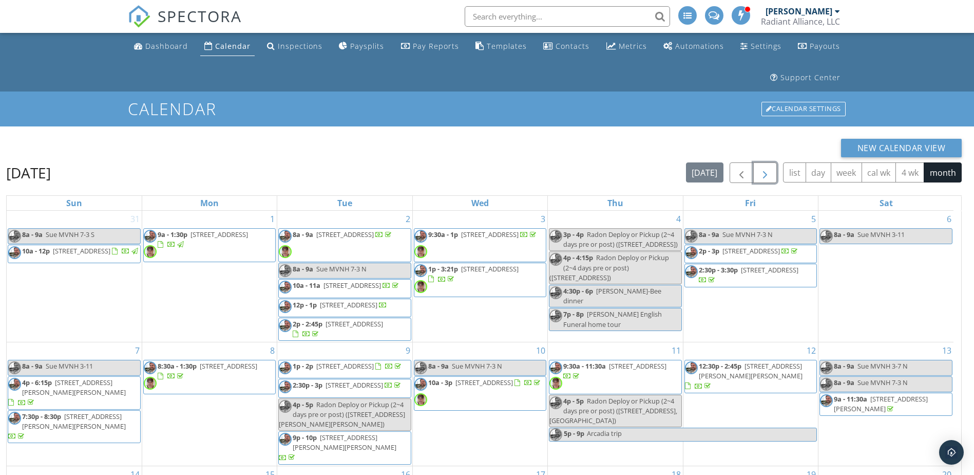
click at [765, 175] on span "button" at bounding box center [765, 173] width 12 height 12
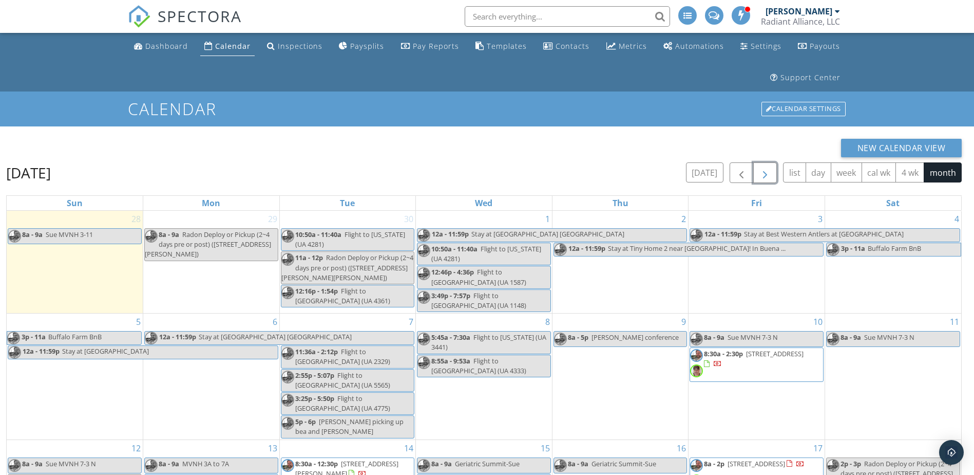
click at [765, 175] on span "button" at bounding box center [765, 173] width 12 height 12
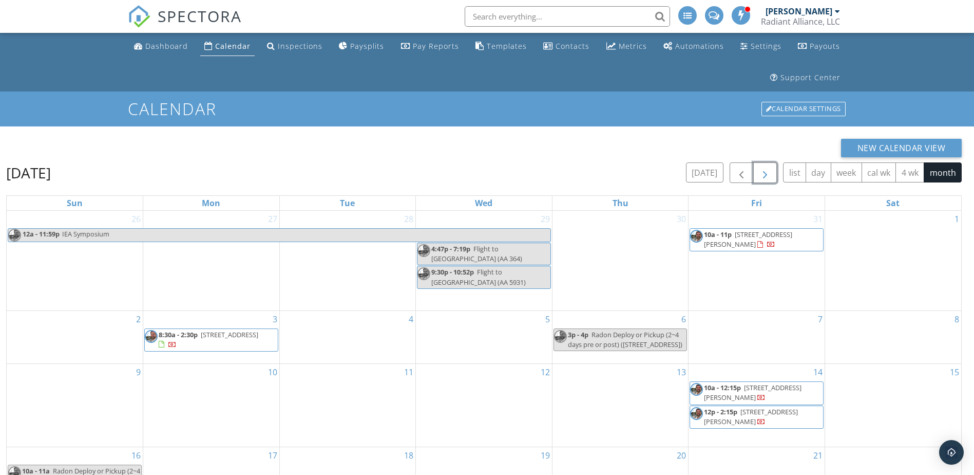
click at [765, 175] on span "button" at bounding box center [765, 173] width 12 height 12
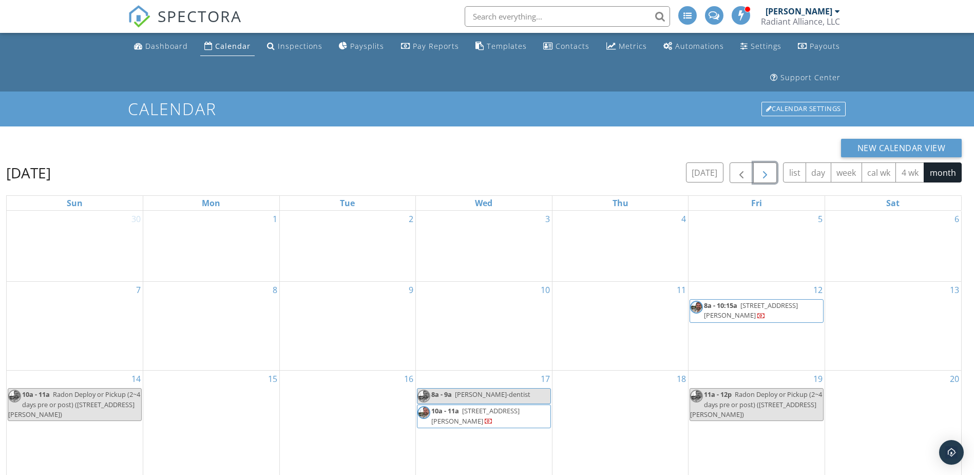
click at [765, 175] on span "button" at bounding box center [765, 173] width 12 height 12
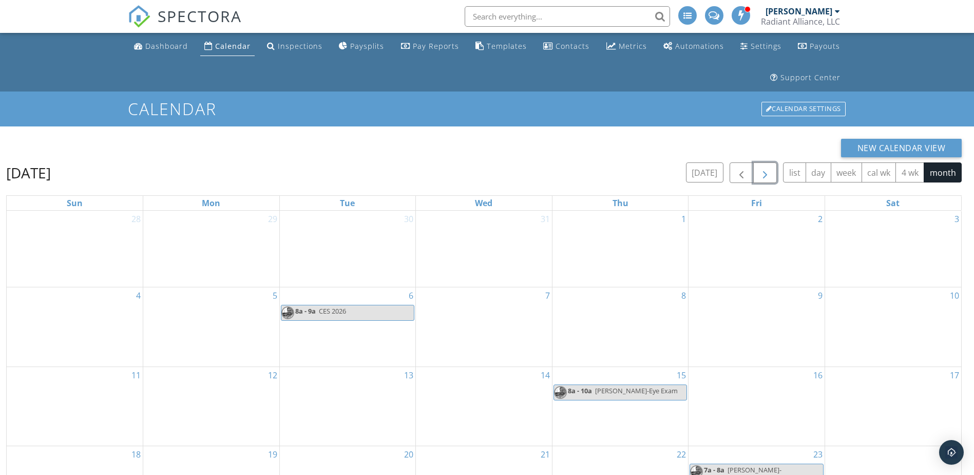
click at [765, 175] on span "button" at bounding box center [765, 173] width 12 height 12
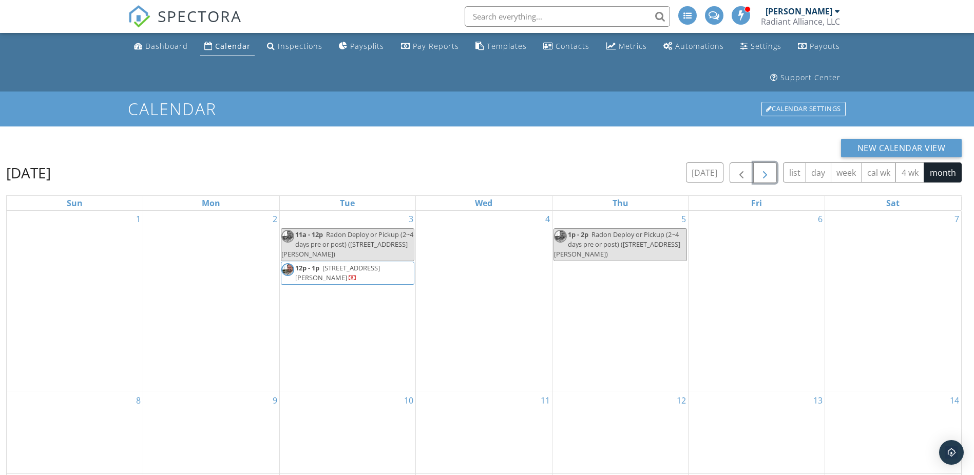
click at [765, 175] on span "button" at bounding box center [765, 173] width 12 height 12
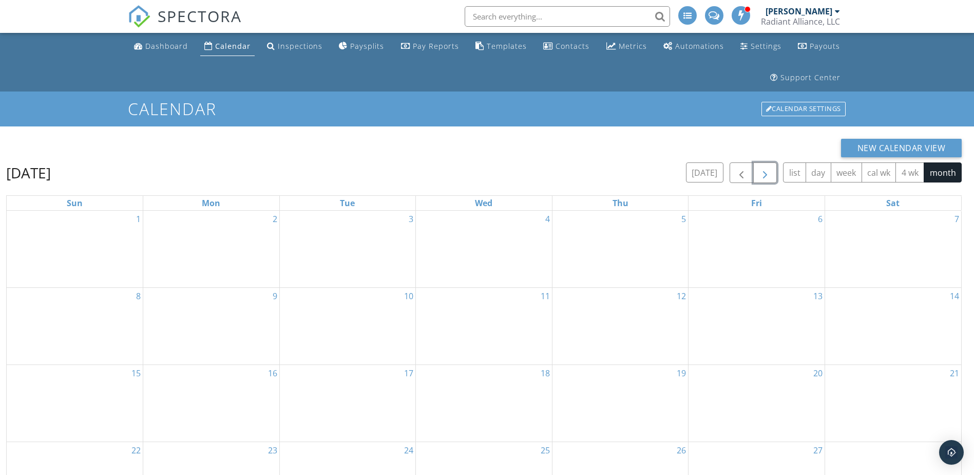
click at [765, 175] on span "button" at bounding box center [765, 173] width 12 height 12
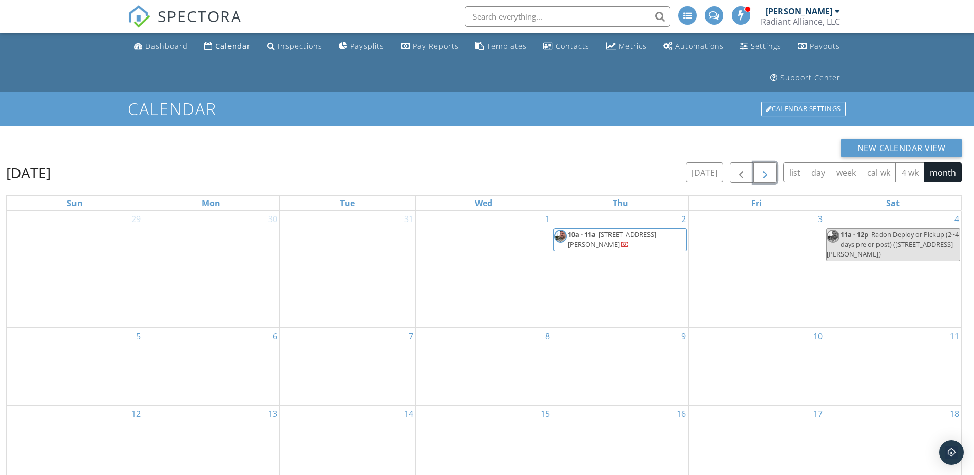
click at [765, 175] on span "button" at bounding box center [765, 173] width 12 height 12
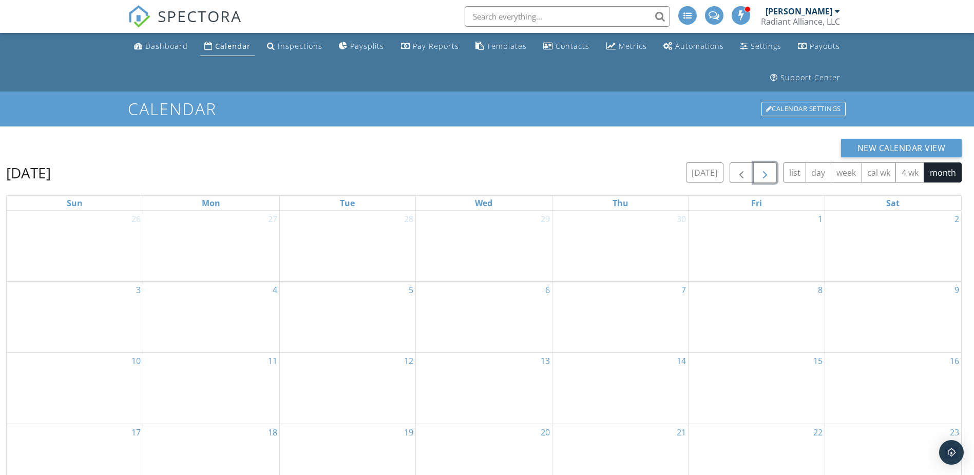
click at [765, 175] on span "button" at bounding box center [765, 173] width 12 height 12
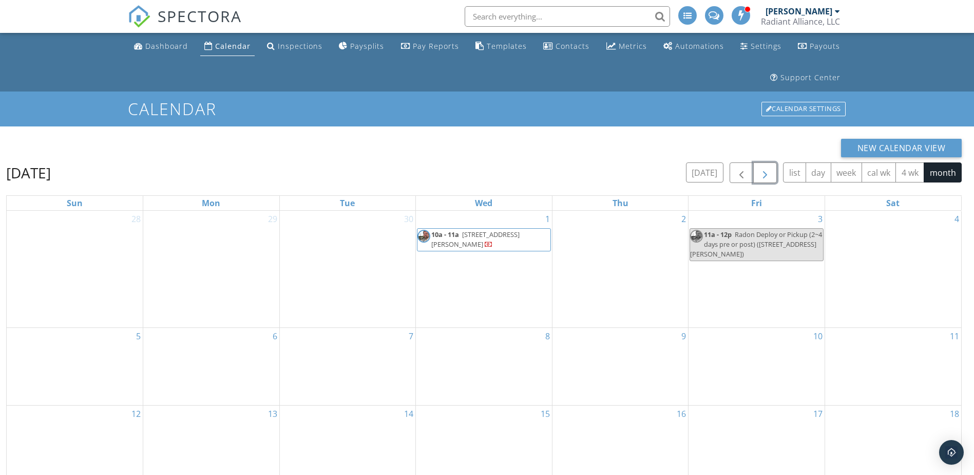
click at [516, 242] on span "10a - 11a 2219 Ruffin Rd , Richmond 23234" at bounding box center [484, 240] width 133 height 20
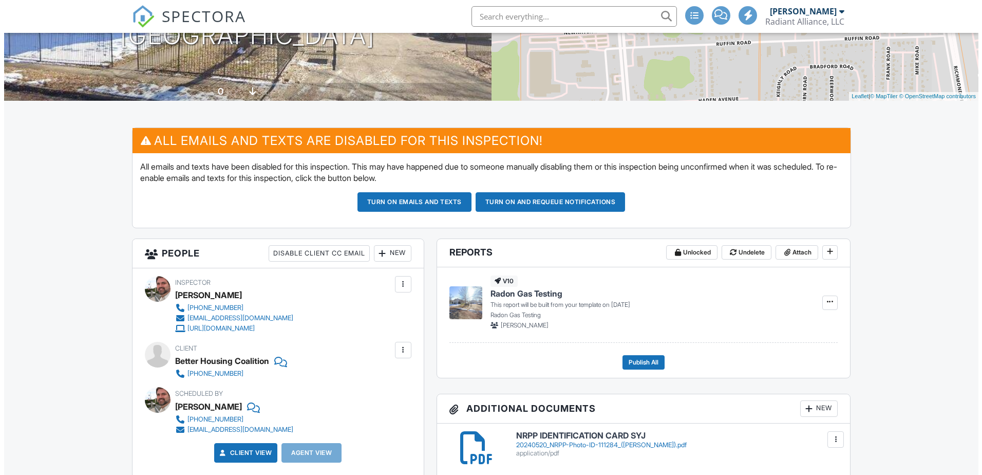
scroll to position [257, 0]
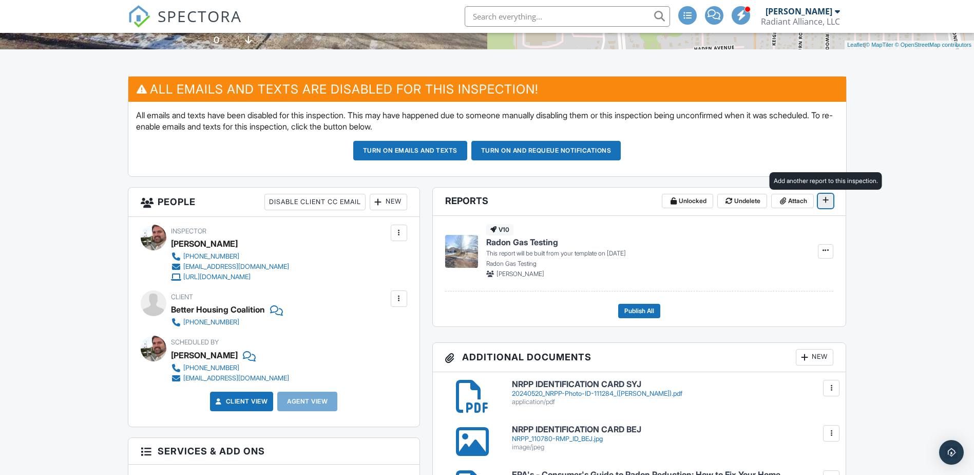
click at [822, 199] on span at bounding box center [826, 200] width 10 height 10
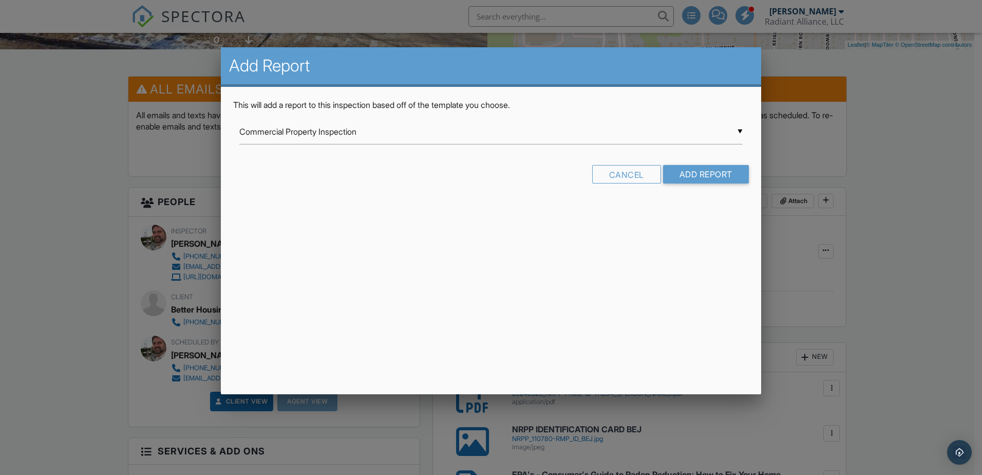
click at [554, 136] on div "▼ Commercial Property Inspection Commercial Property Inspection InterNACHI Resi…" at bounding box center [490, 131] width 503 height 25
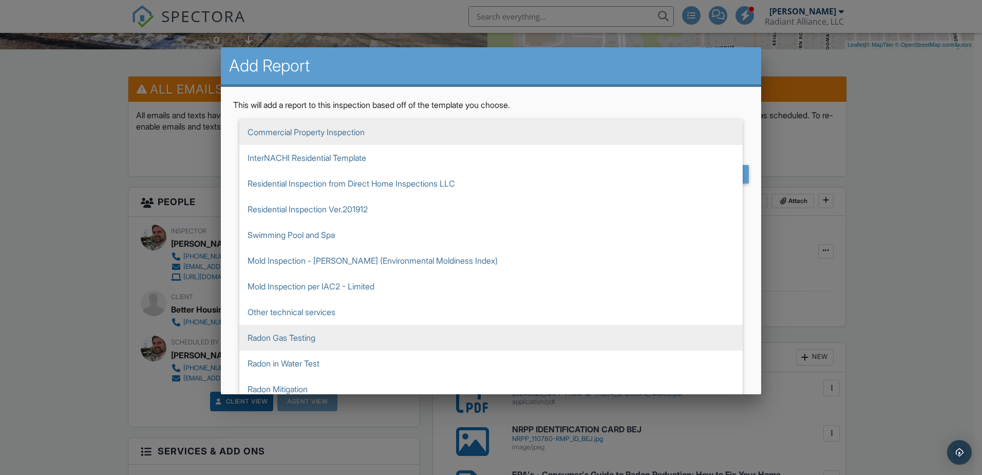
click at [300, 337] on span "Radon Gas Testing" at bounding box center [490, 338] width 503 height 26
type input "Radon Gas Testing"
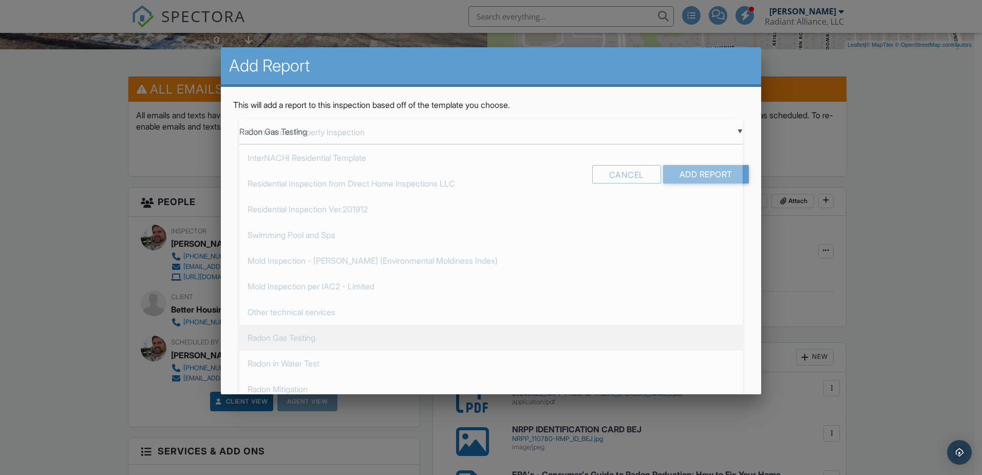
scroll to position [205, 0]
click at [698, 172] on input "Add Report" at bounding box center [706, 174] width 86 height 18
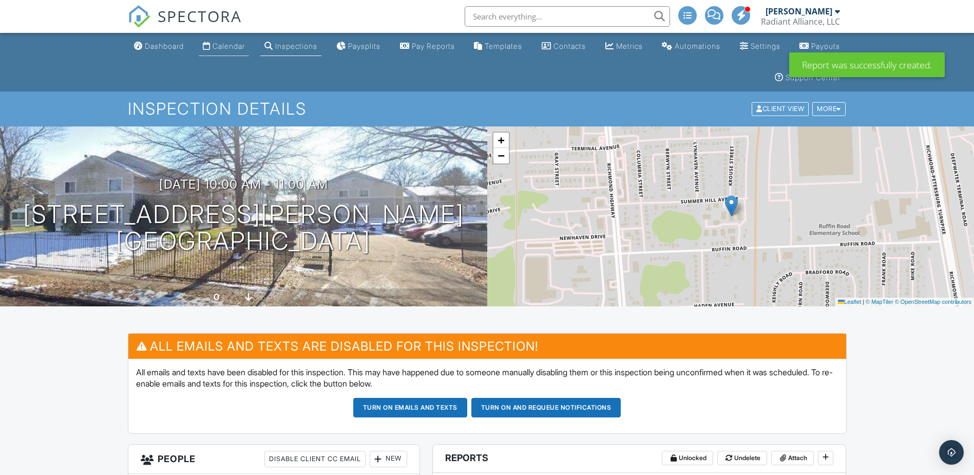
click at [236, 48] on div "Calendar" at bounding box center [229, 46] width 32 height 9
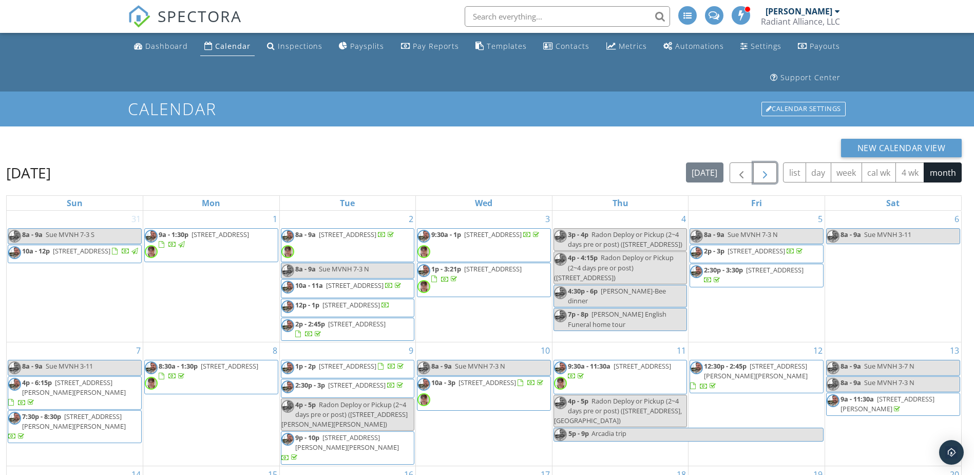
click at [771, 175] on span "button" at bounding box center [765, 173] width 12 height 12
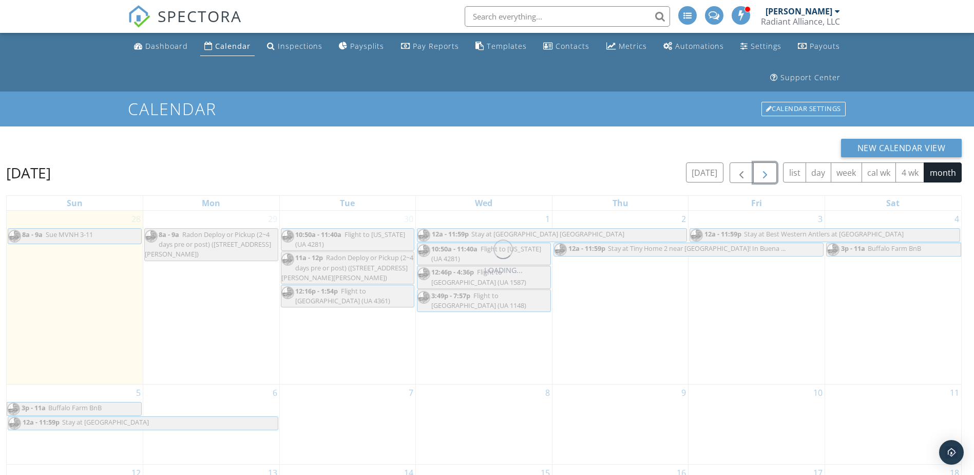
click at [771, 175] on span "button" at bounding box center [765, 173] width 12 height 12
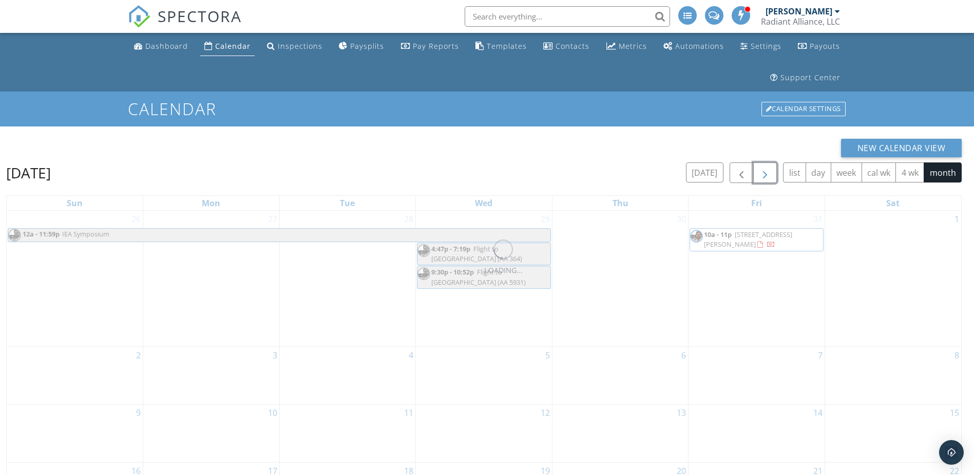
click at [771, 175] on span "button" at bounding box center [765, 173] width 12 height 12
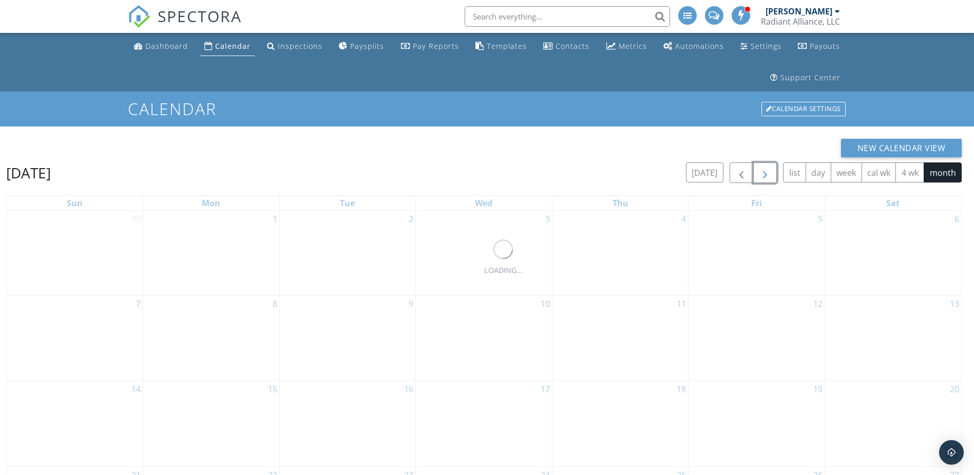
click at [771, 175] on span "button" at bounding box center [765, 173] width 12 height 12
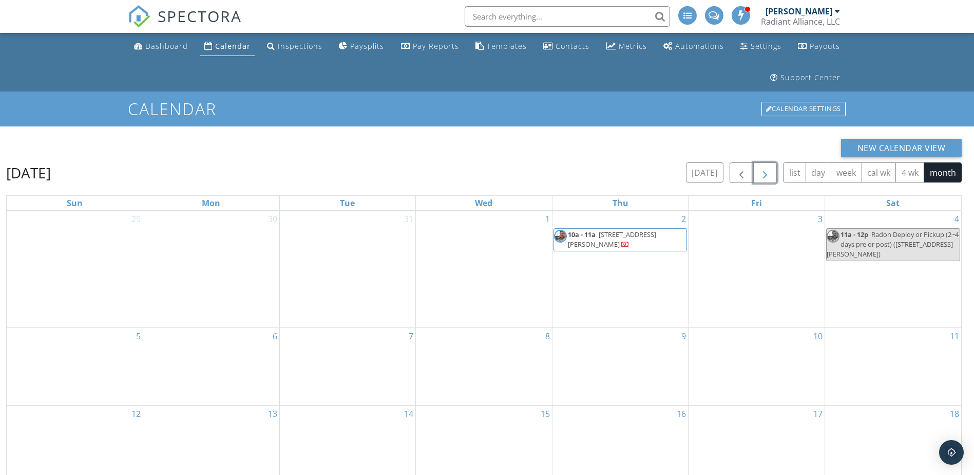
click at [771, 175] on span "button" at bounding box center [765, 173] width 12 height 12
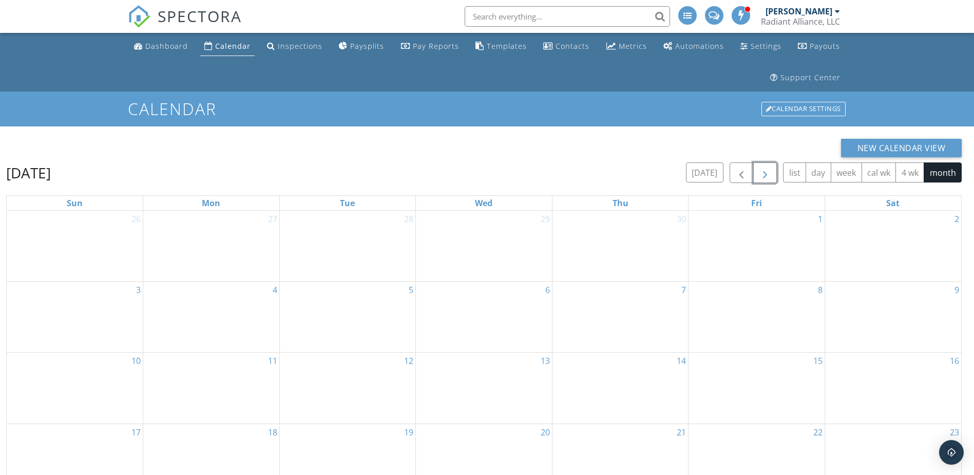
click at [771, 175] on span "button" at bounding box center [765, 173] width 12 height 12
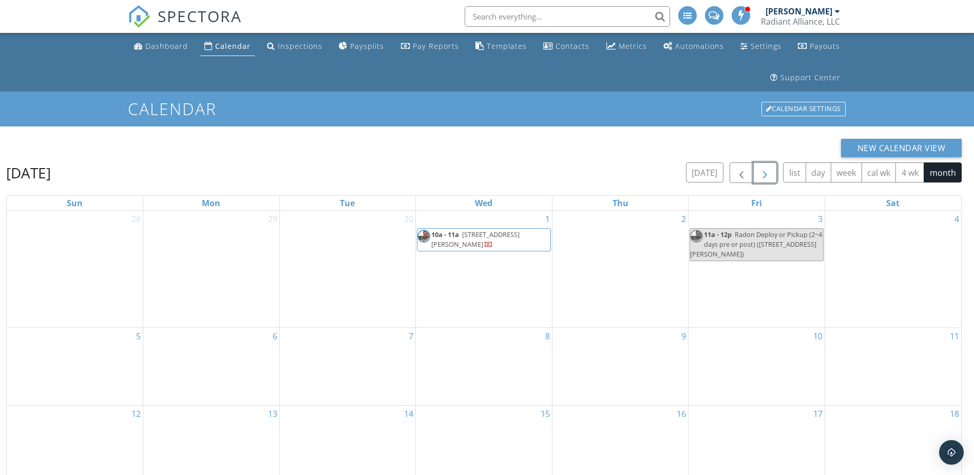
click at [771, 175] on span "button" at bounding box center [765, 173] width 12 height 12
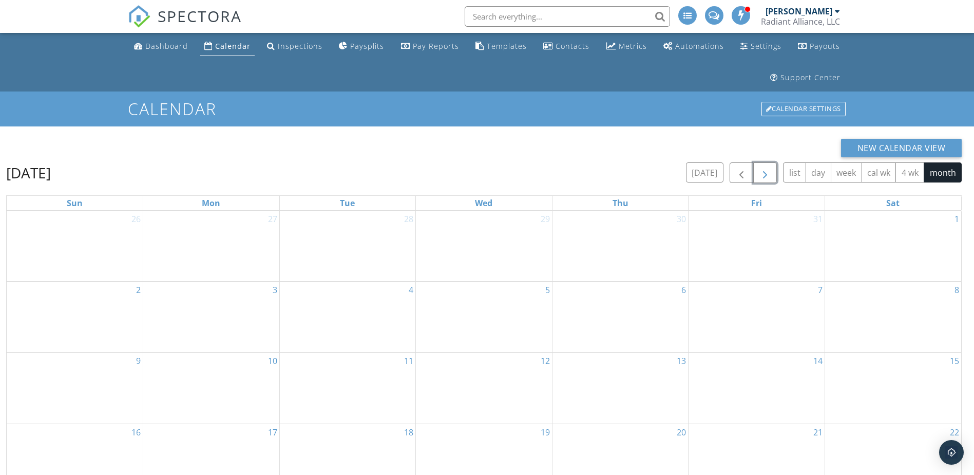
click at [771, 175] on span "button" at bounding box center [765, 173] width 12 height 12
click at [767, 175] on span "button" at bounding box center [765, 173] width 12 height 12
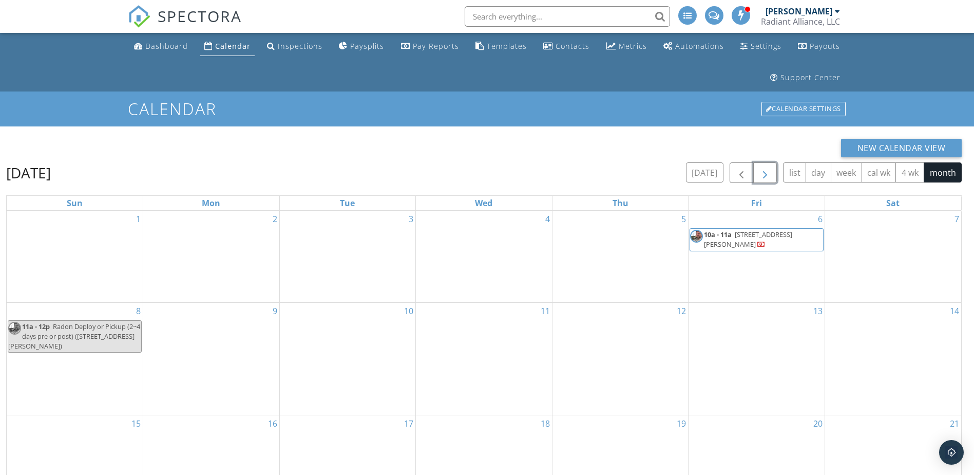
click at [764, 236] on span "2219 Ruffin Rd , Richmond 23234" at bounding box center [748, 239] width 88 height 19
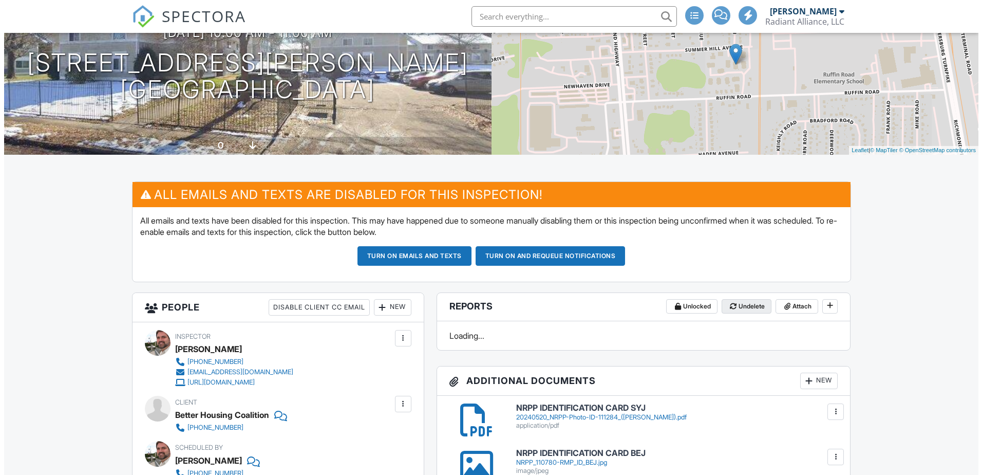
scroll to position [154, 0]
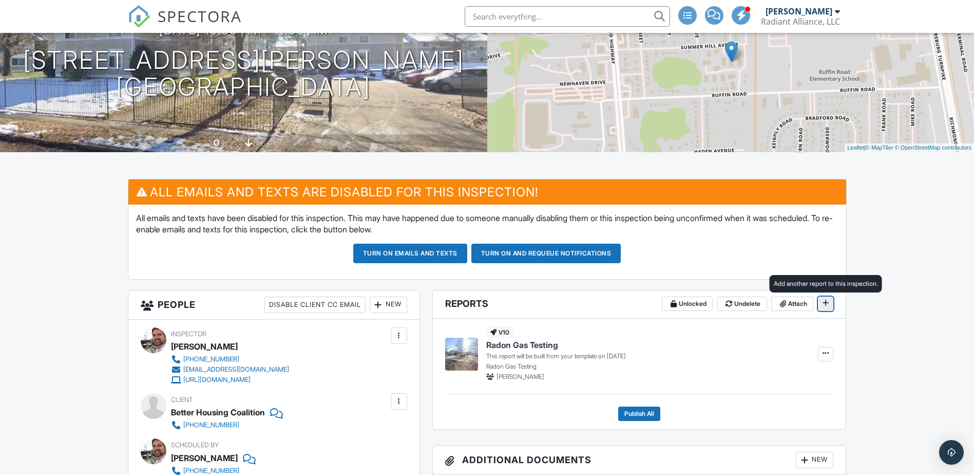
click at [824, 301] on icon at bounding box center [826, 302] width 6 height 7
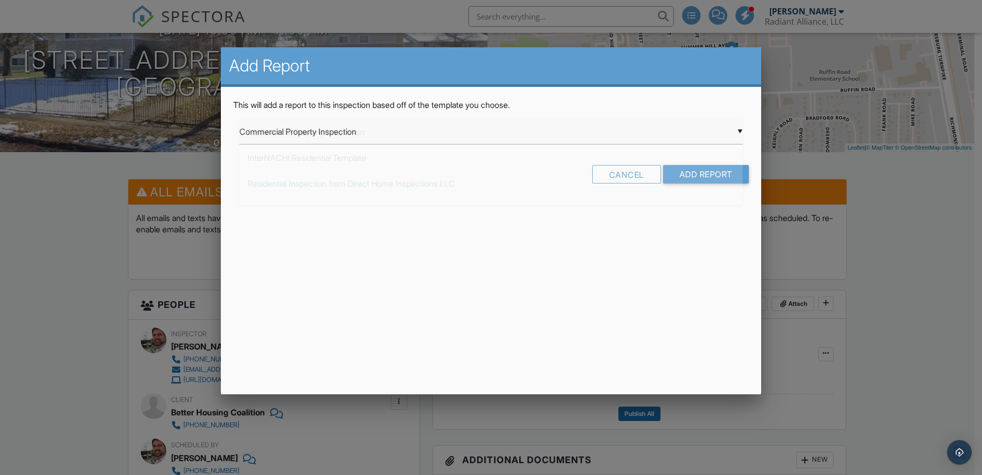
click at [521, 135] on div "▼ Commercial Property Inspection Commercial Property Inspection InterNACHI Resi…" at bounding box center [490, 131] width 503 height 25
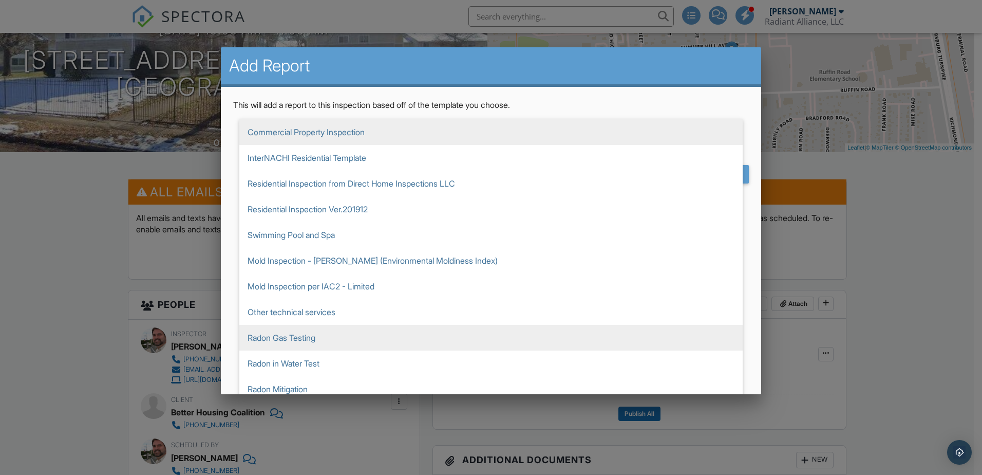
click at [312, 335] on span "Radon Gas Testing" at bounding box center [490, 338] width 503 height 26
type input "Radon Gas Testing"
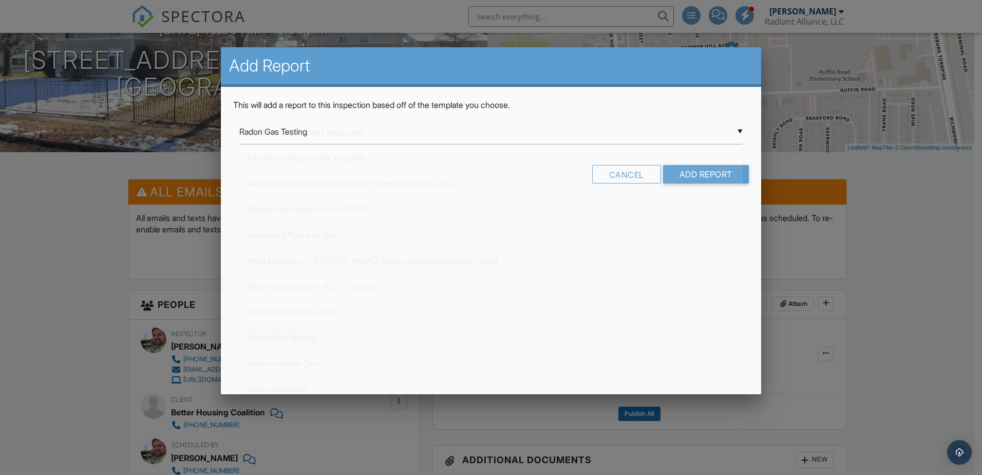
scroll to position [205, 0]
click at [707, 172] on input "Add Report" at bounding box center [706, 174] width 86 height 18
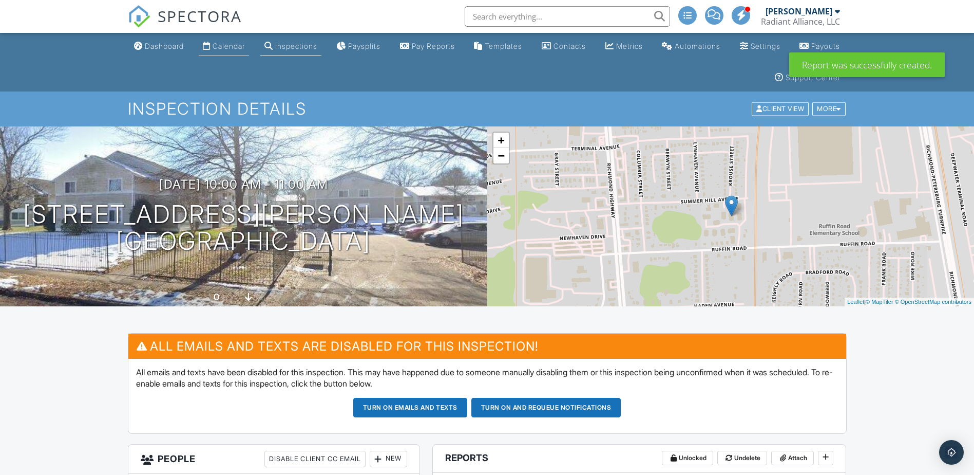
click at [240, 45] on div "Calendar" at bounding box center [229, 46] width 32 height 9
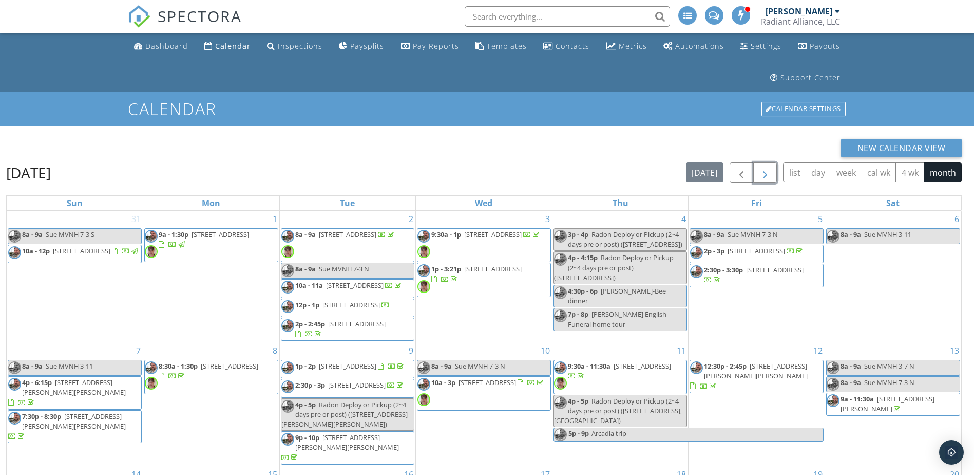
click at [773, 174] on button "button" at bounding box center [766, 172] width 24 height 21
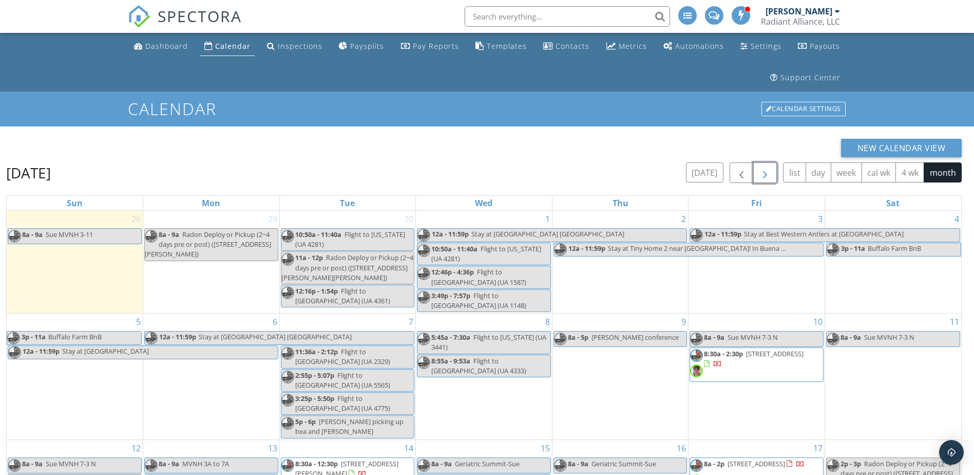
click at [773, 174] on button "button" at bounding box center [766, 172] width 24 height 21
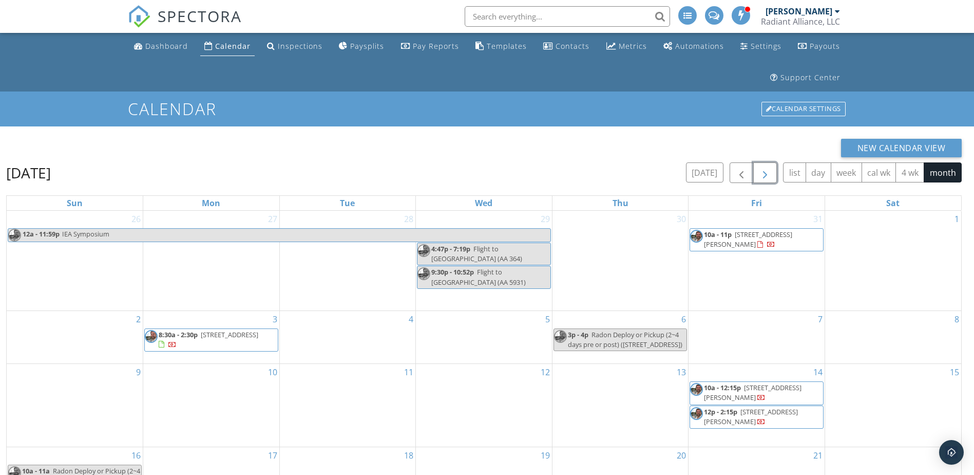
click at [773, 174] on button "button" at bounding box center [766, 172] width 24 height 21
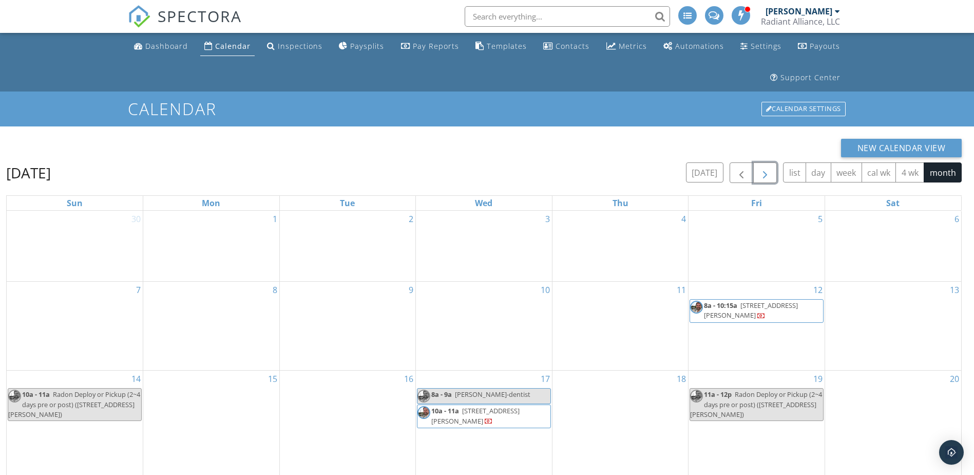
click at [773, 174] on button "button" at bounding box center [766, 172] width 24 height 21
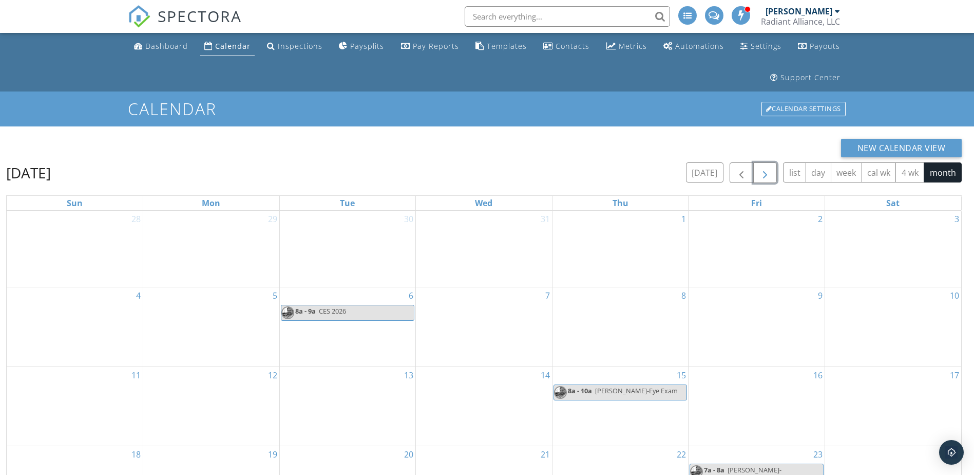
click at [773, 174] on button "button" at bounding box center [766, 172] width 24 height 21
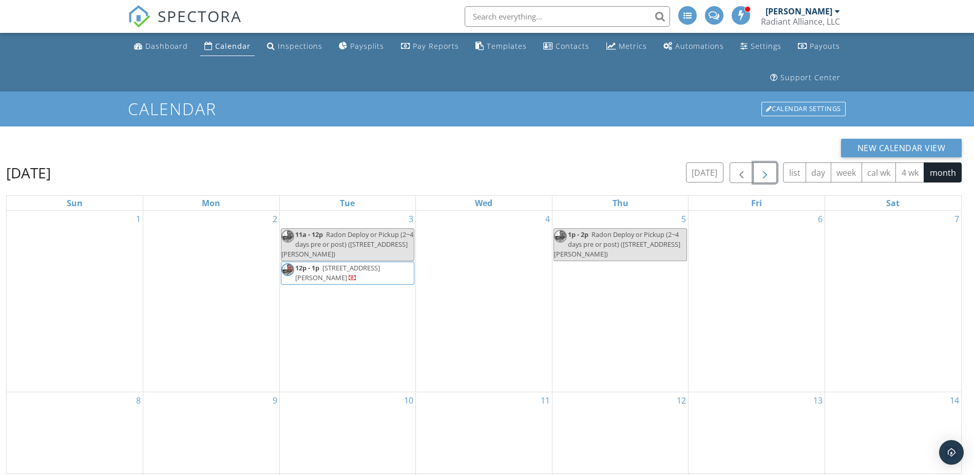
click at [773, 174] on button "button" at bounding box center [766, 172] width 24 height 21
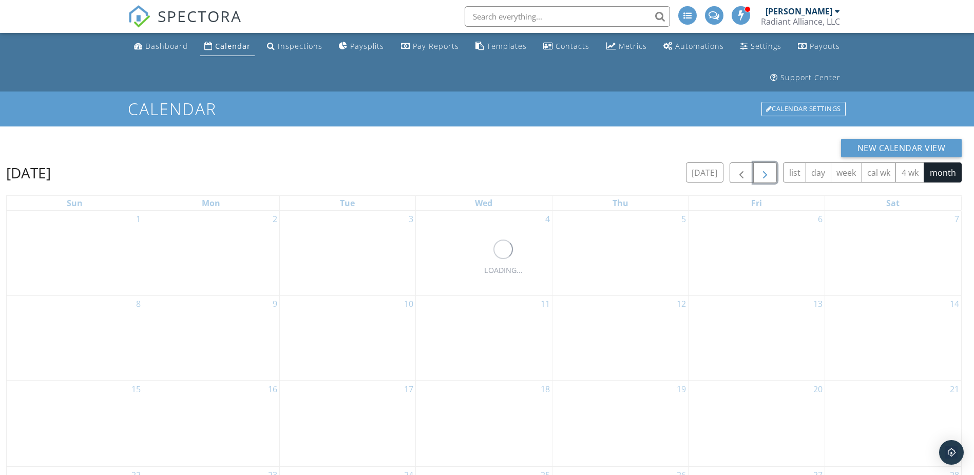
click at [773, 174] on button "button" at bounding box center [766, 172] width 24 height 21
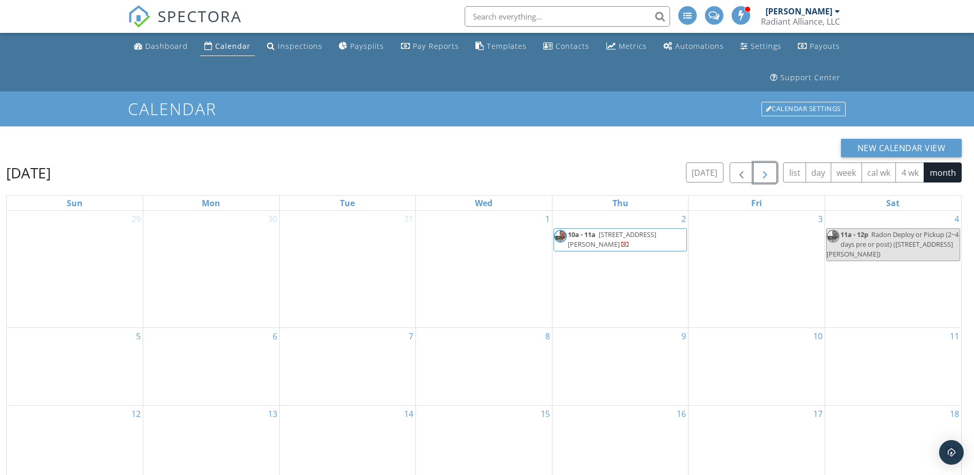
click at [773, 174] on button "button" at bounding box center [766, 172] width 24 height 21
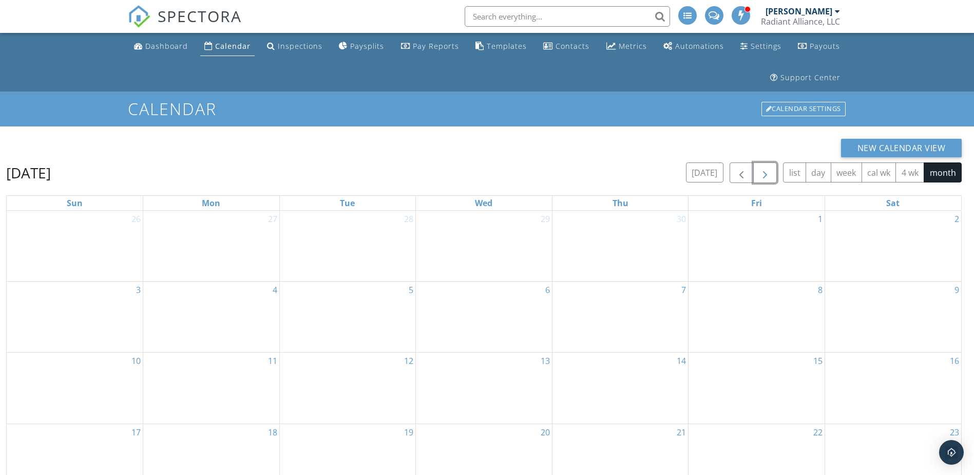
click at [773, 174] on button "button" at bounding box center [766, 172] width 24 height 21
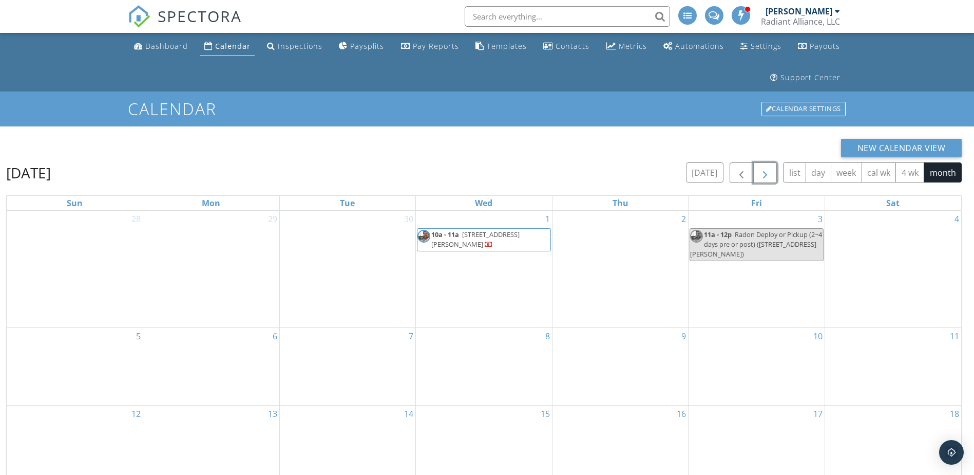
click at [773, 174] on button "button" at bounding box center [766, 172] width 24 height 21
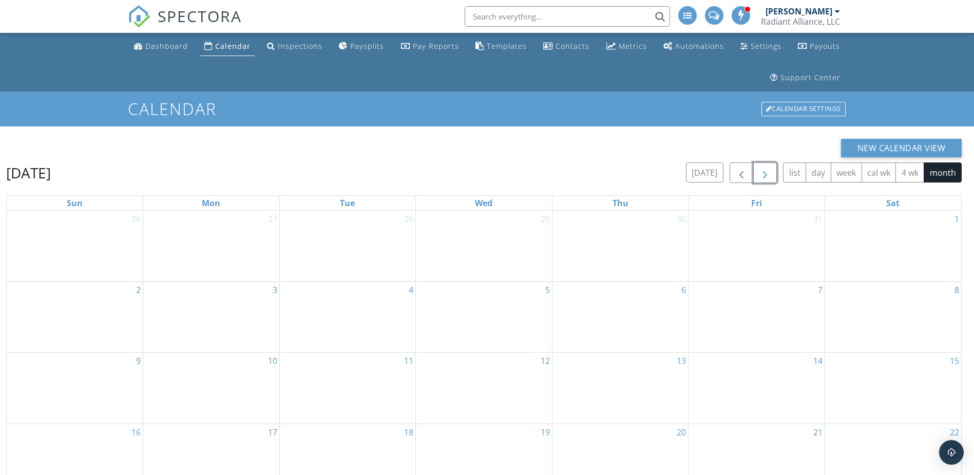
click at [773, 174] on button "button" at bounding box center [766, 172] width 24 height 21
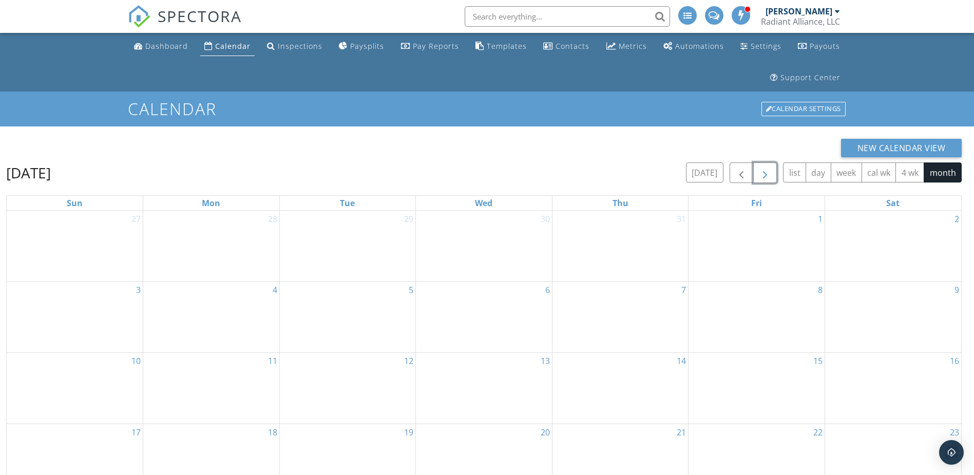
click at [773, 174] on button "button" at bounding box center [766, 172] width 24 height 21
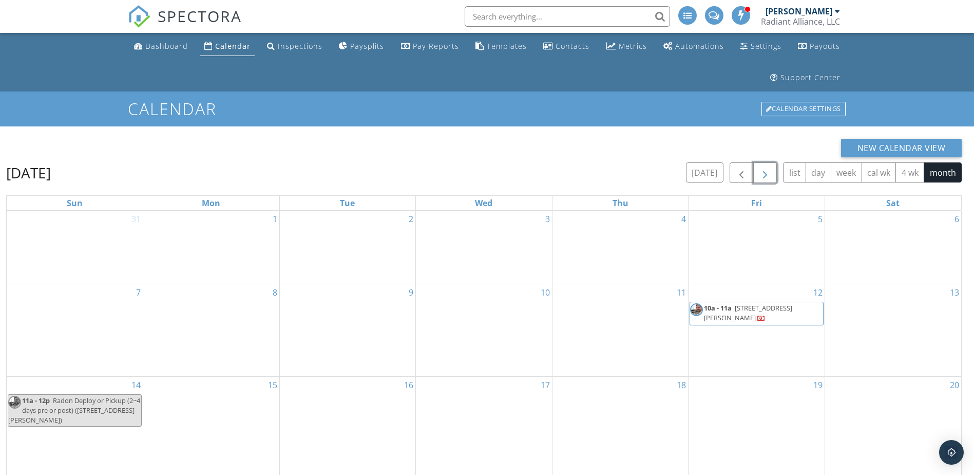
click at [759, 316] on span "10a - 11a 2219 Ruffin Rd , Richmond 23234" at bounding box center [756, 313] width 133 height 20
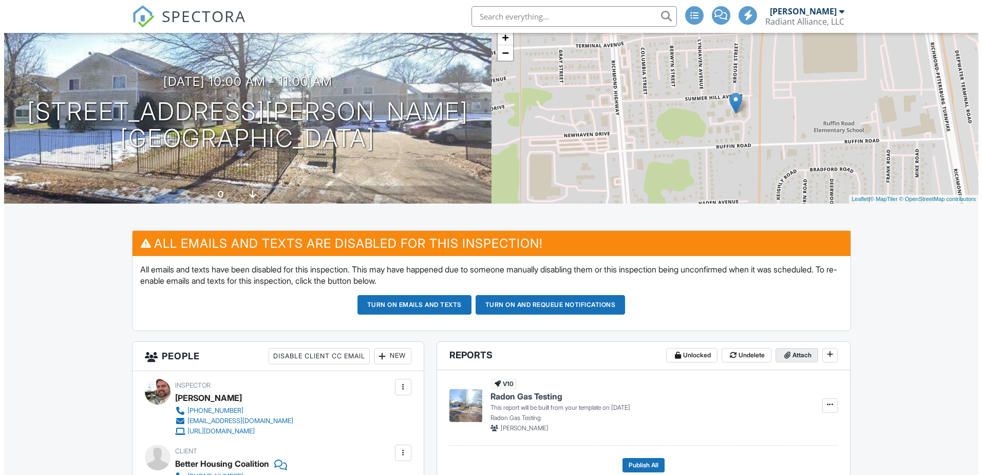
scroll to position [205, 0]
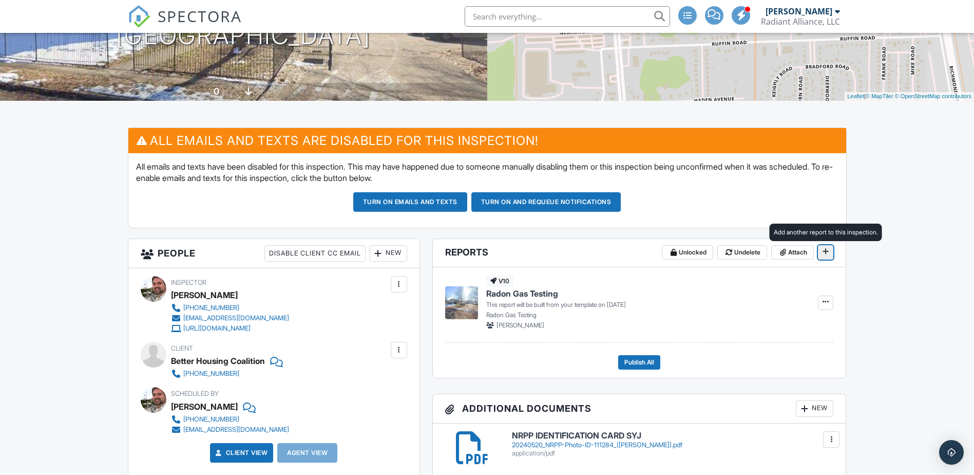
click at [828, 254] on icon at bounding box center [826, 251] width 6 height 7
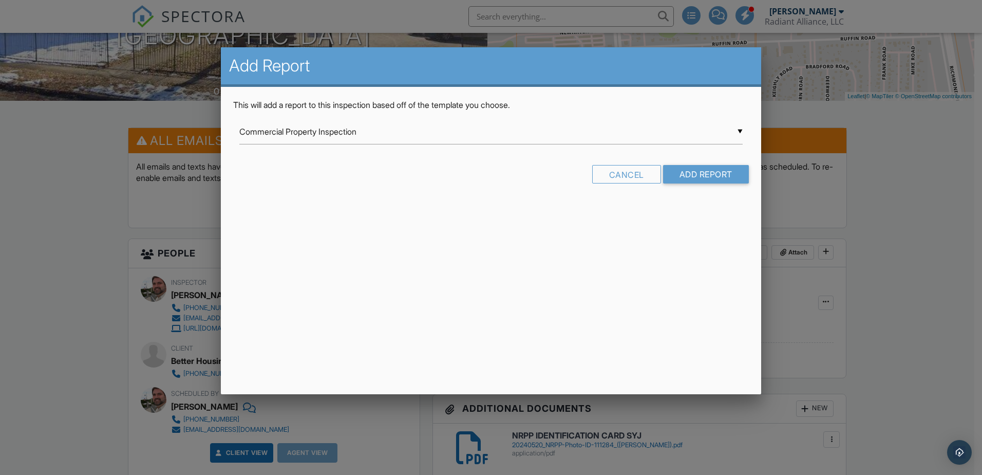
click at [380, 137] on div "▼ Commercial Property Inspection Commercial Property Inspection InterNACHI Resi…" at bounding box center [490, 131] width 503 height 25
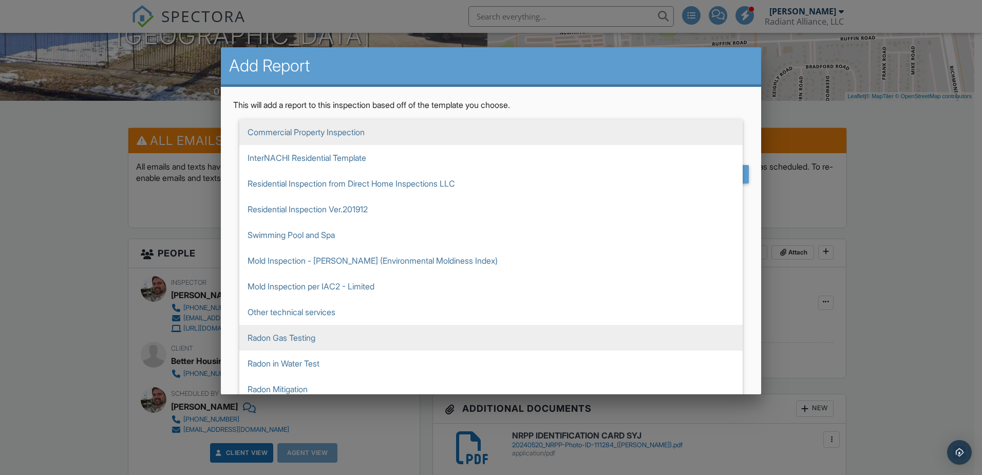
click at [306, 345] on span "Radon Gas Testing" at bounding box center [490, 338] width 503 height 26
type input "Radon Gas Testing"
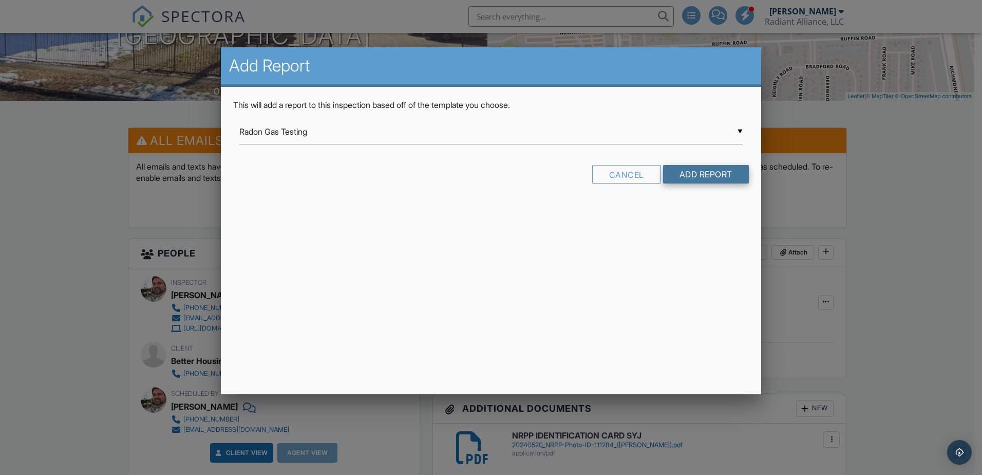
click at [699, 175] on input "Add Report" at bounding box center [706, 174] width 86 height 18
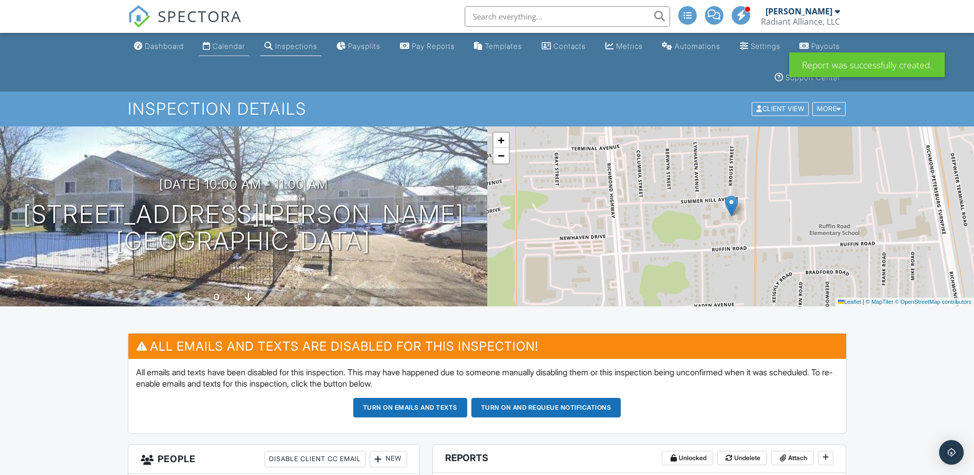
click at [210, 42] on div "Calendar" at bounding box center [207, 46] width 8 height 8
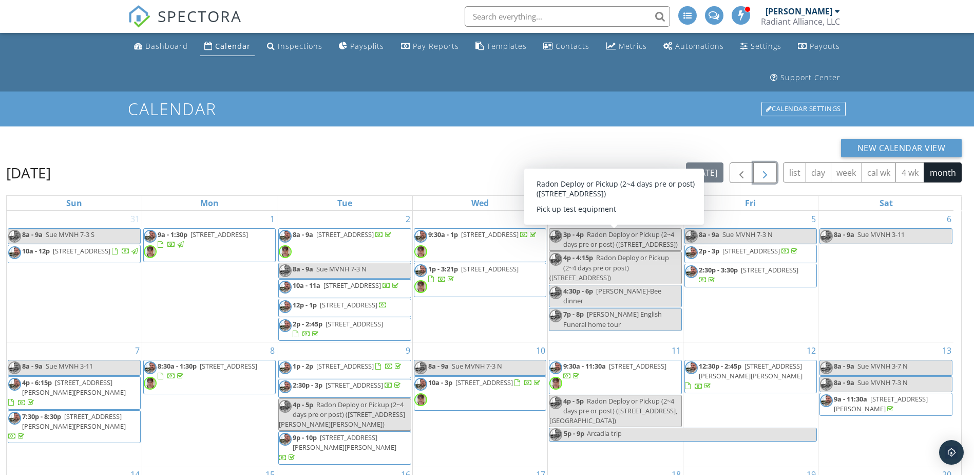
click at [762, 171] on span "button" at bounding box center [765, 173] width 12 height 12
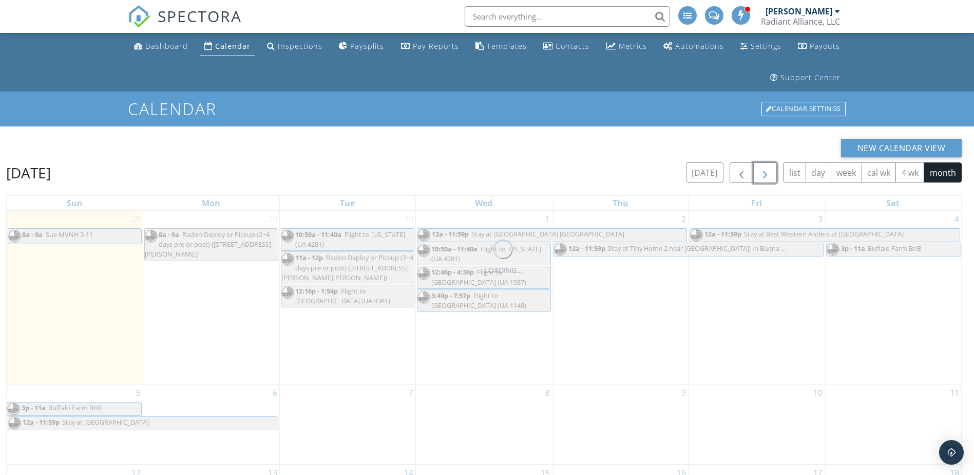
click at [762, 171] on span "button" at bounding box center [765, 173] width 12 height 12
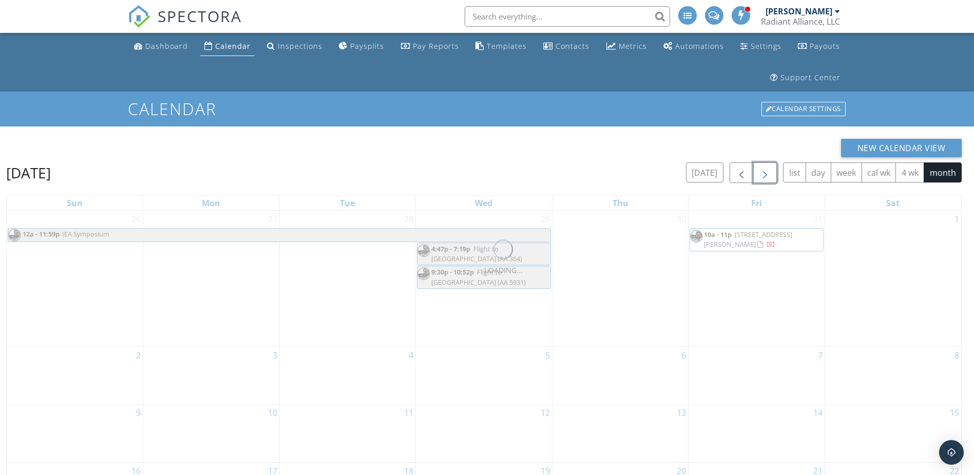
click at [762, 171] on span "button" at bounding box center [765, 173] width 12 height 12
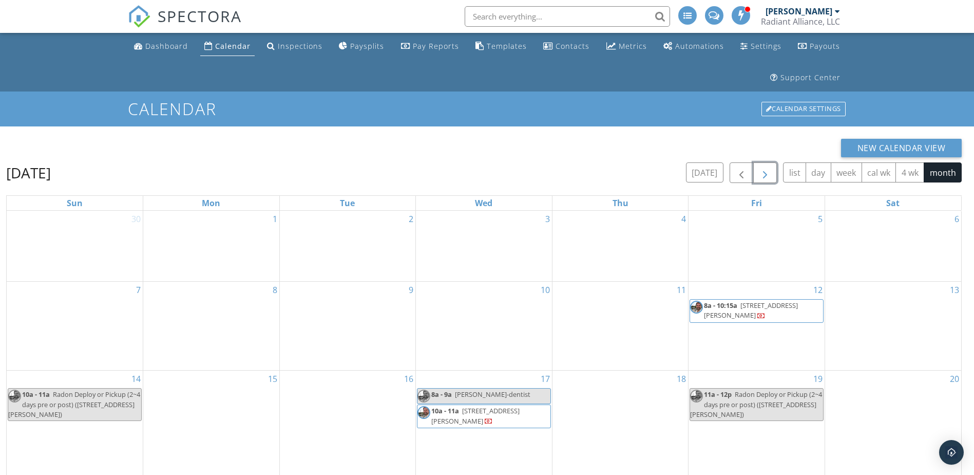
click at [762, 171] on span "button" at bounding box center [765, 173] width 12 height 12
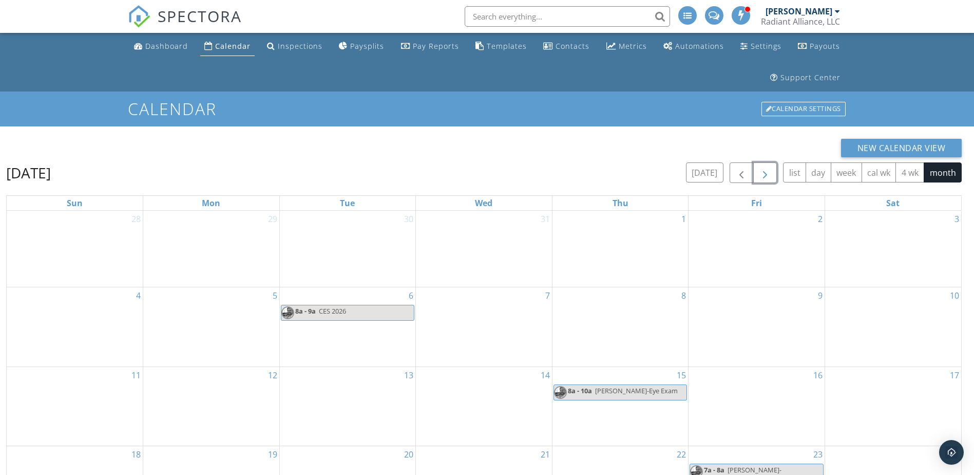
click at [762, 171] on span "button" at bounding box center [765, 173] width 12 height 12
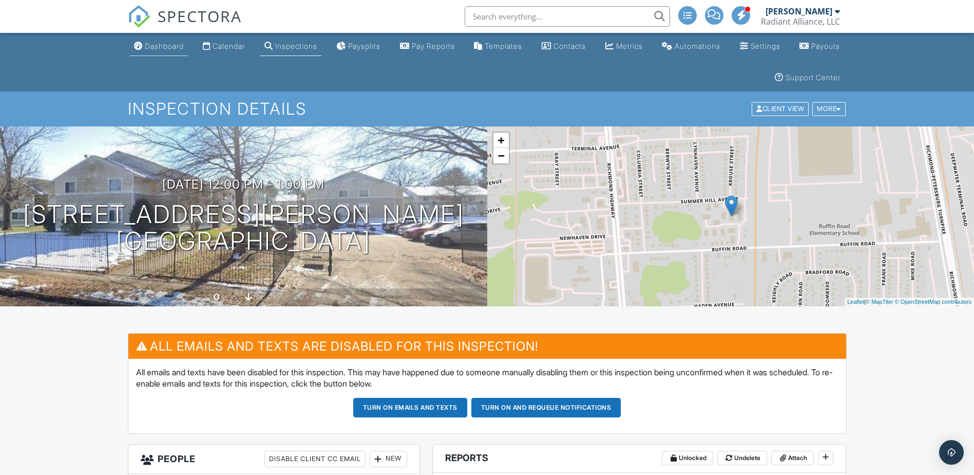
click at [166, 50] on link "Dashboard" at bounding box center [159, 46] width 58 height 19
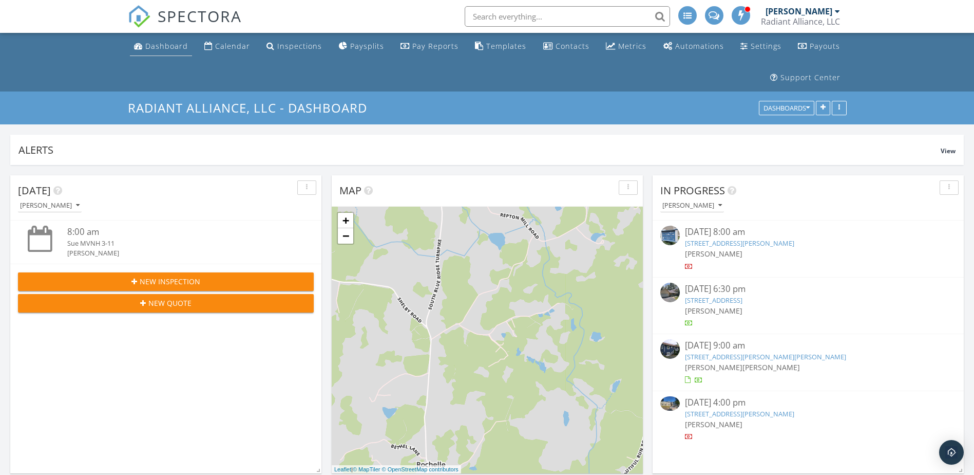
click at [170, 43] on div "Dashboard" at bounding box center [166, 46] width 43 height 10
